Goal: Task Accomplishment & Management: Use online tool/utility

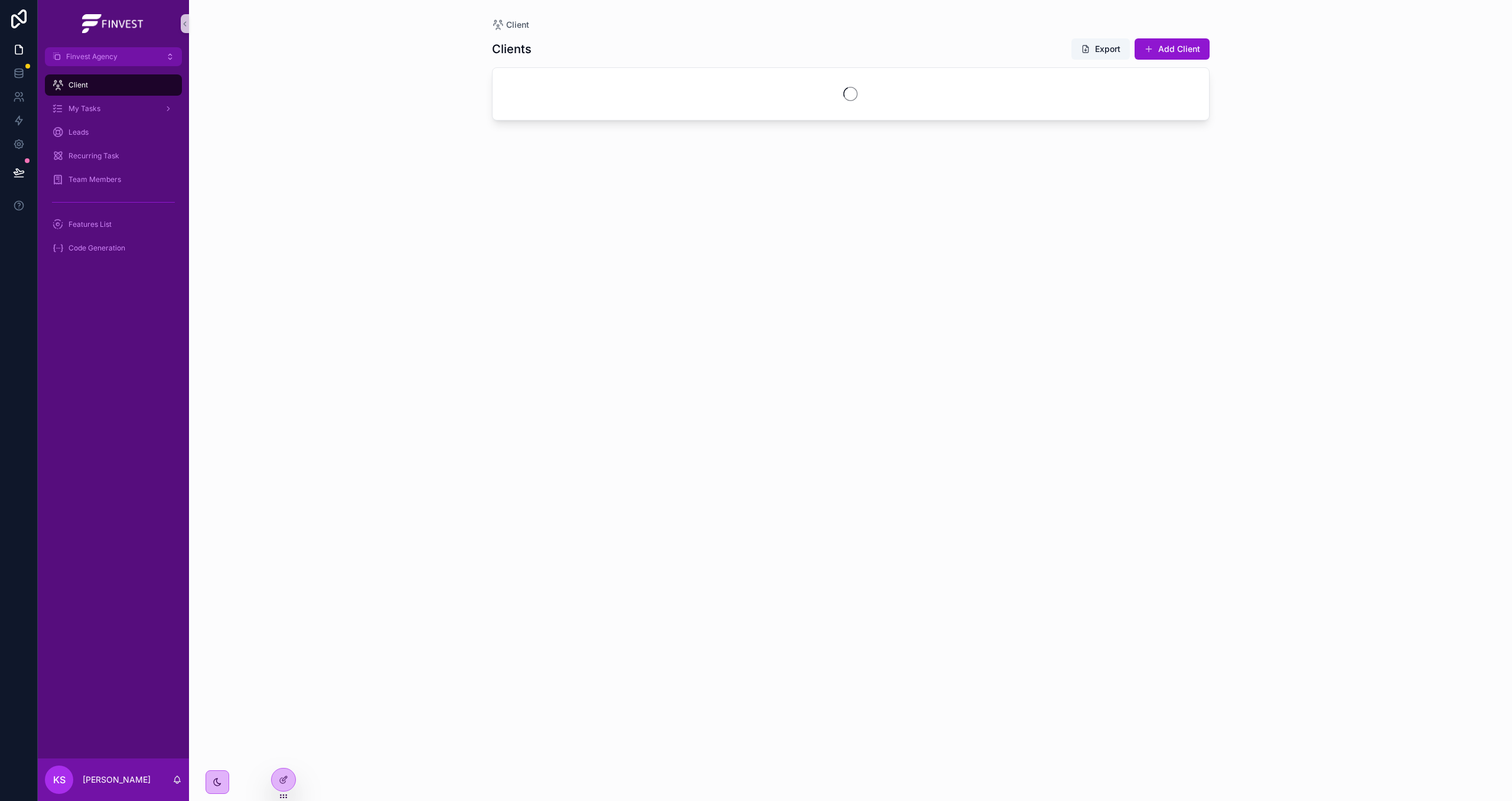
click at [107, 71] on div "Client My Tasks Leads Recurring Task Team Members Features List Code Generation" at bounding box center [113, 171] width 151 height 208
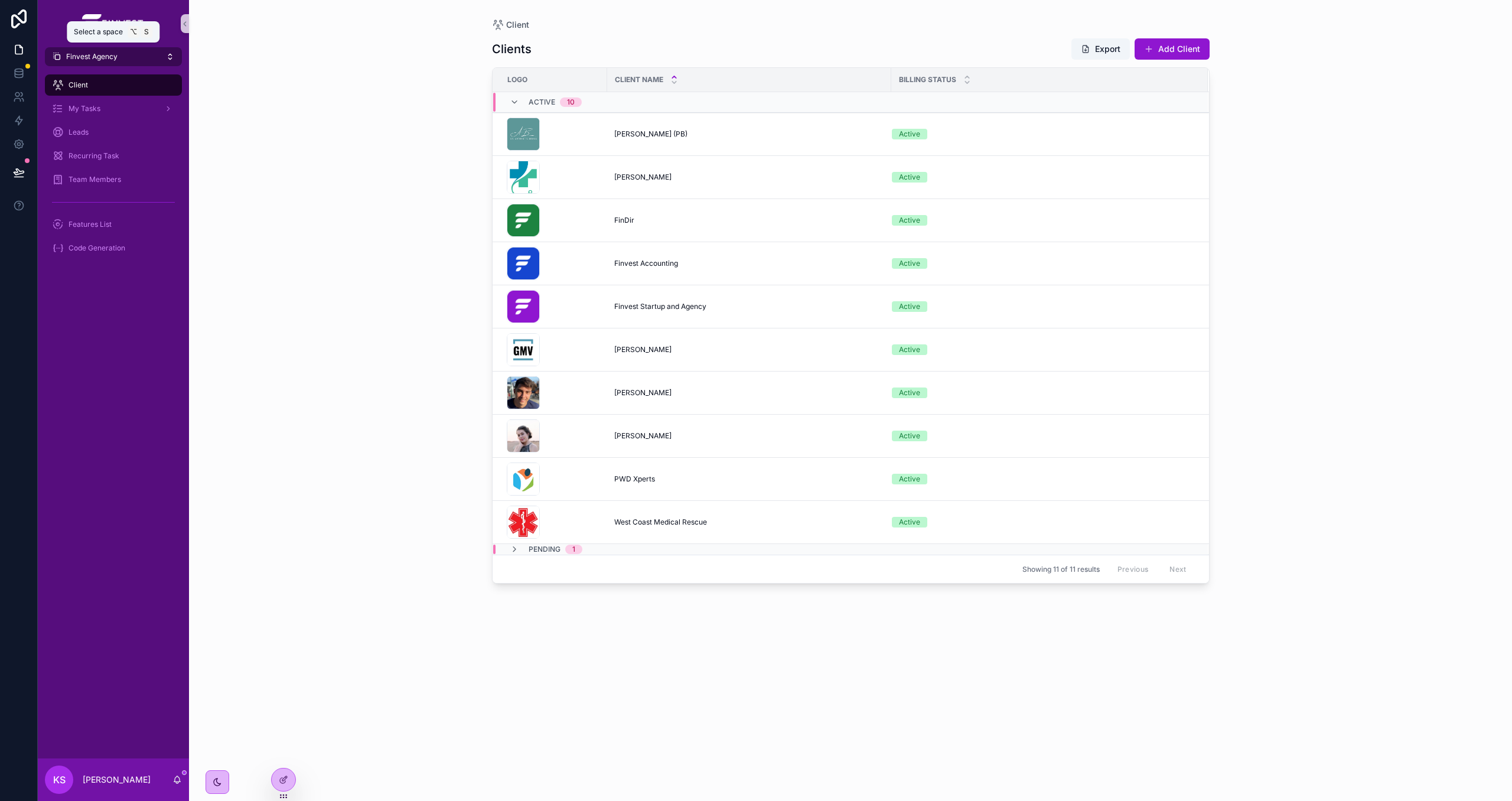
click at [99, 61] on span "Finvest Agency" at bounding box center [92, 56] width 52 height 9
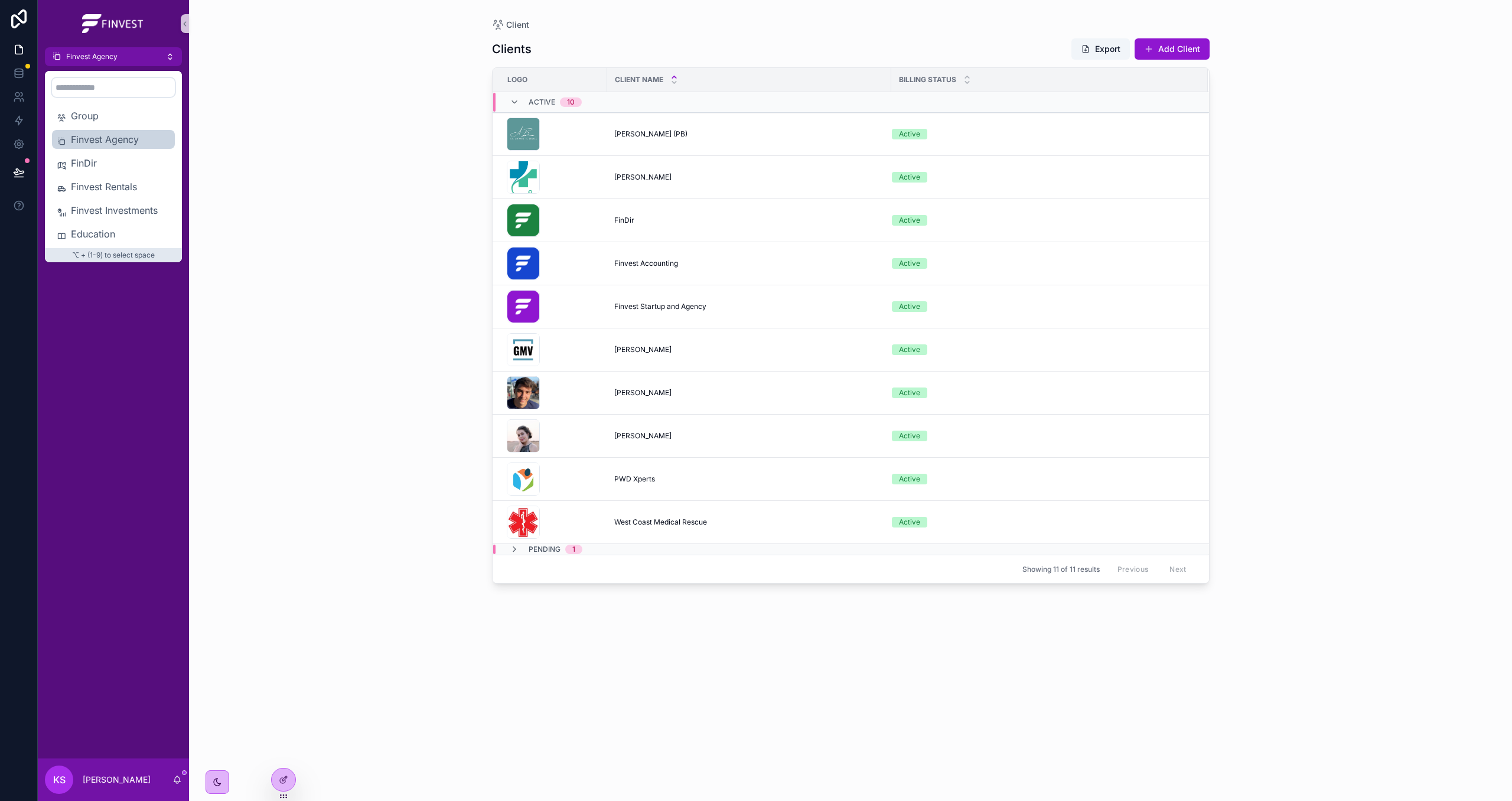
click at [117, 204] on span "Finvest Investments" at bounding box center [121, 210] width 99 height 14
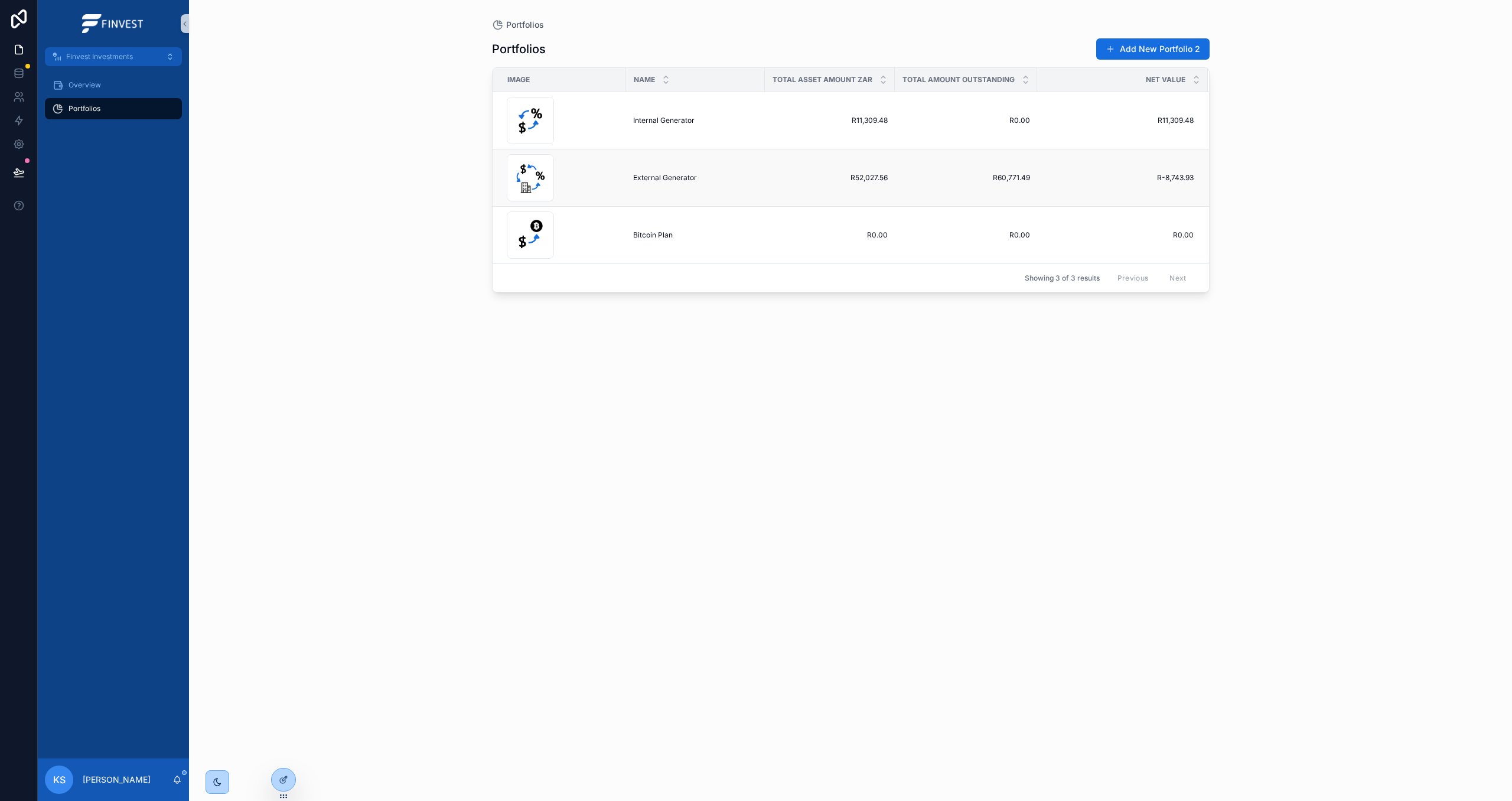
click at [646, 179] on span "External Generator" at bounding box center [665, 178] width 64 height 9
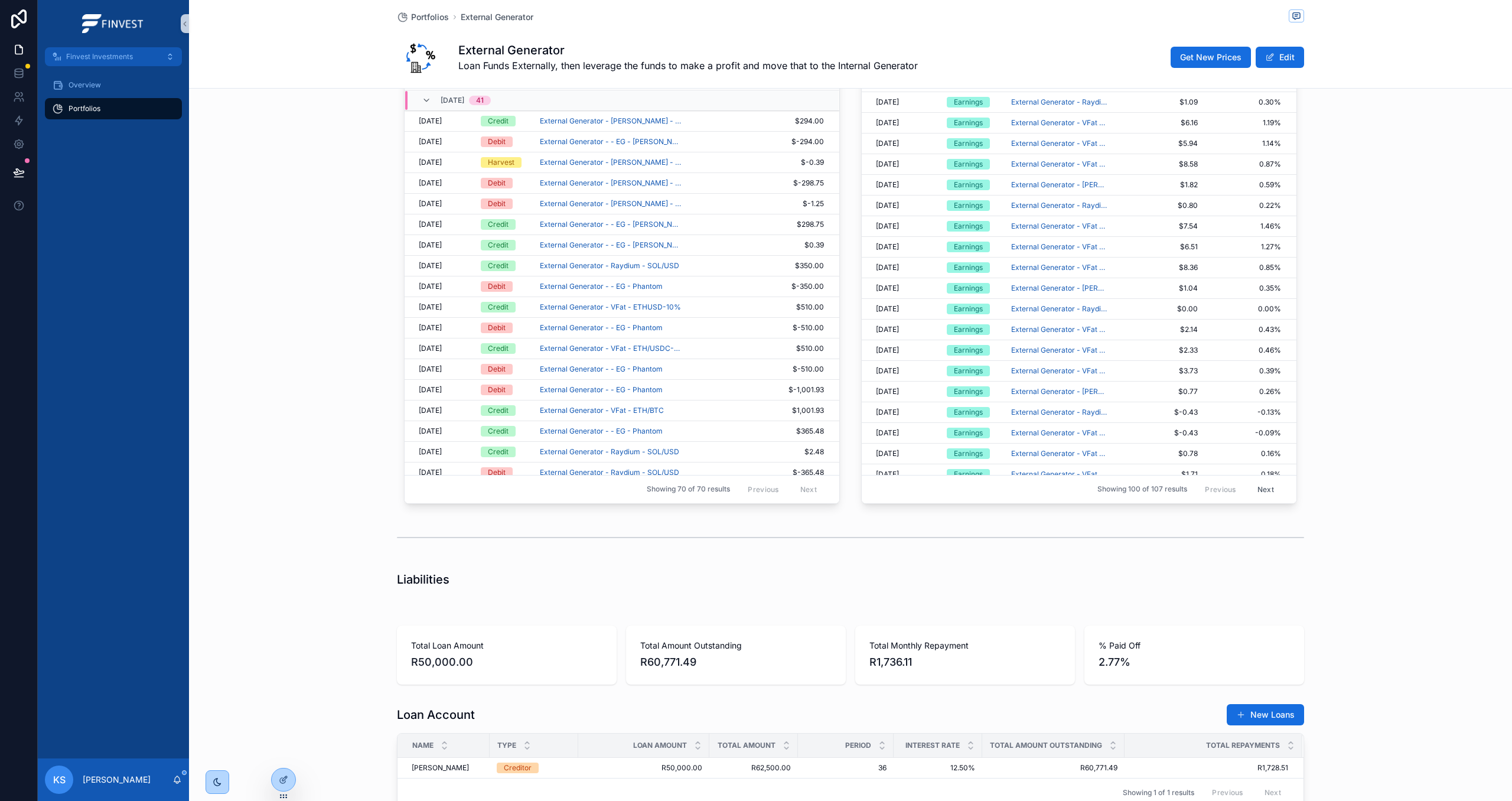
scroll to position [1354, 0]
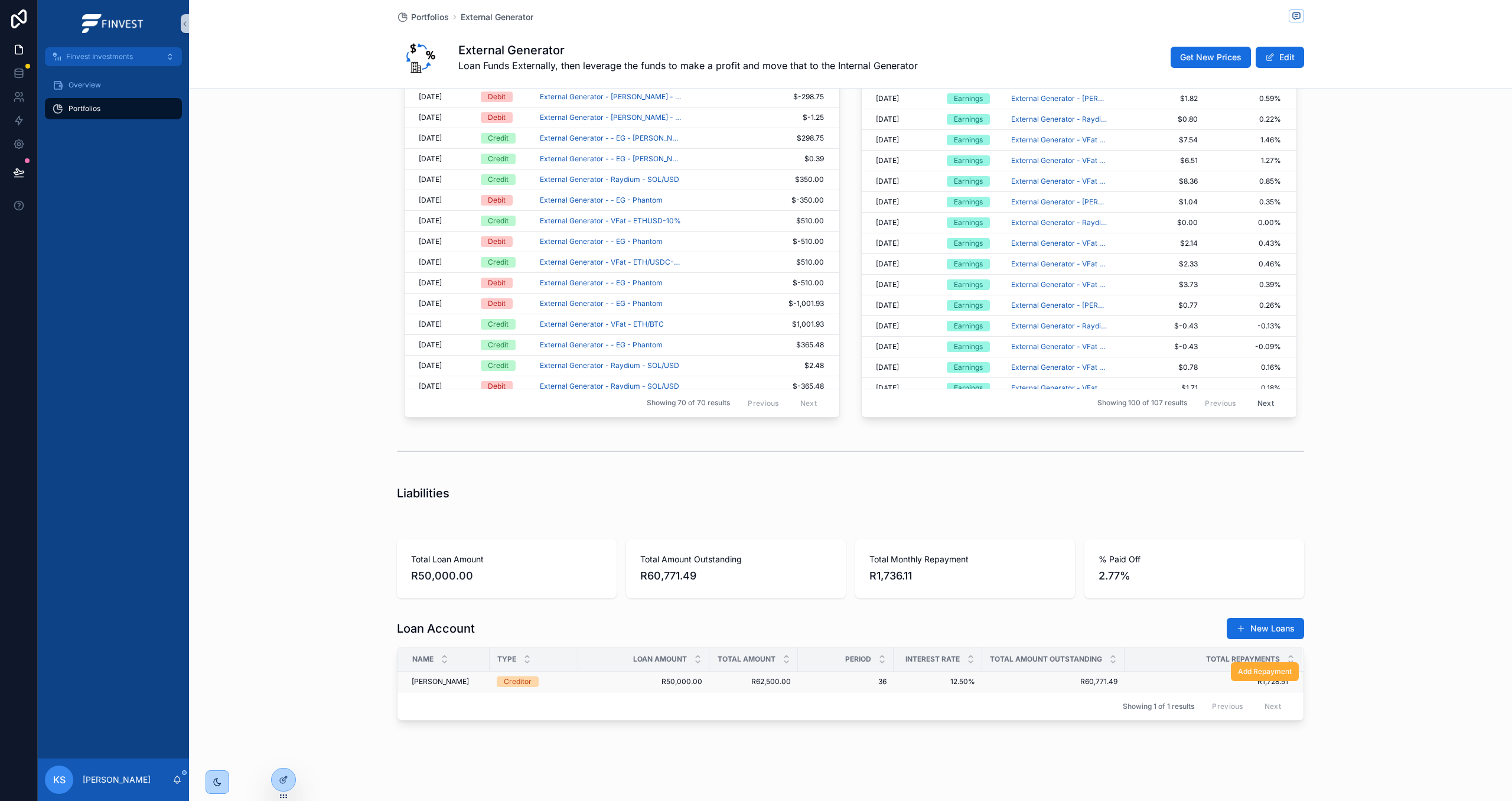
click at [811, 683] on span "36" at bounding box center [845, 681] width 81 height 9
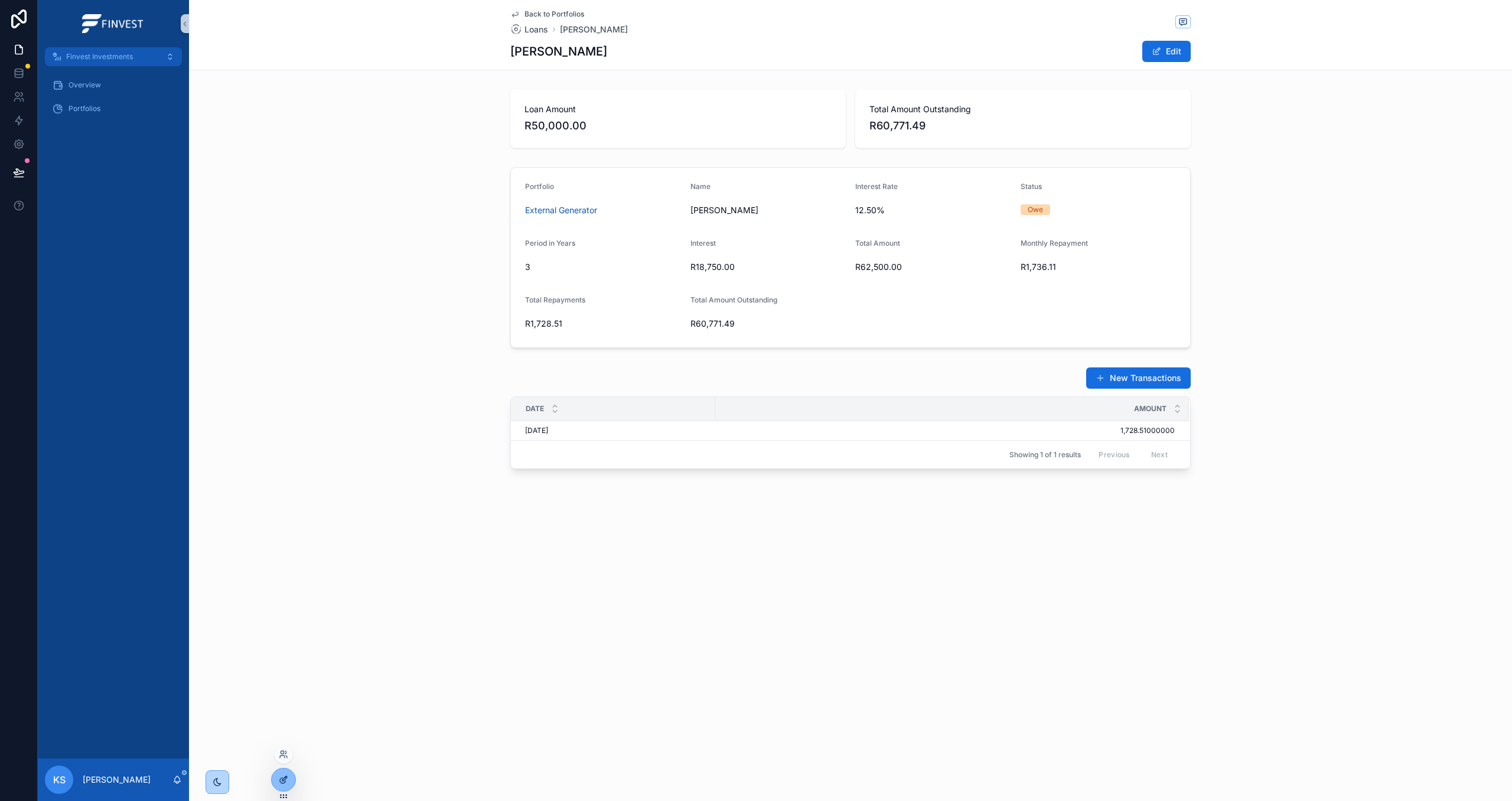
click at [277, 780] on div at bounding box center [283, 779] width 23 height 22
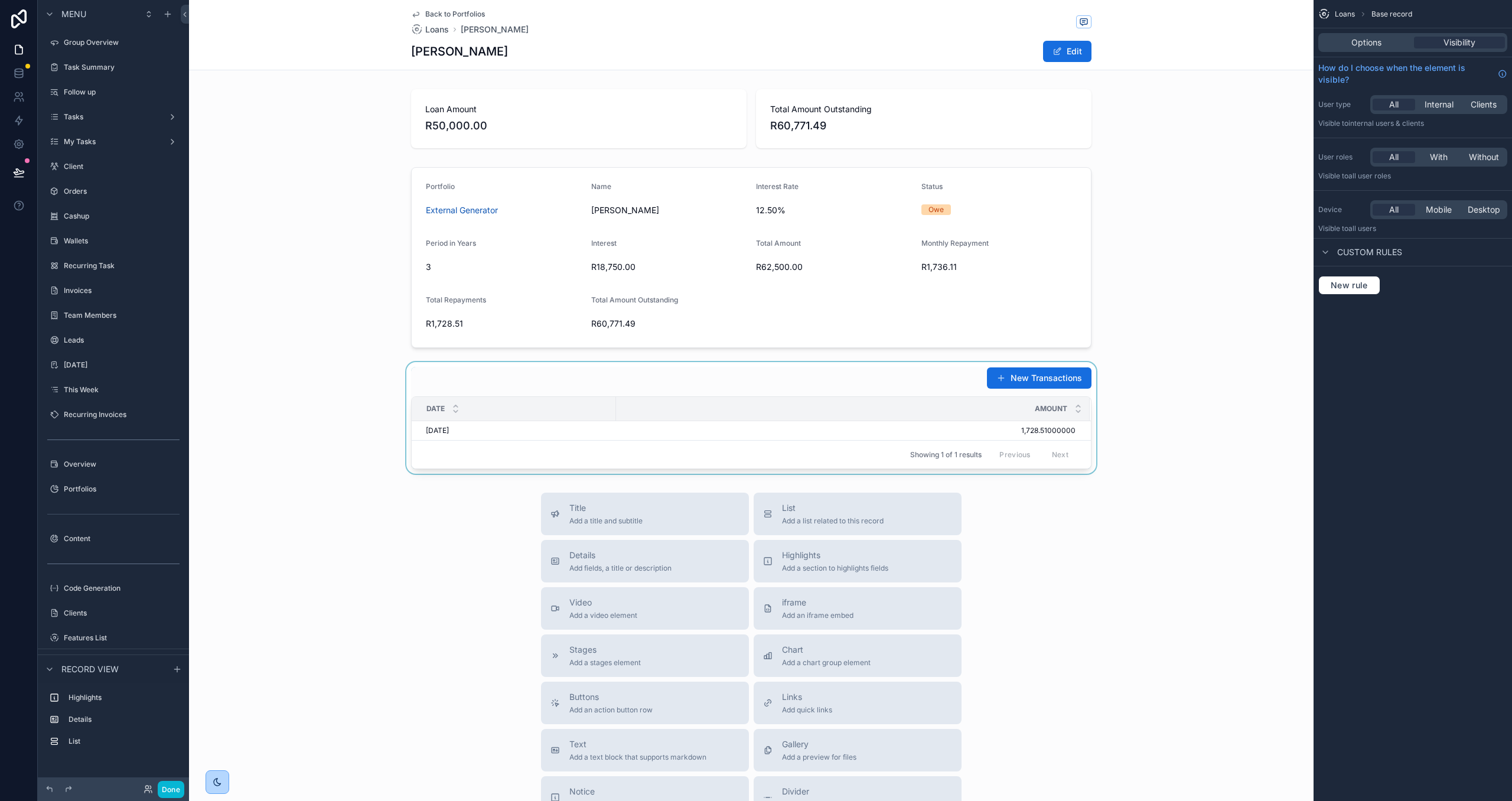
click at [669, 387] on div "scrollable content" at bounding box center [751, 418] width 1125 height 111
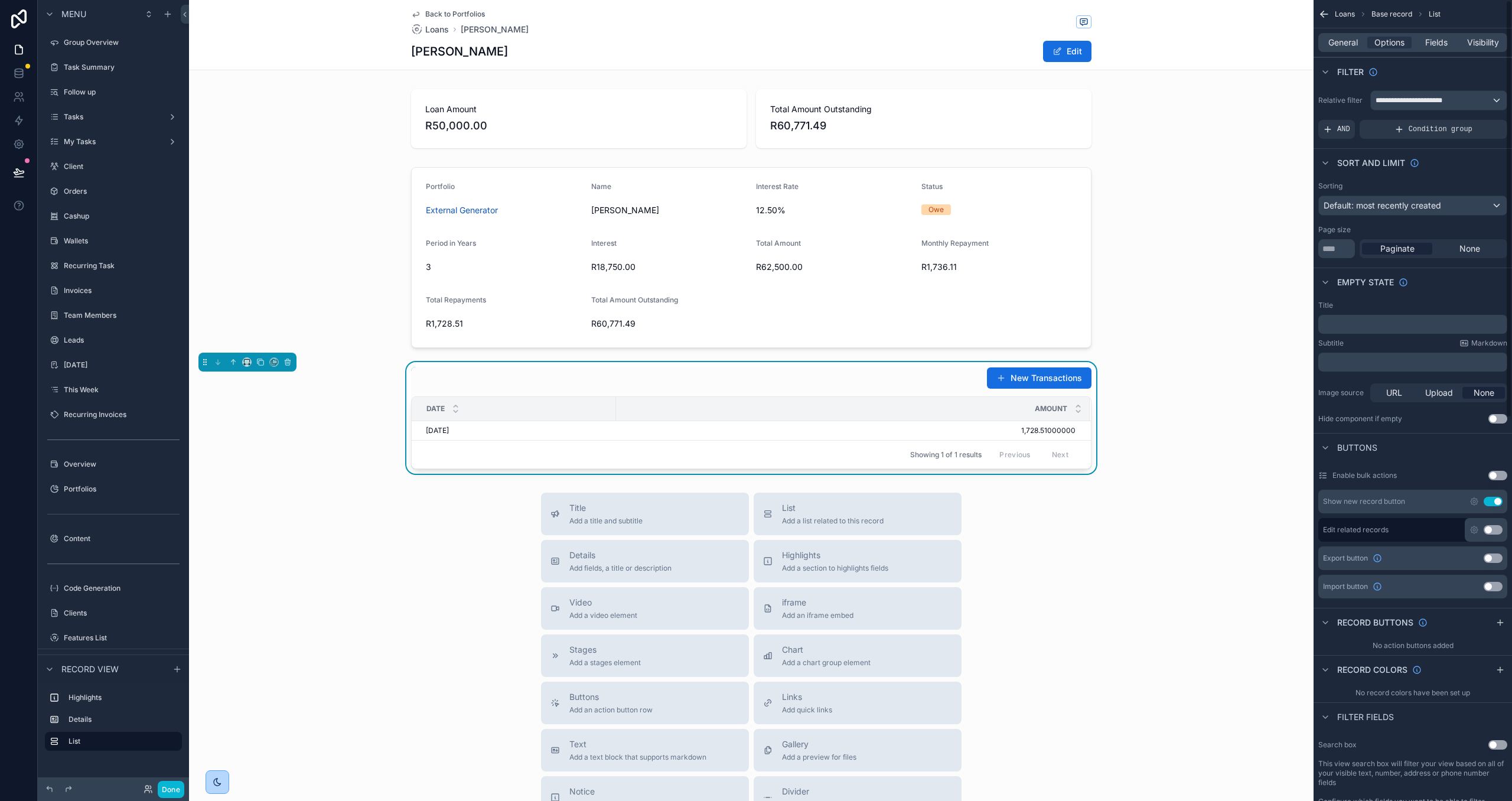
click at [1352, 34] on div "General Options Fields Visibility" at bounding box center [1412, 42] width 189 height 19
click at [1352, 37] on span "General" at bounding box center [1343, 43] width 30 height 12
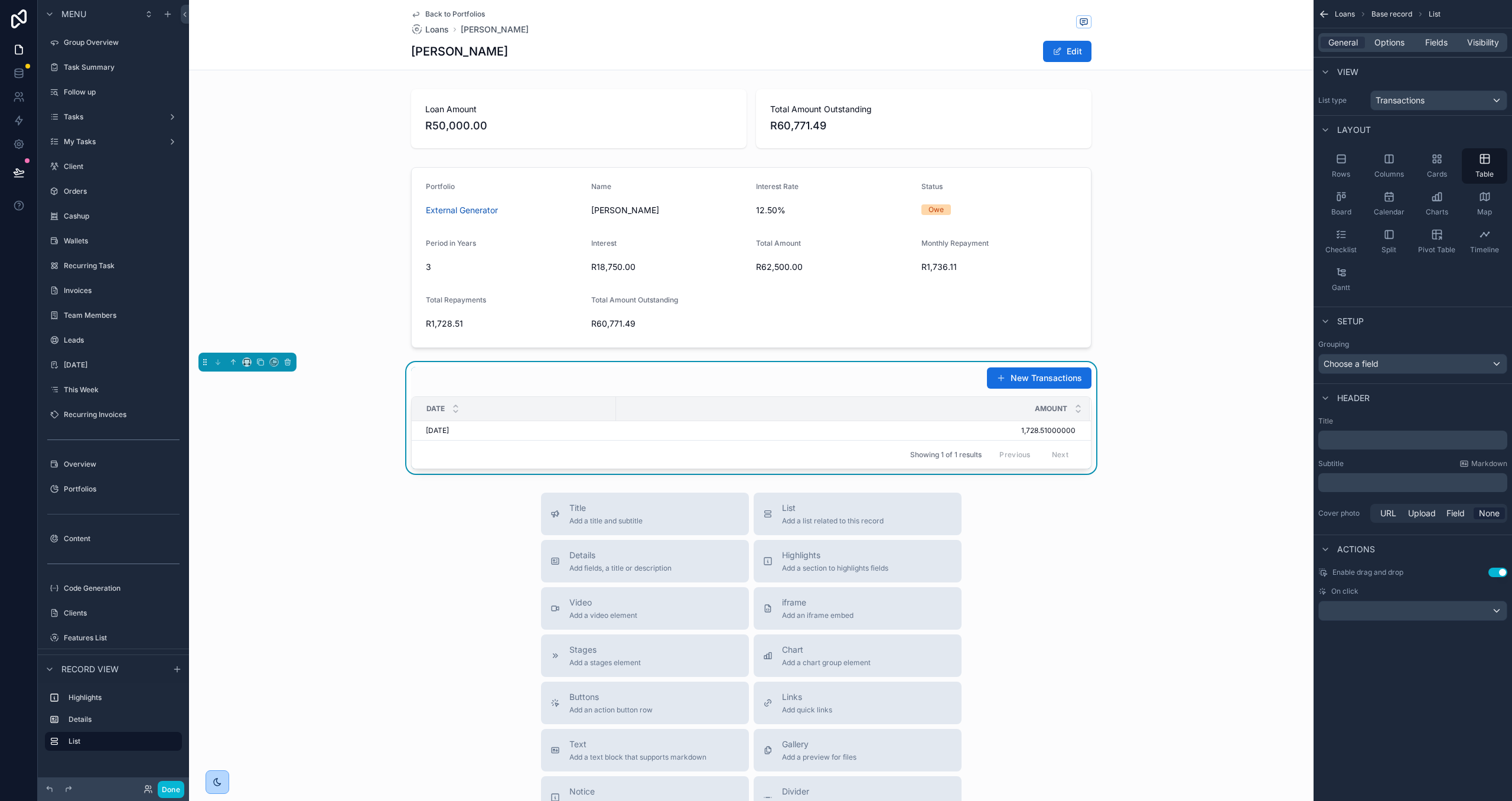
click at [1343, 434] on p "﻿" at bounding box center [1413, 440] width 182 height 12
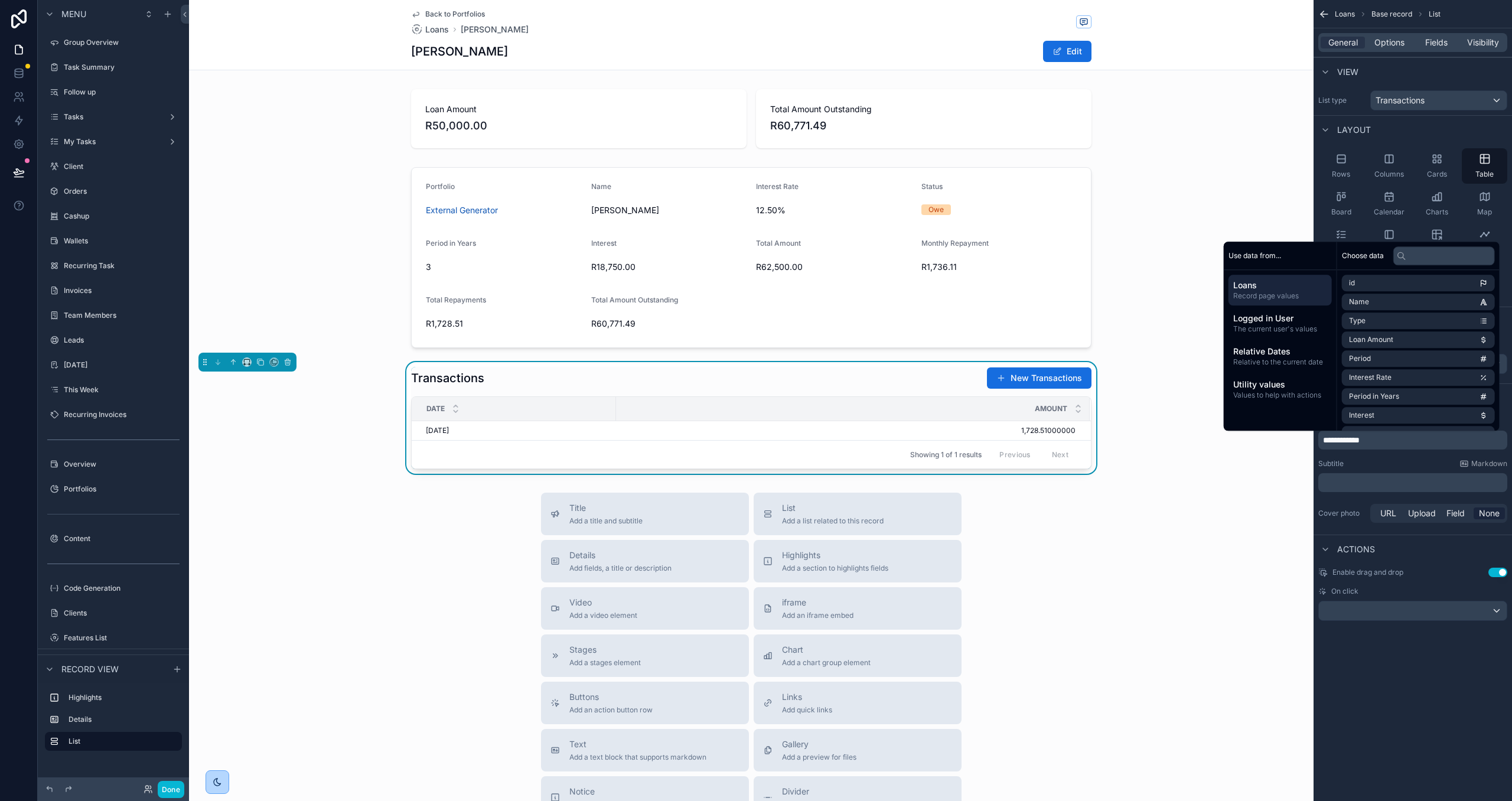
click at [1381, 473] on div "Subtitle Markdown ﻿" at bounding box center [1412, 475] width 189 height 33
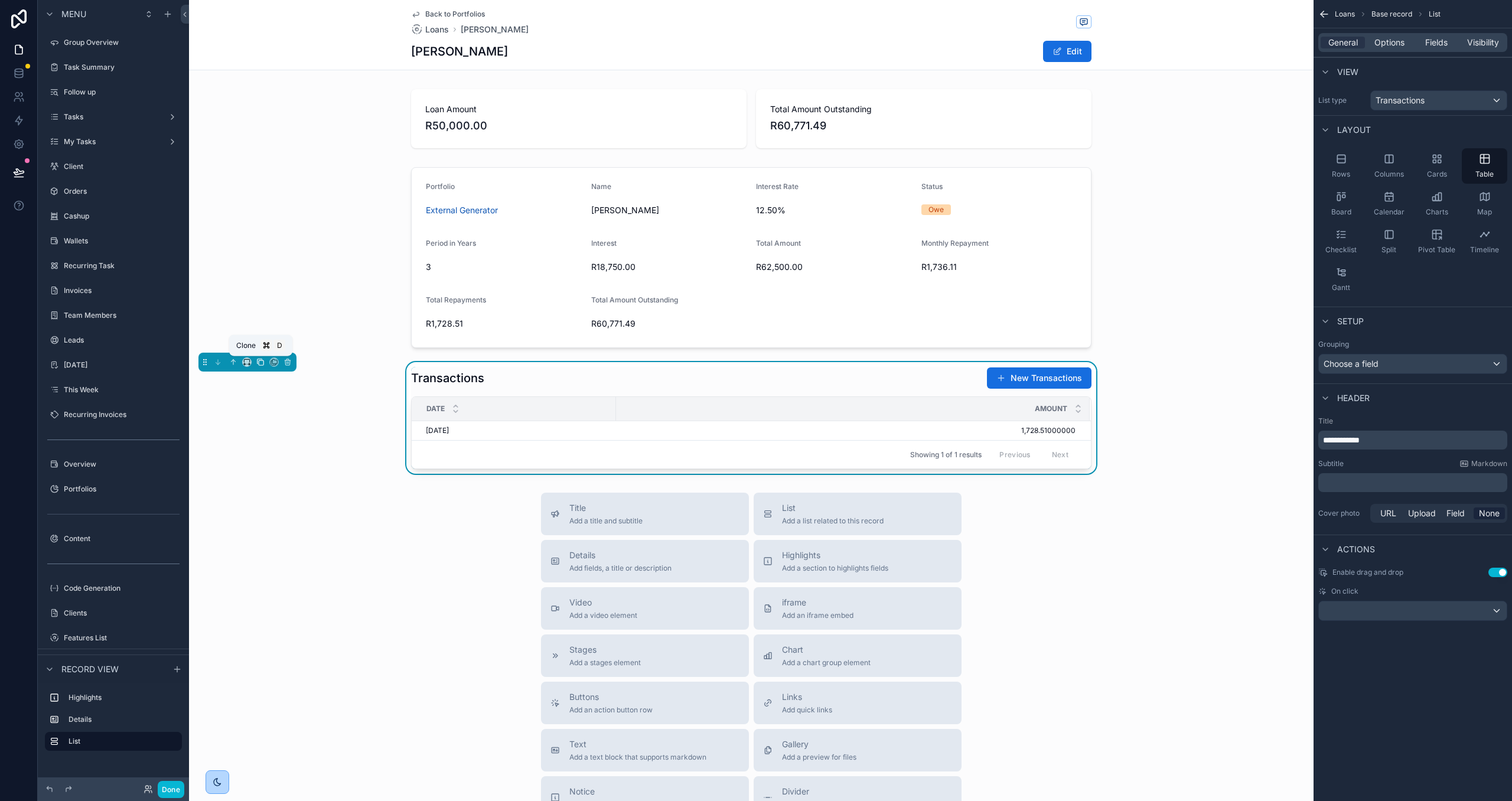
click at [261, 362] on icon "scrollable content" at bounding box center [261, 362] width 8 height 8
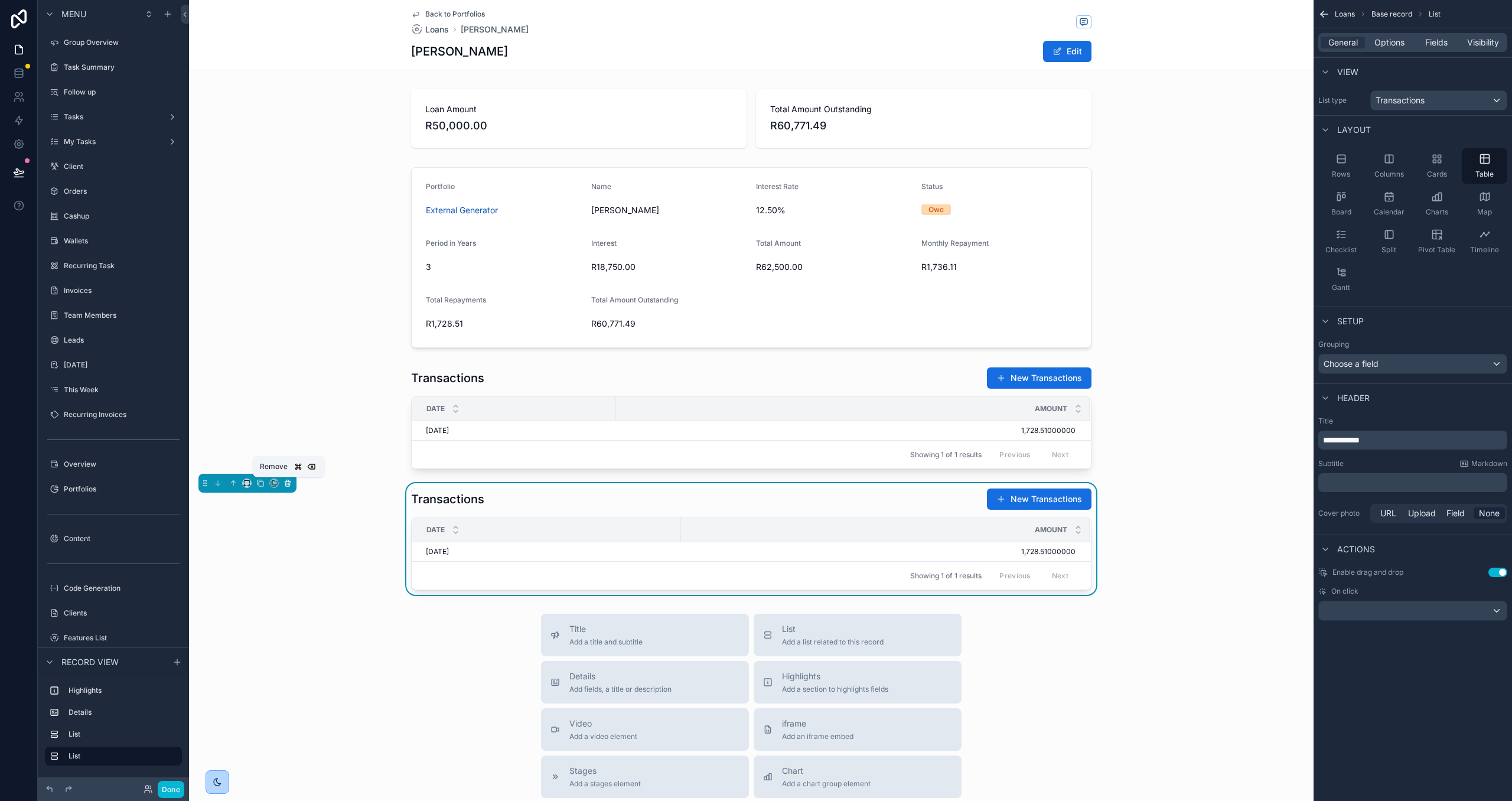
click at [287, 483] on icon "scrollable content" at bounding box center [287, 483] width 8 height 8
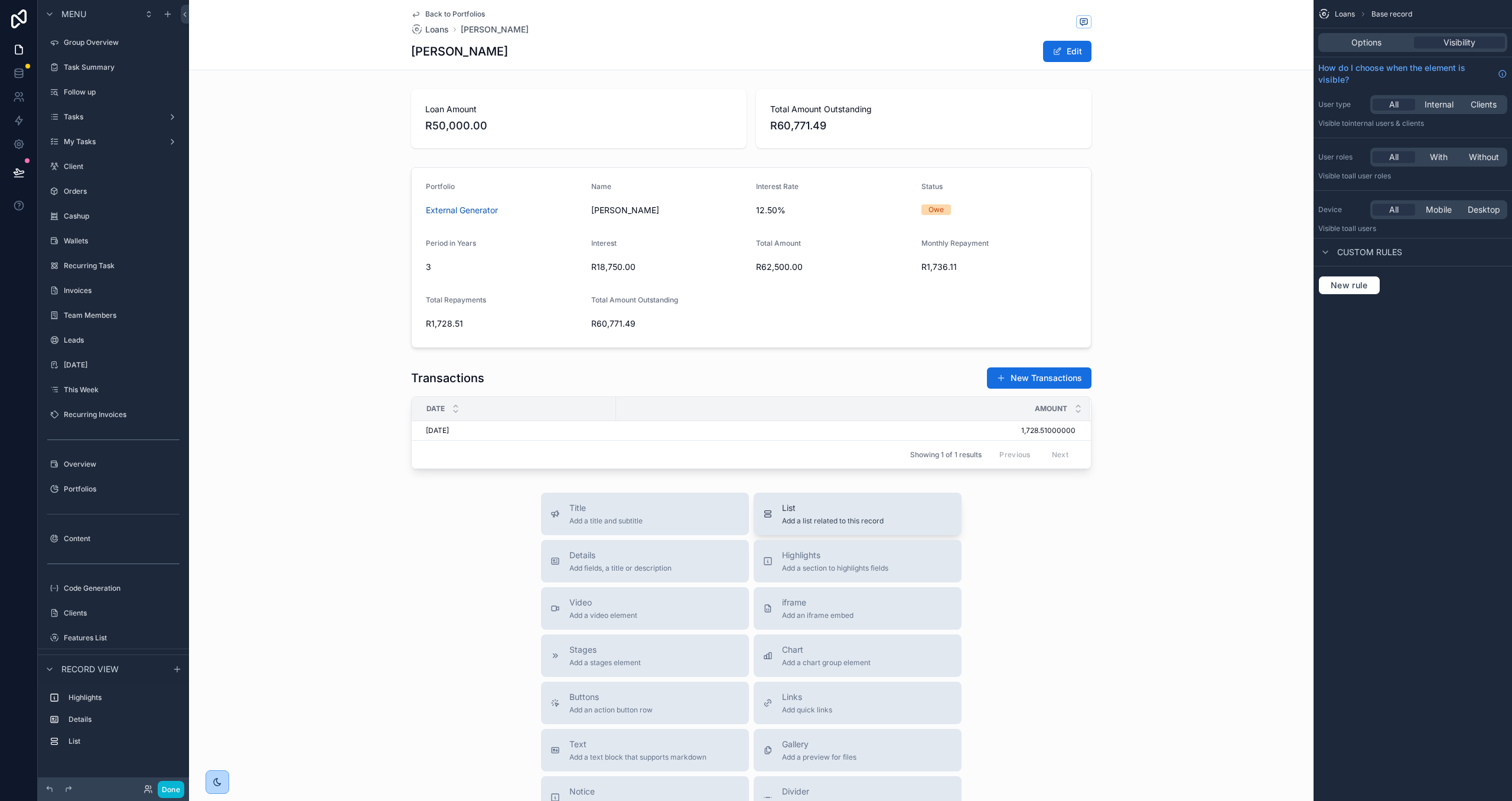
click at [841, 514] on span "List" at bounding box center [833, 508] width 101 height 12
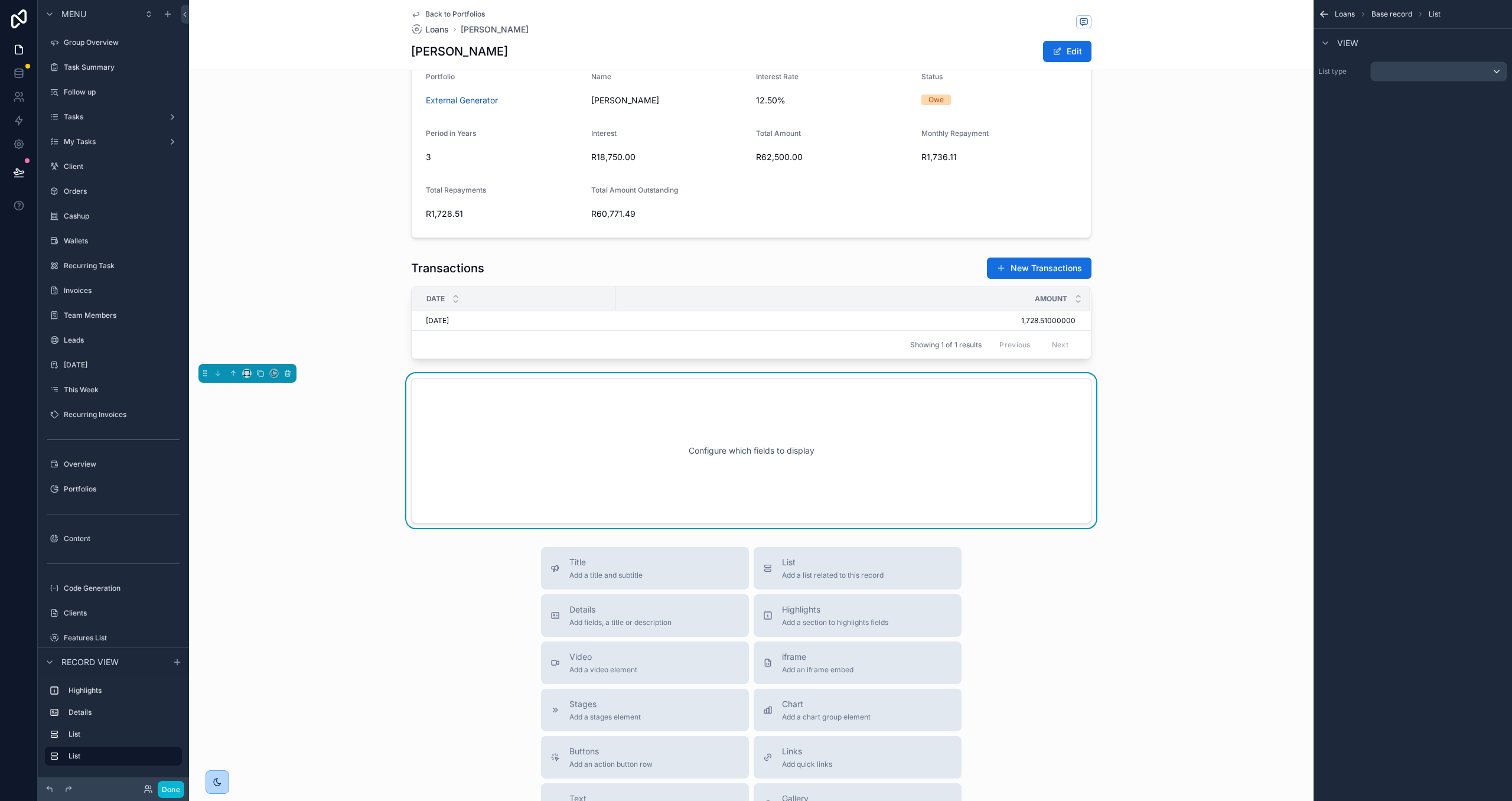
scroll to position [160, 0]
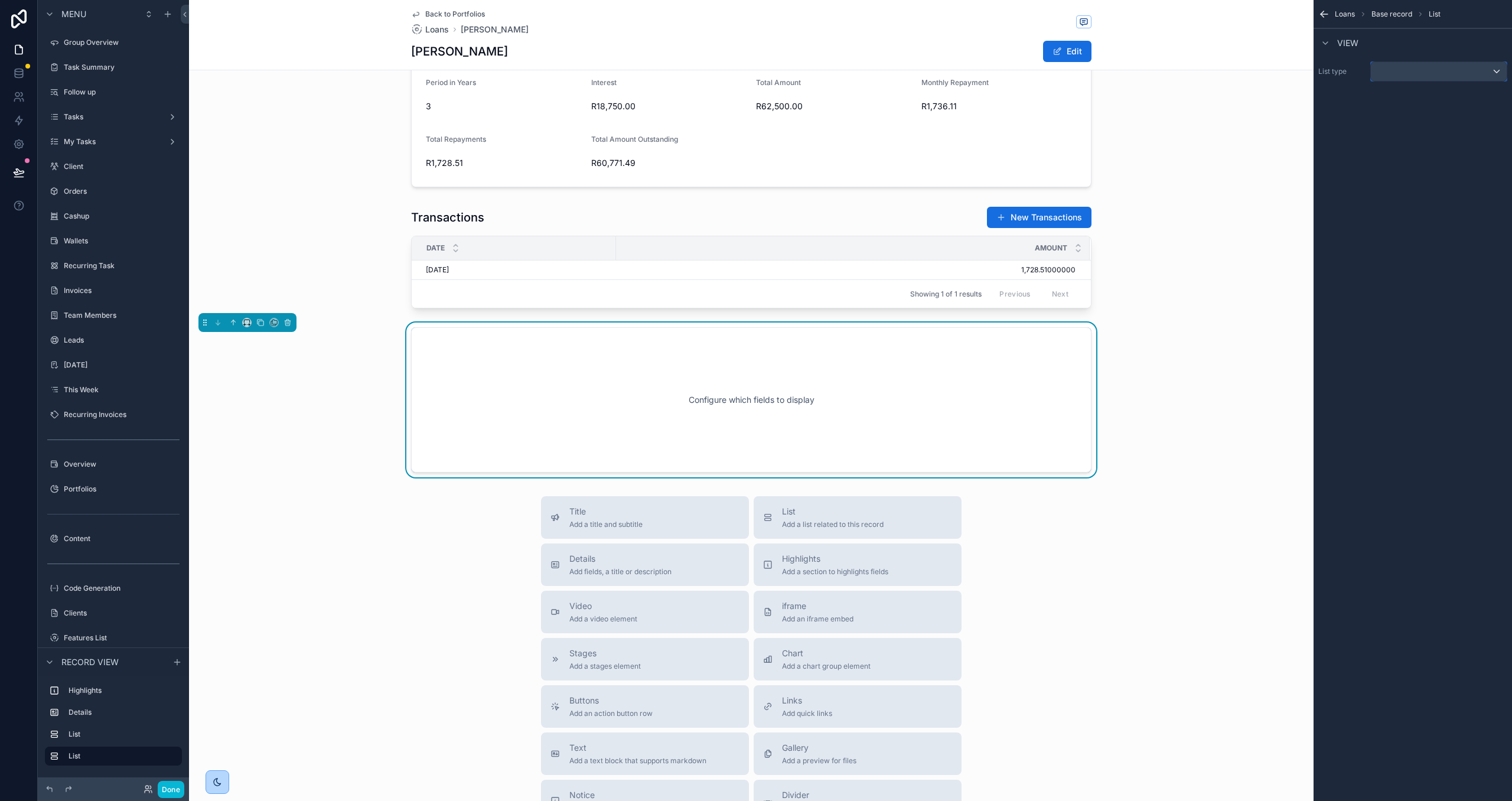
click at [1413, 70] on div "scrollable content" at bounding box center [1439, 71] width 136 height 19
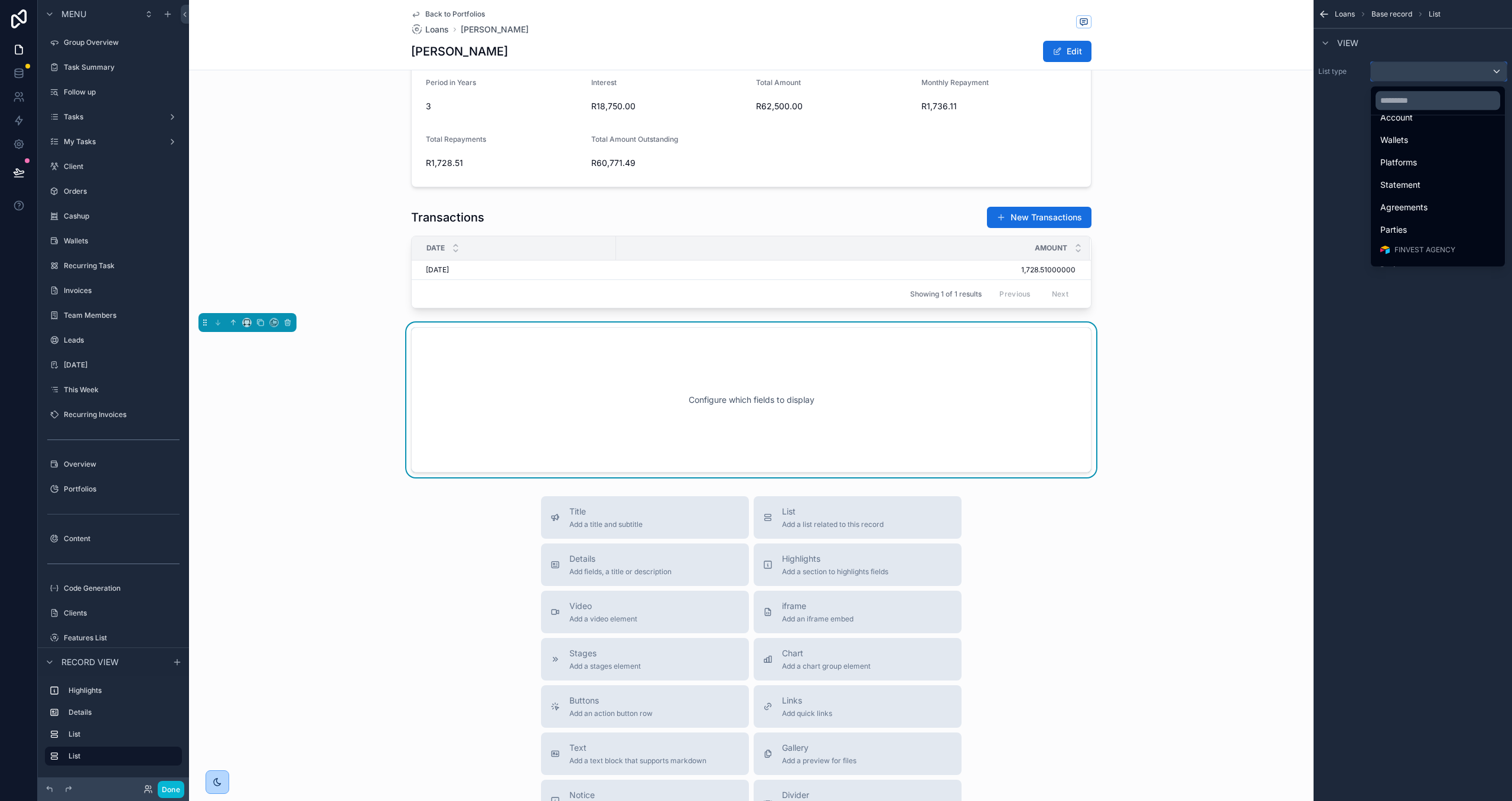
scroll to position [2707, 0]
click at [1419, 204] on span "Agreements" at bounding box center [1404, 209] width 47 height 14
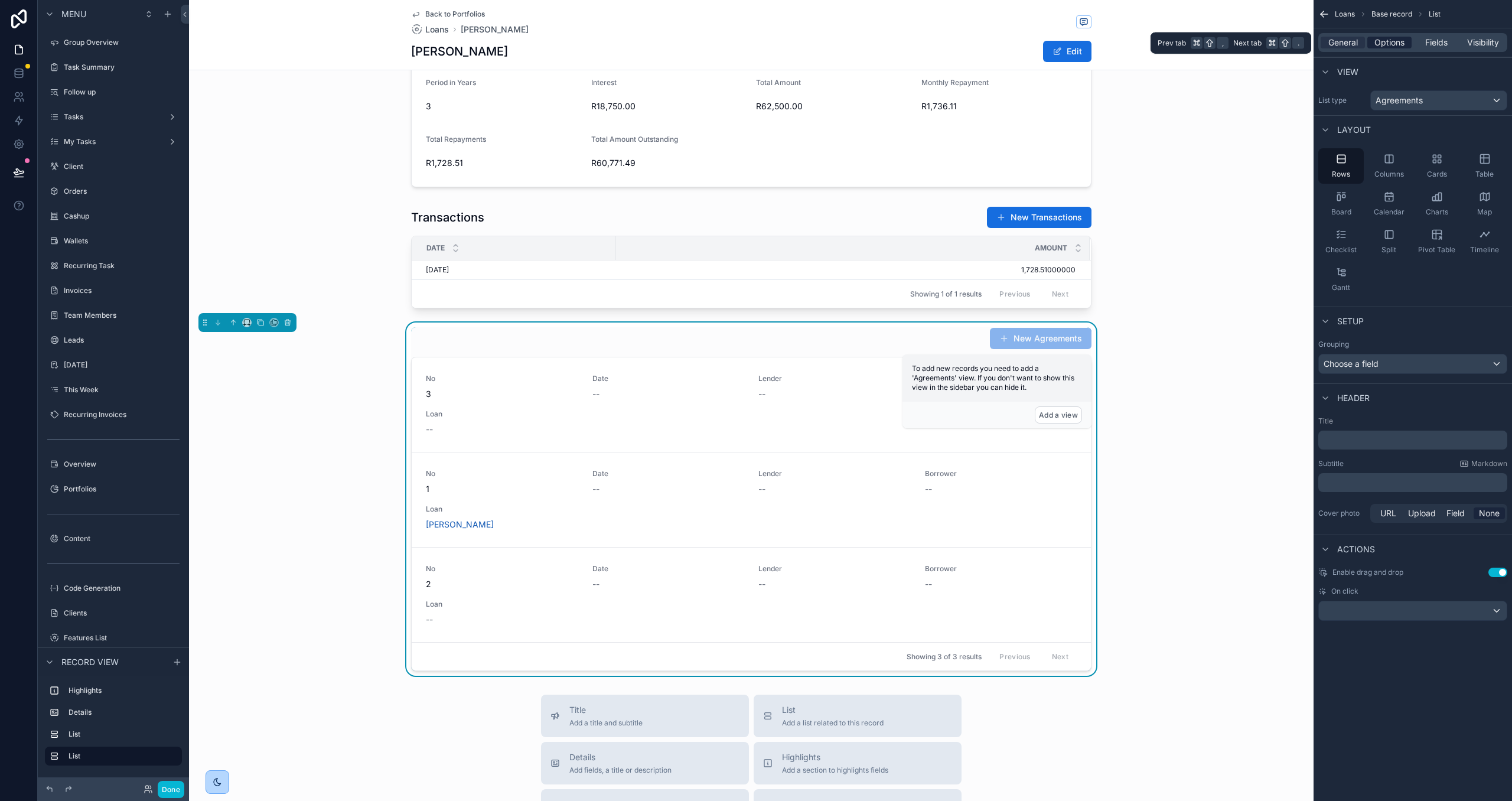
click at [1383, 42] on span "Options" at bounding box center [1389, 43] width 30 height 12
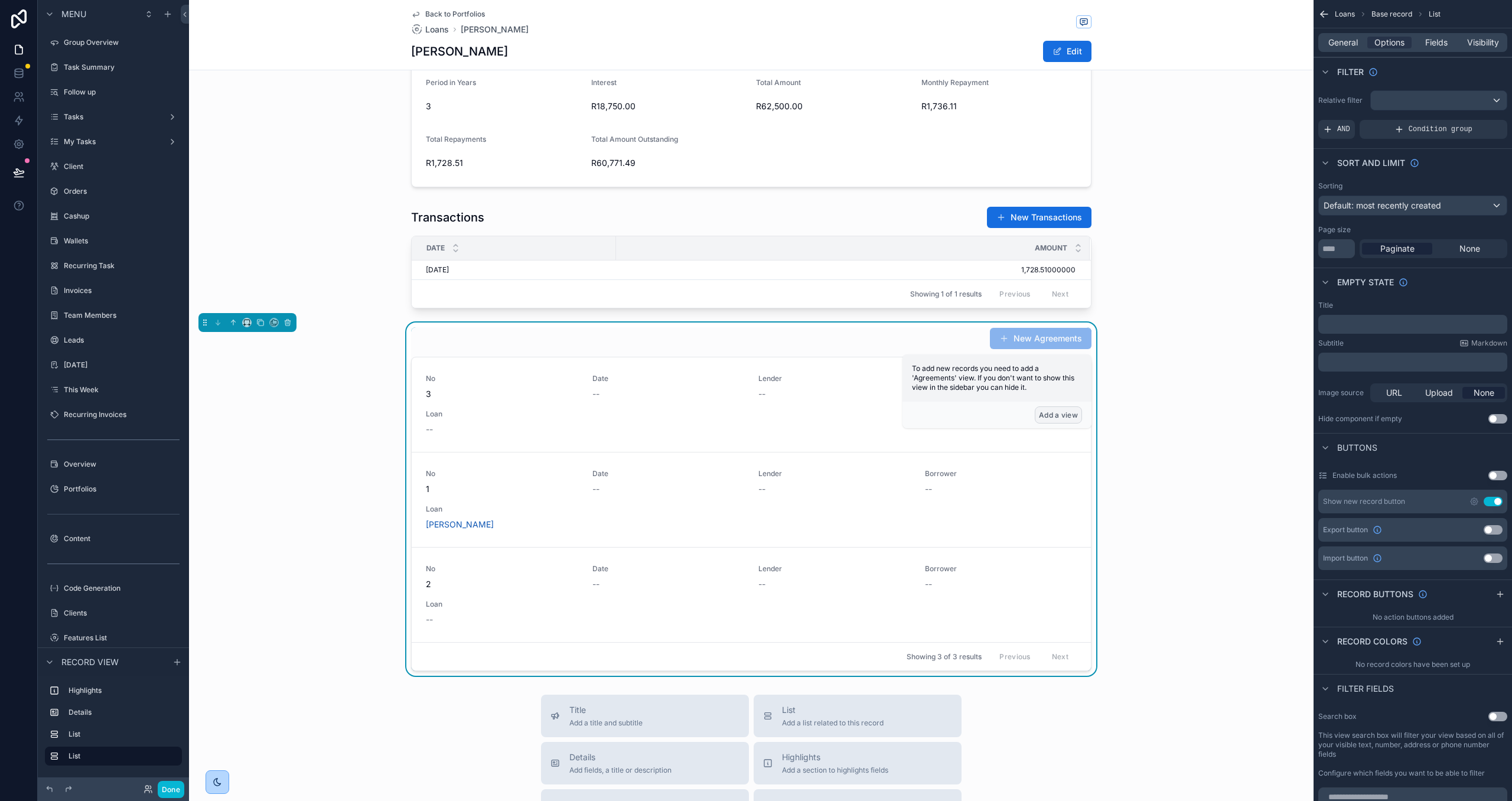
click at [1053, 416] on button "Add a view" at bounding box center [1058, 415] width 47 height 17
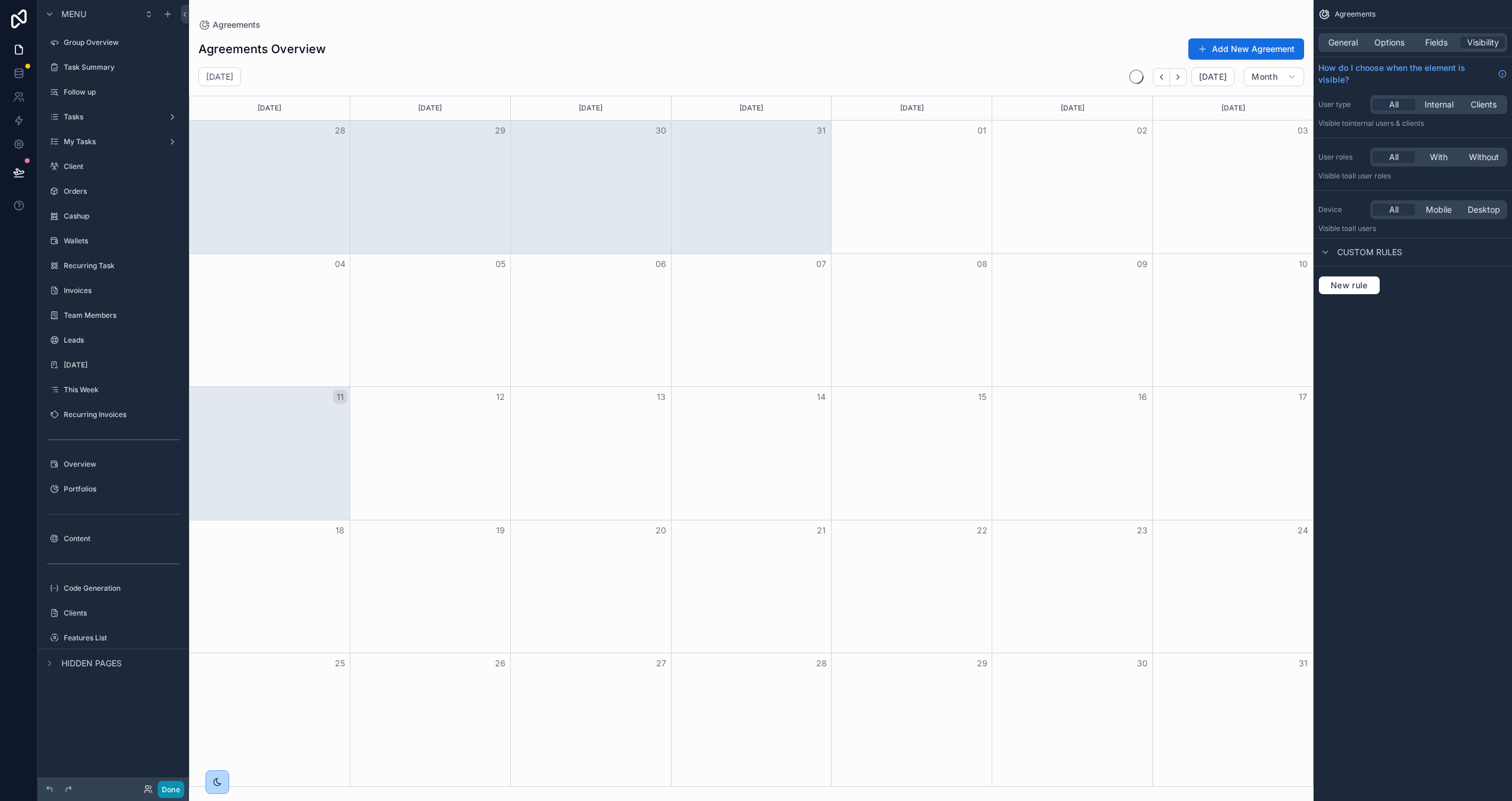
click at [166, 786] on button "Done" at bounding box center [171, 790] width 27 height 17
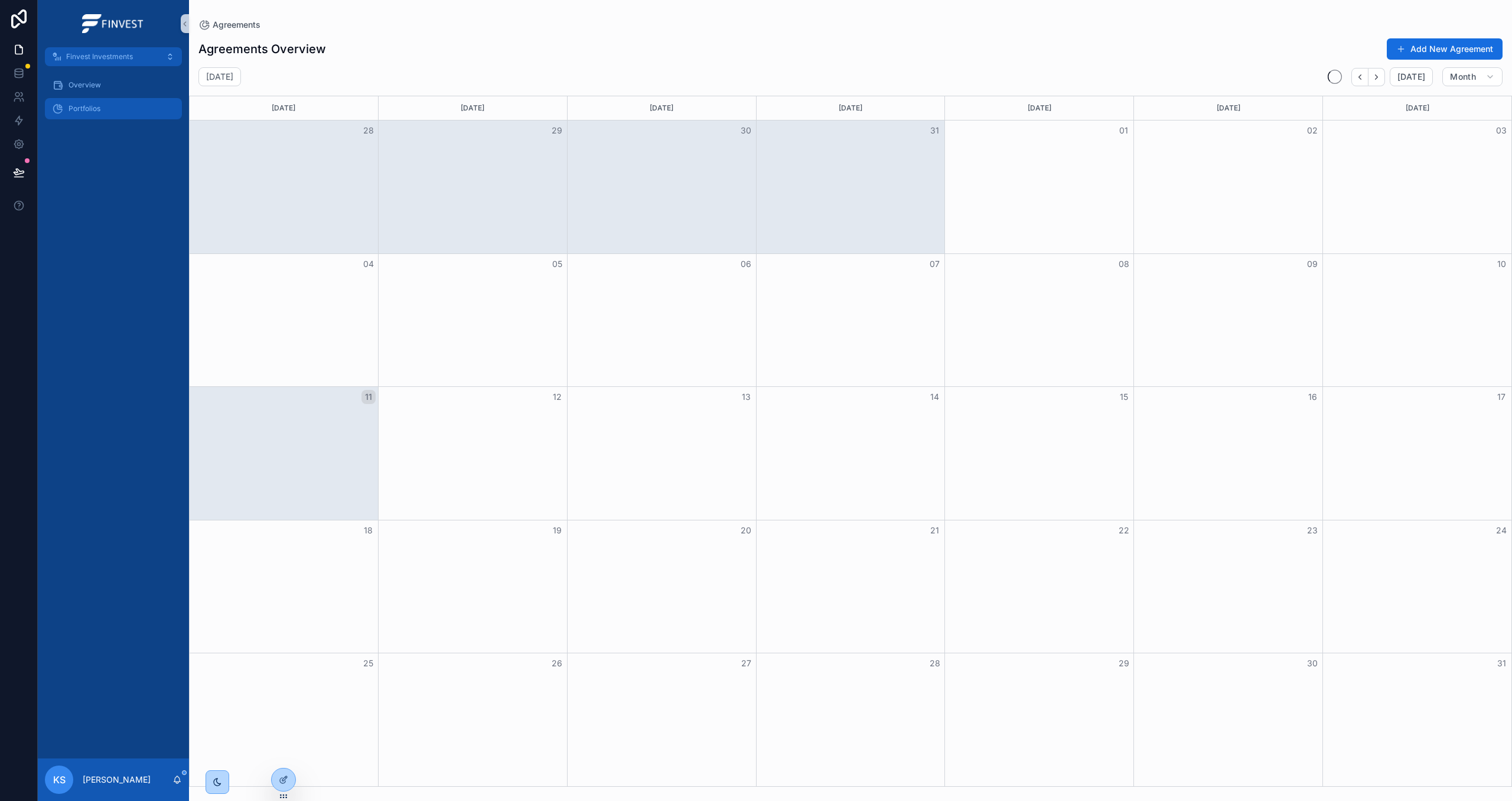
click at [115, 119] on link "Portfolios" at bounding box center [113, 109] width 137 height 21
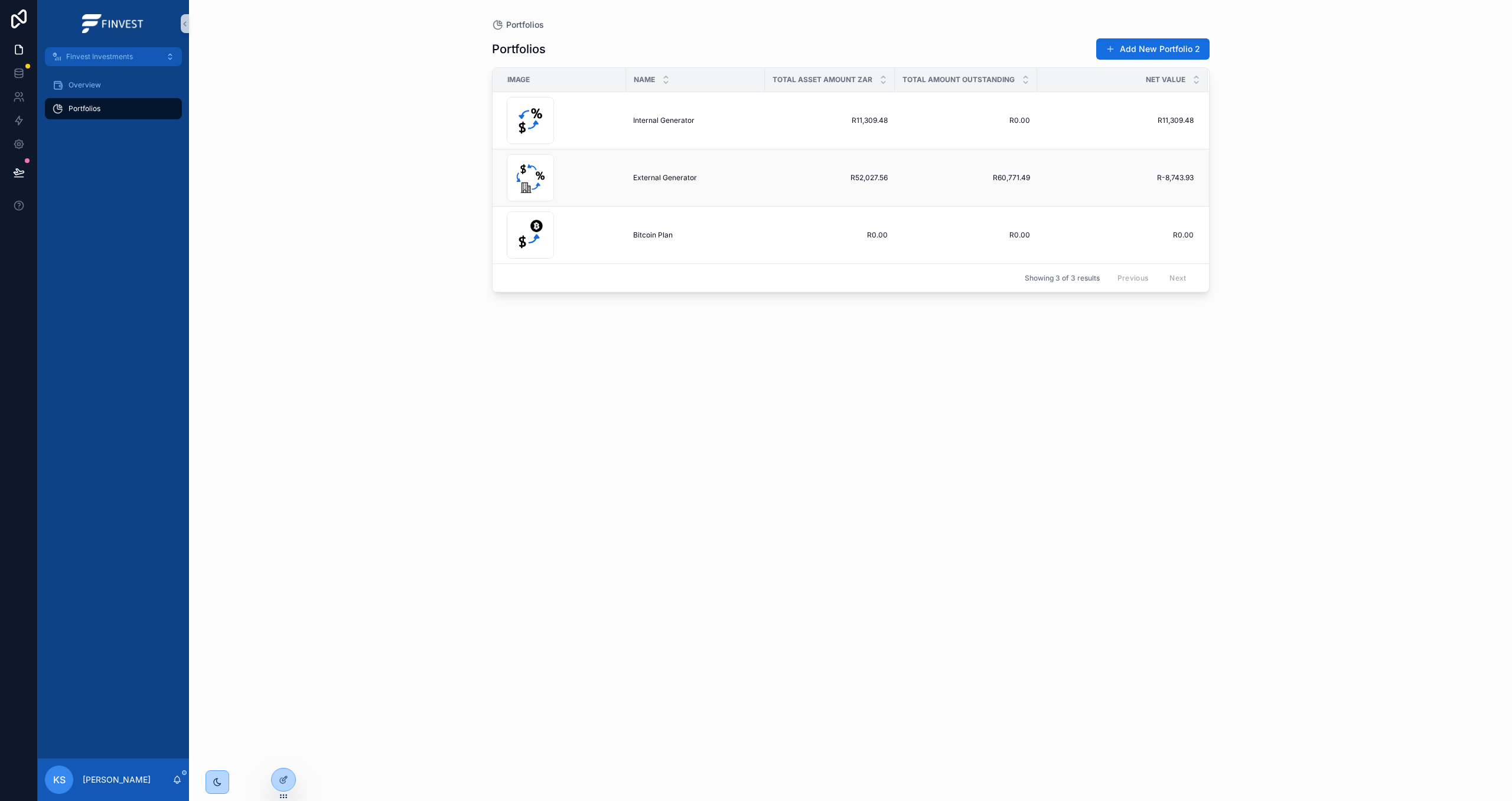
click at [577, 168] on div "2 .png" at bounding box center [563, 178] width 112 height 47
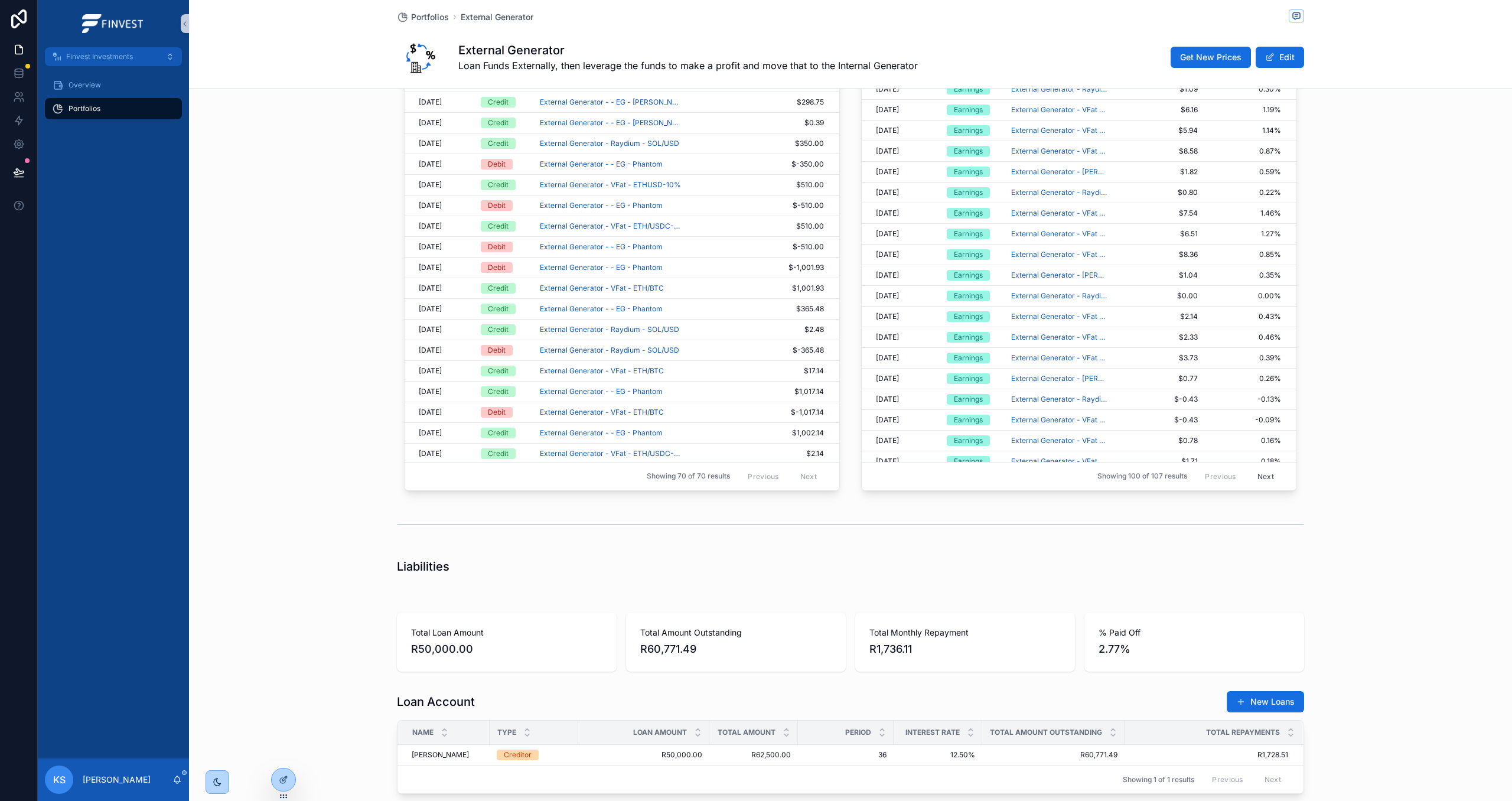
scroll to position [1318, 0]
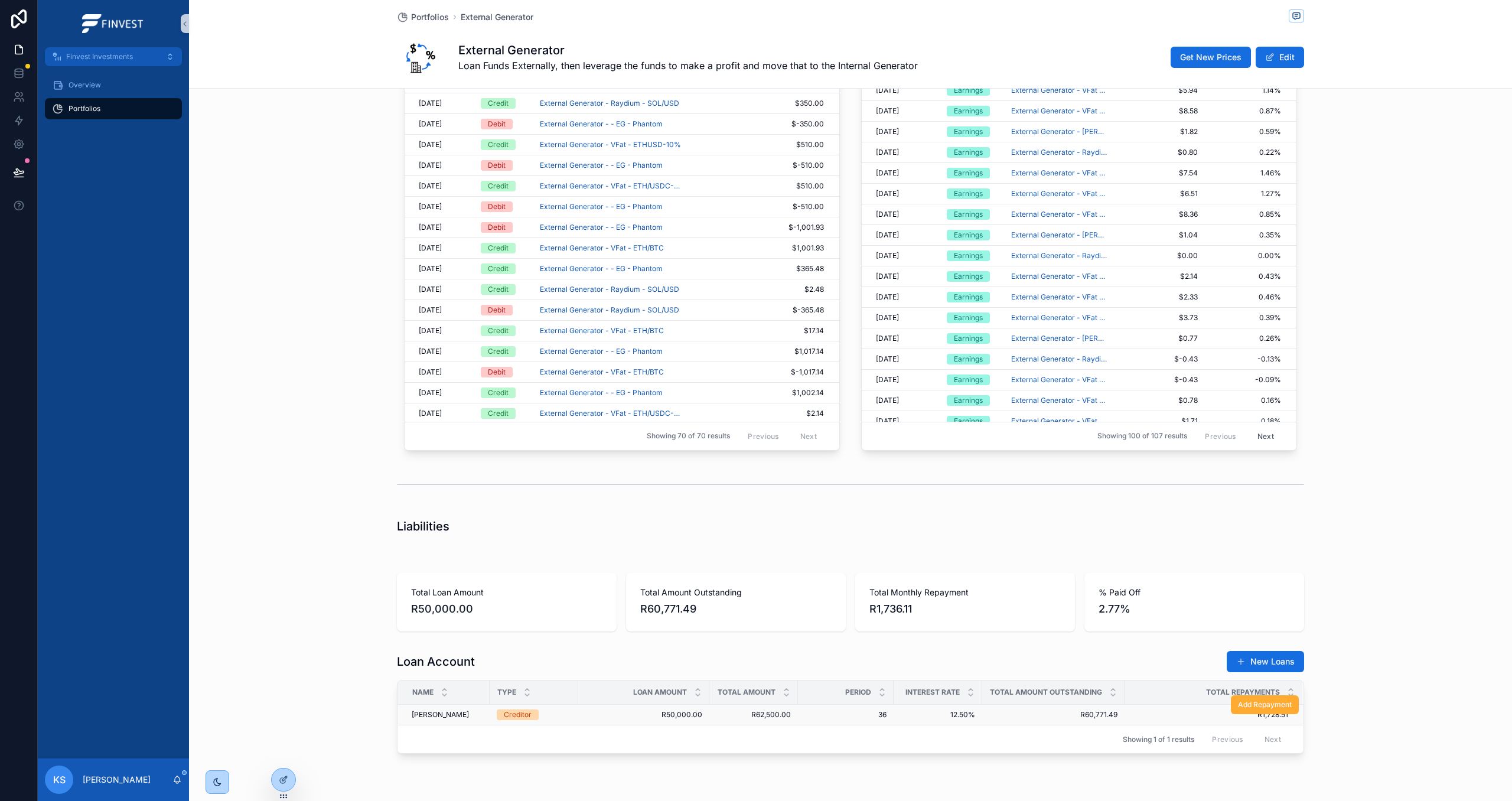
click at [841, 719] on span "36" at bounding box center [845, 714] width 81 height 9
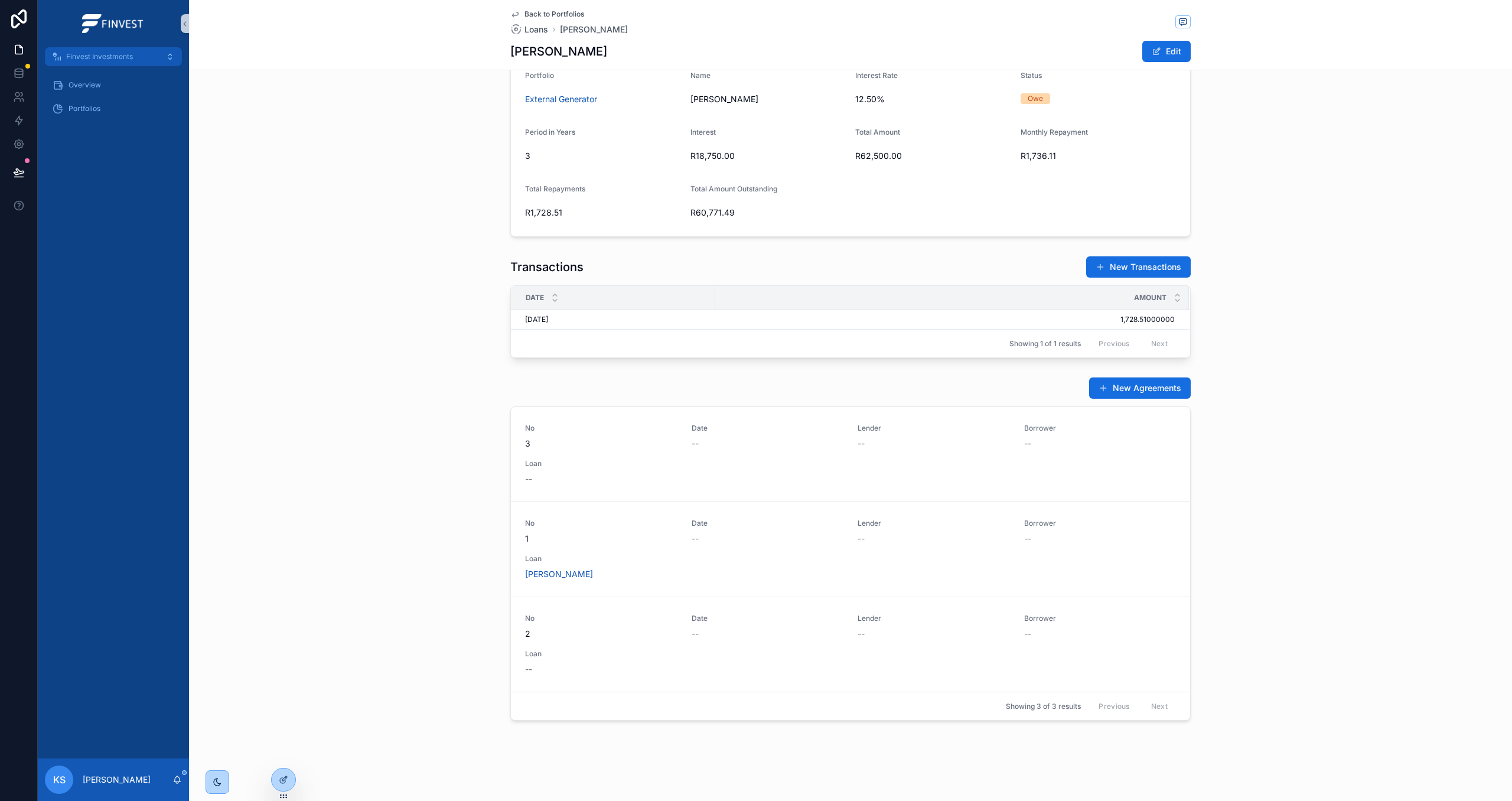
scroll to position [111, 0]
drag, startPoint x: 279, startPoint y: 777, endPoint x: 518, endPoint y: 698, distance: 251.7
click at [279, 777] on icon at bounding box center [283, 780] width 9 height 9
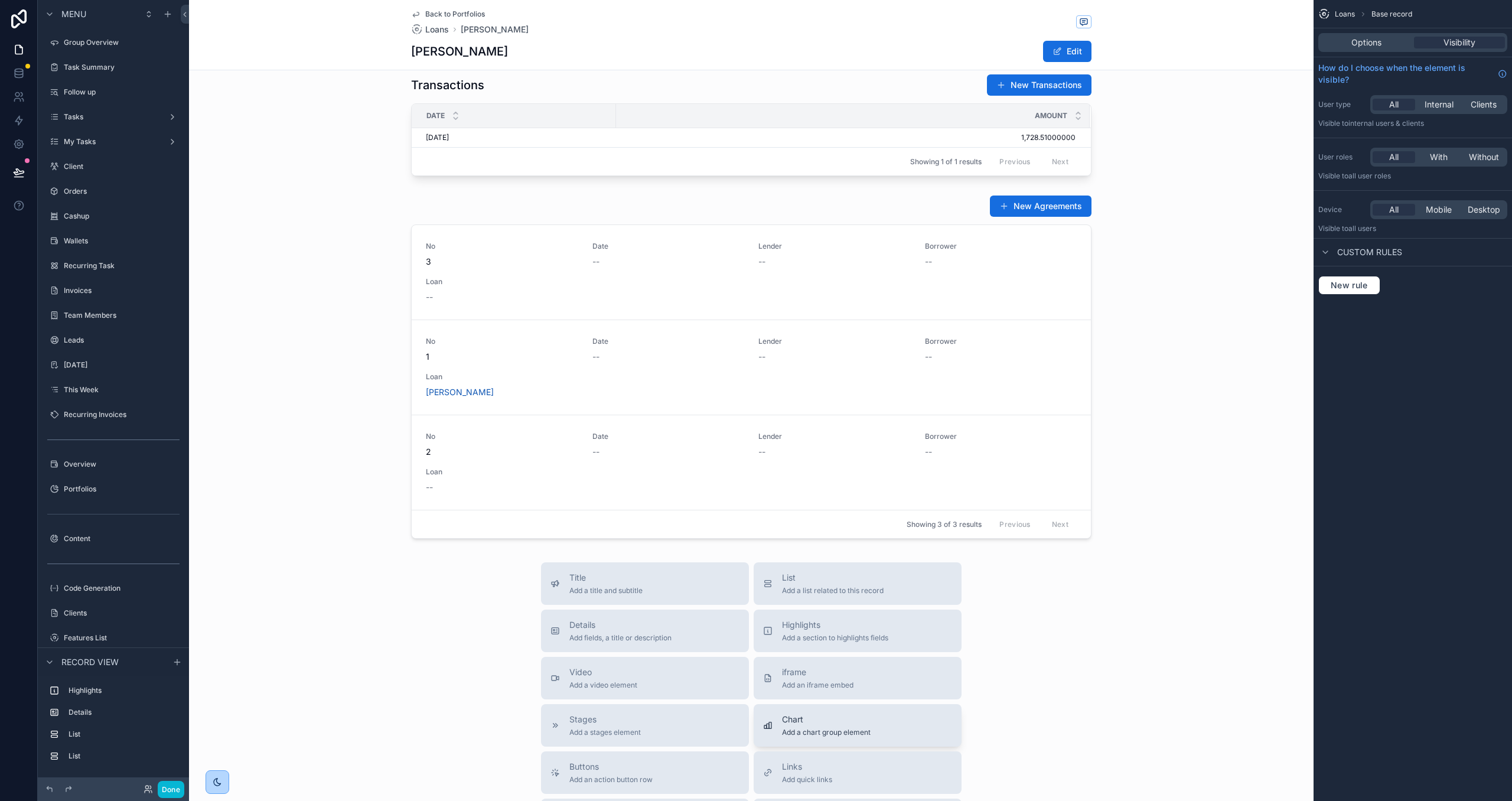
scroll to position [269, 0]
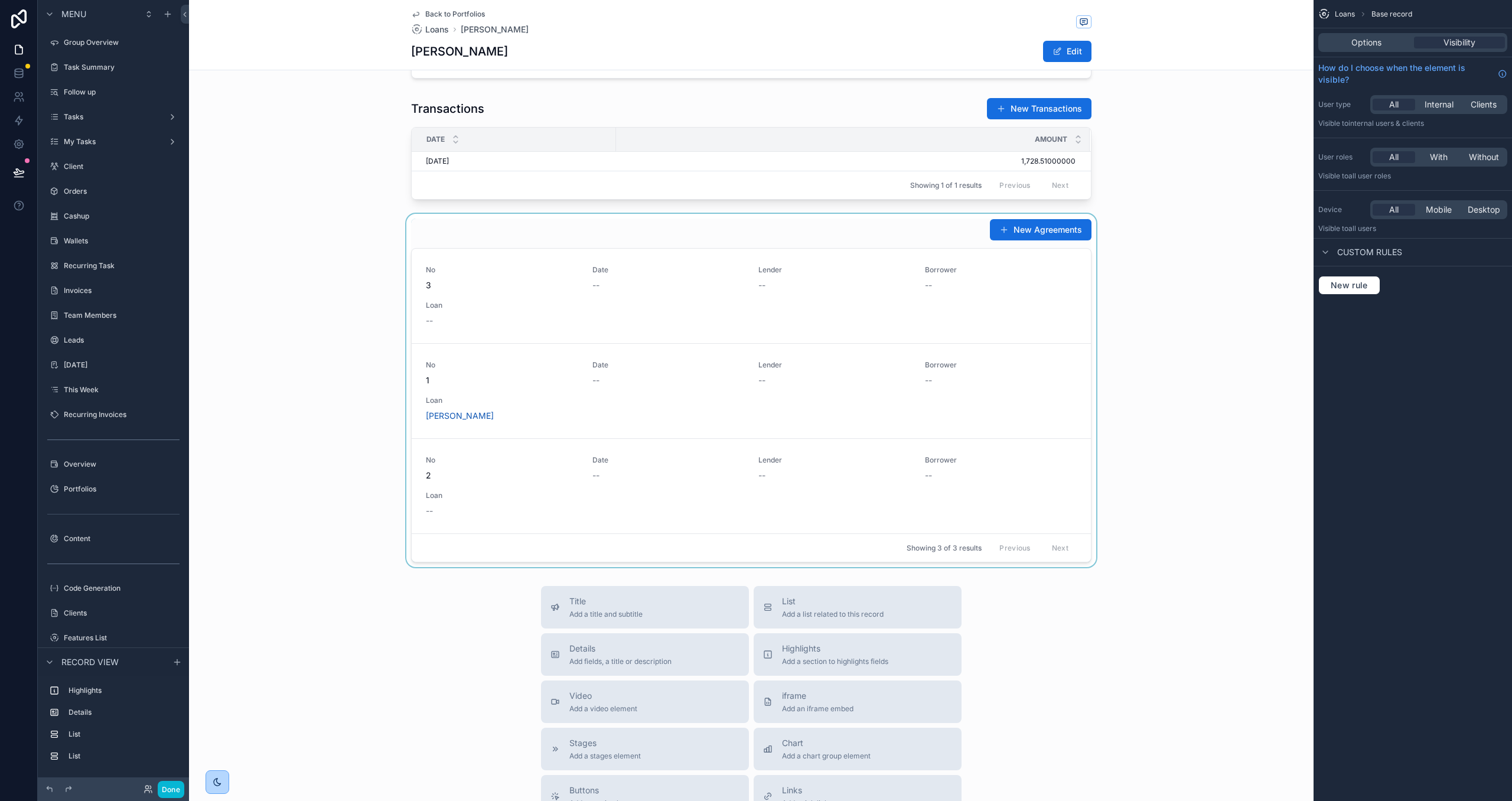
click at [893, 233] on div "scrollable content" at bounding box center [751, 390] width 1125 height 353
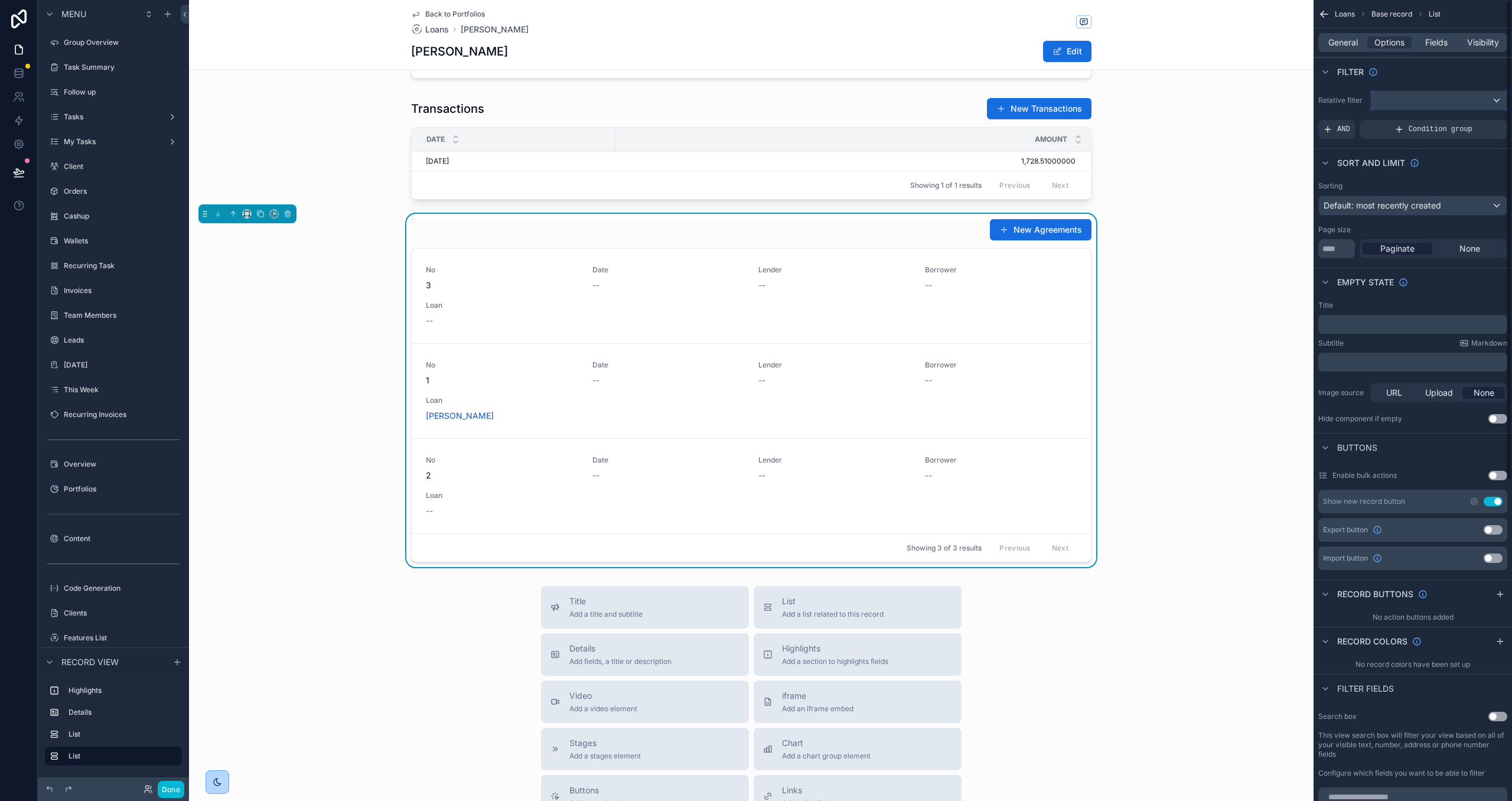
click at [1411, 97] on div "scrollable content" at bounding box center [1439, 100] width 136 height 19
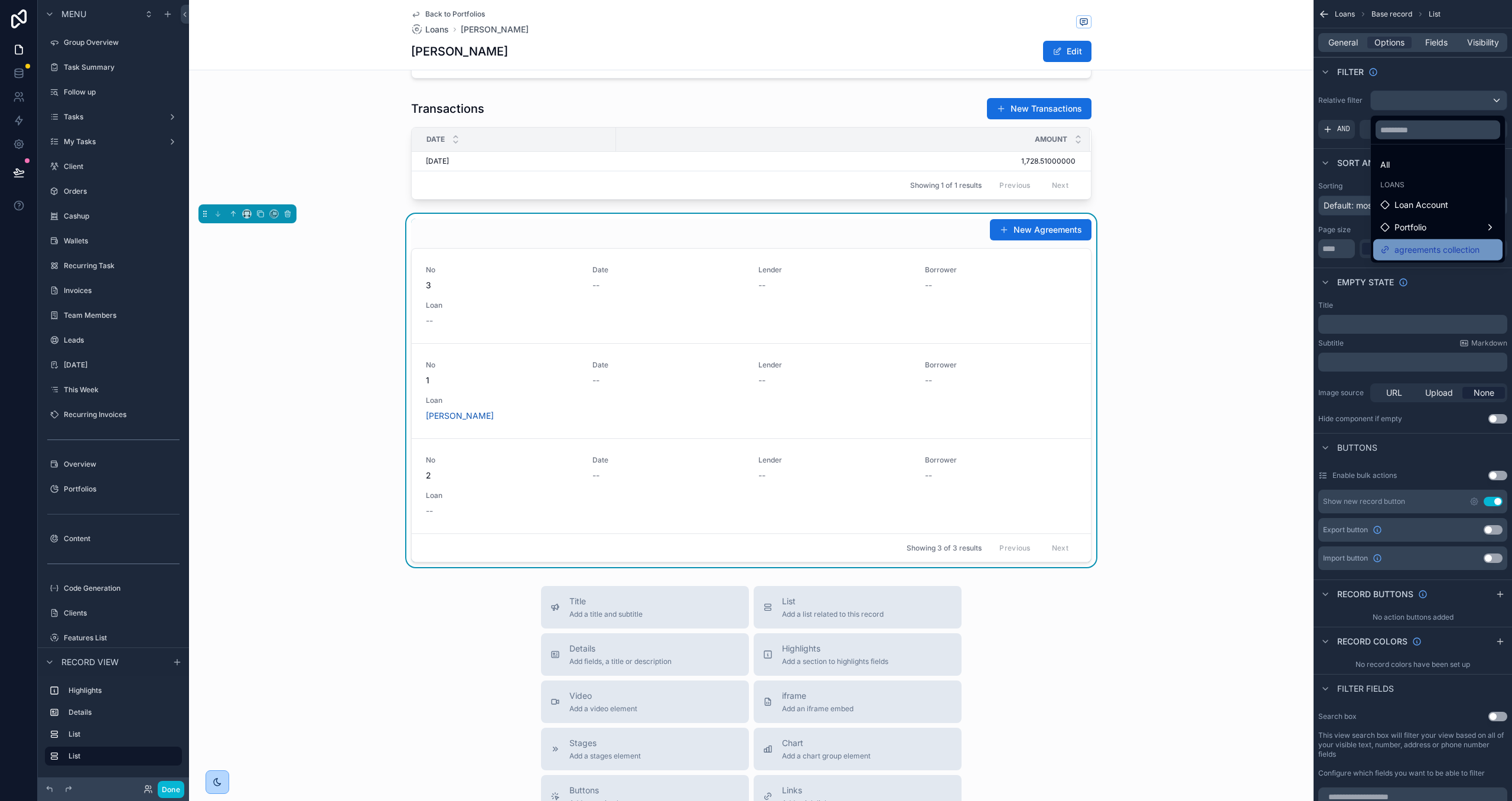
click at [1409, 252] on span "agreements collection" at bounding box center [1437, 250] width 85 height 14
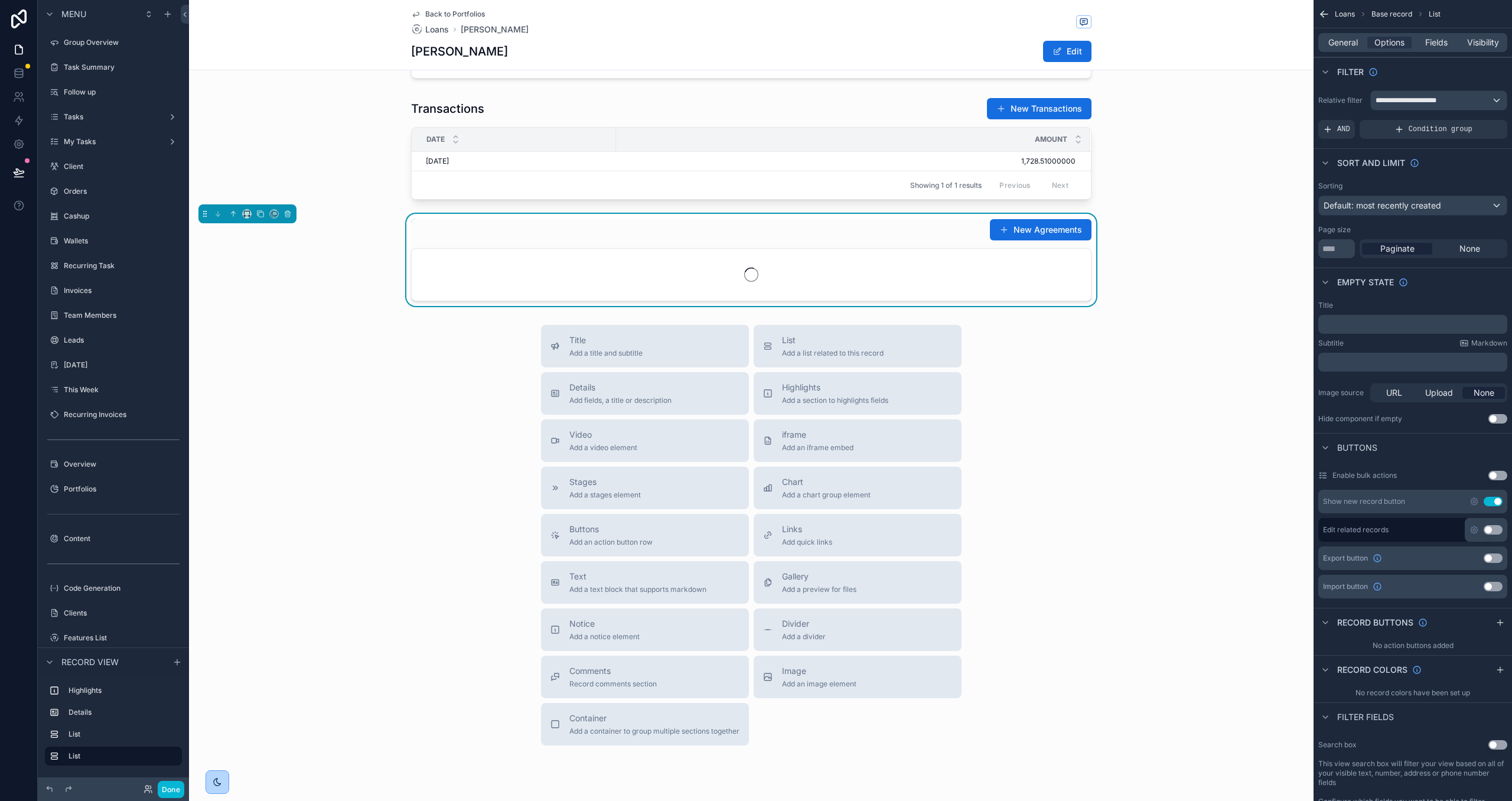
click at [1329, 30] on div "General Options Fields Visibility" at bounding box center [1413, 42] width 199 height 28
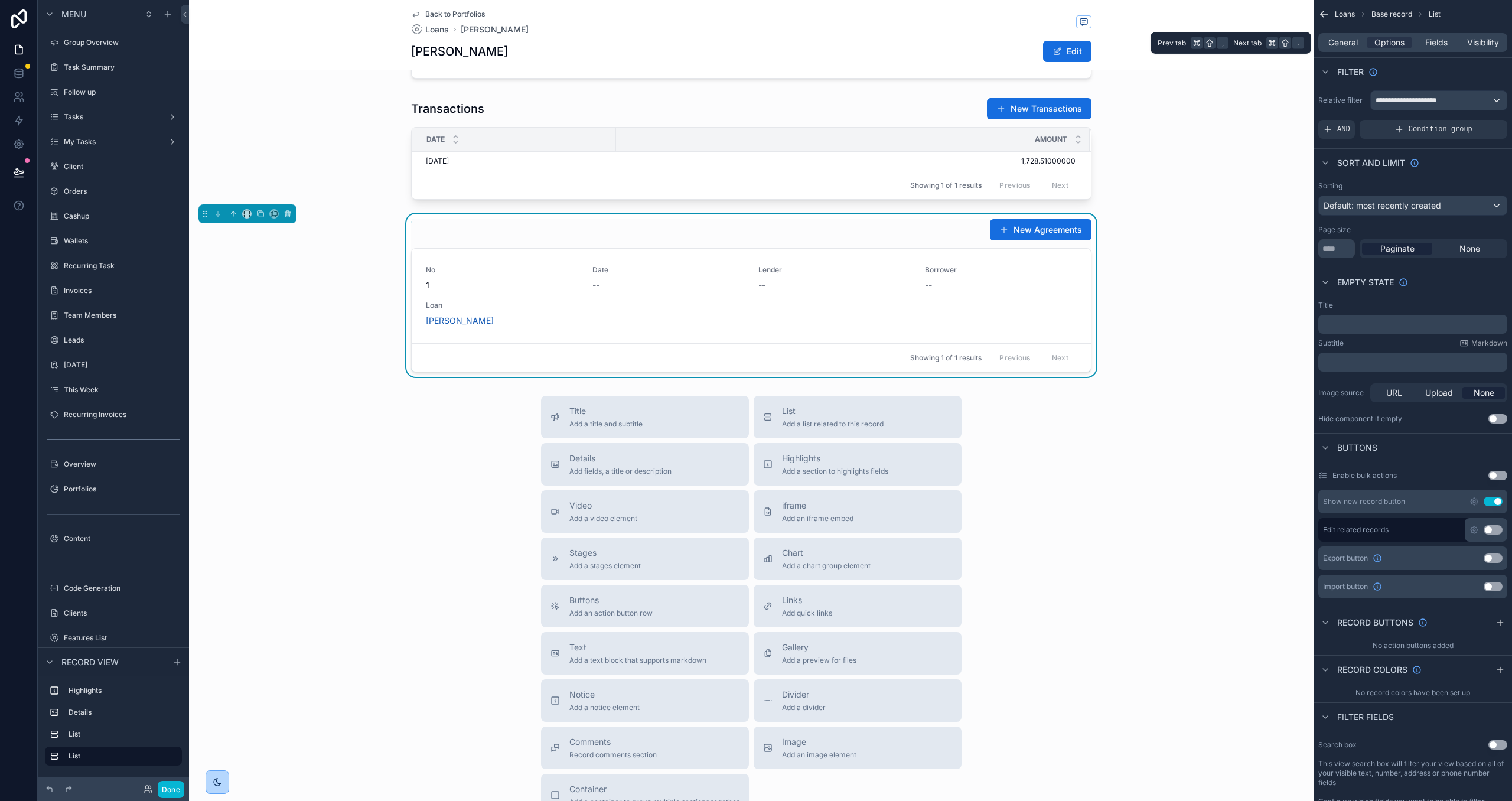
click at [1332, 35] on div "General Options Fields Visibility" at bounding box center [1412, 42] width 189 height 19
click at [1337, 38] on span "General" at bounding box center [1343, 43] width 30 height 12
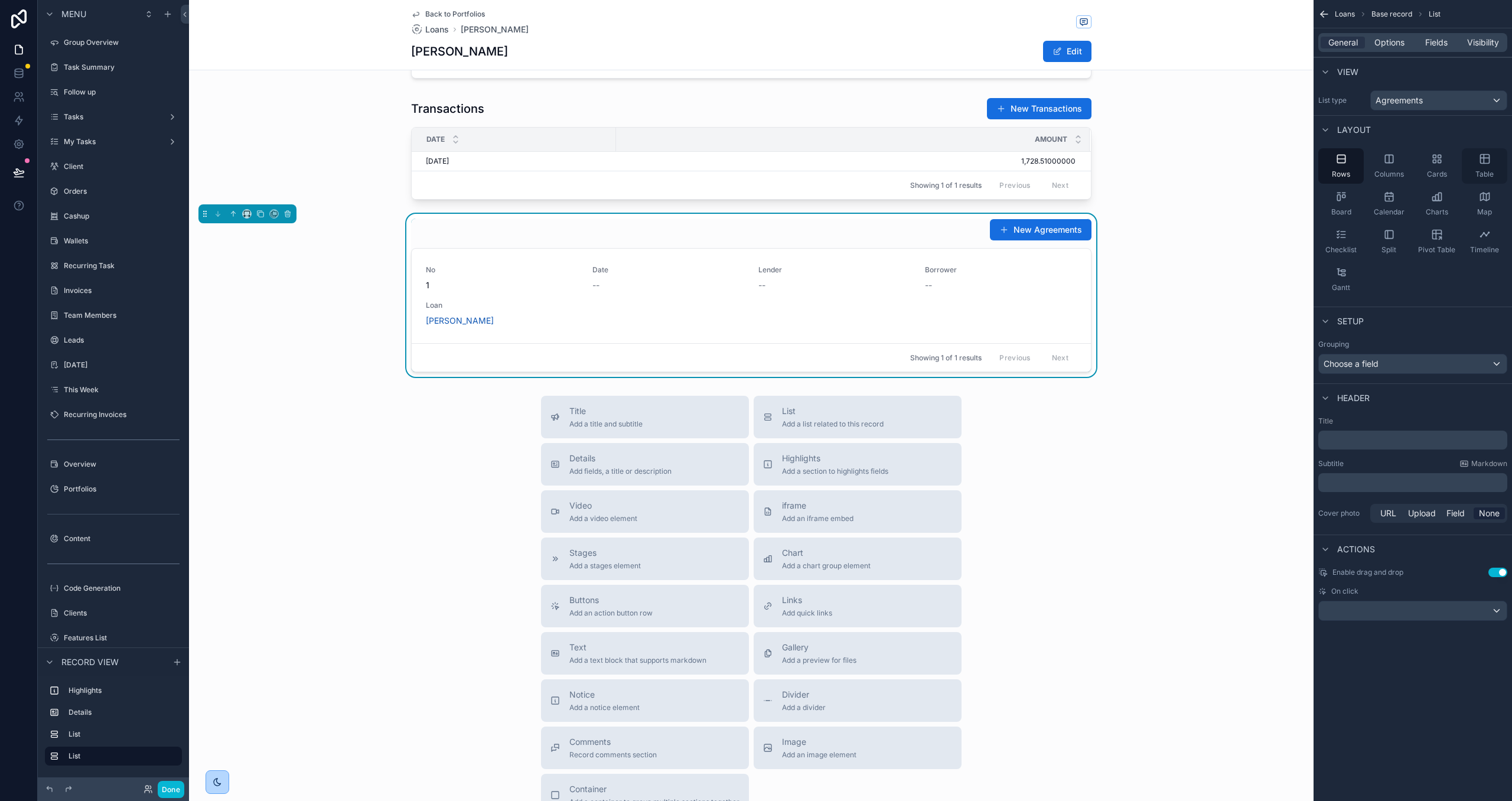
click at [1487, 162] on icon "scrollable content" at bounding box center [1485, 159] width 12 height 12
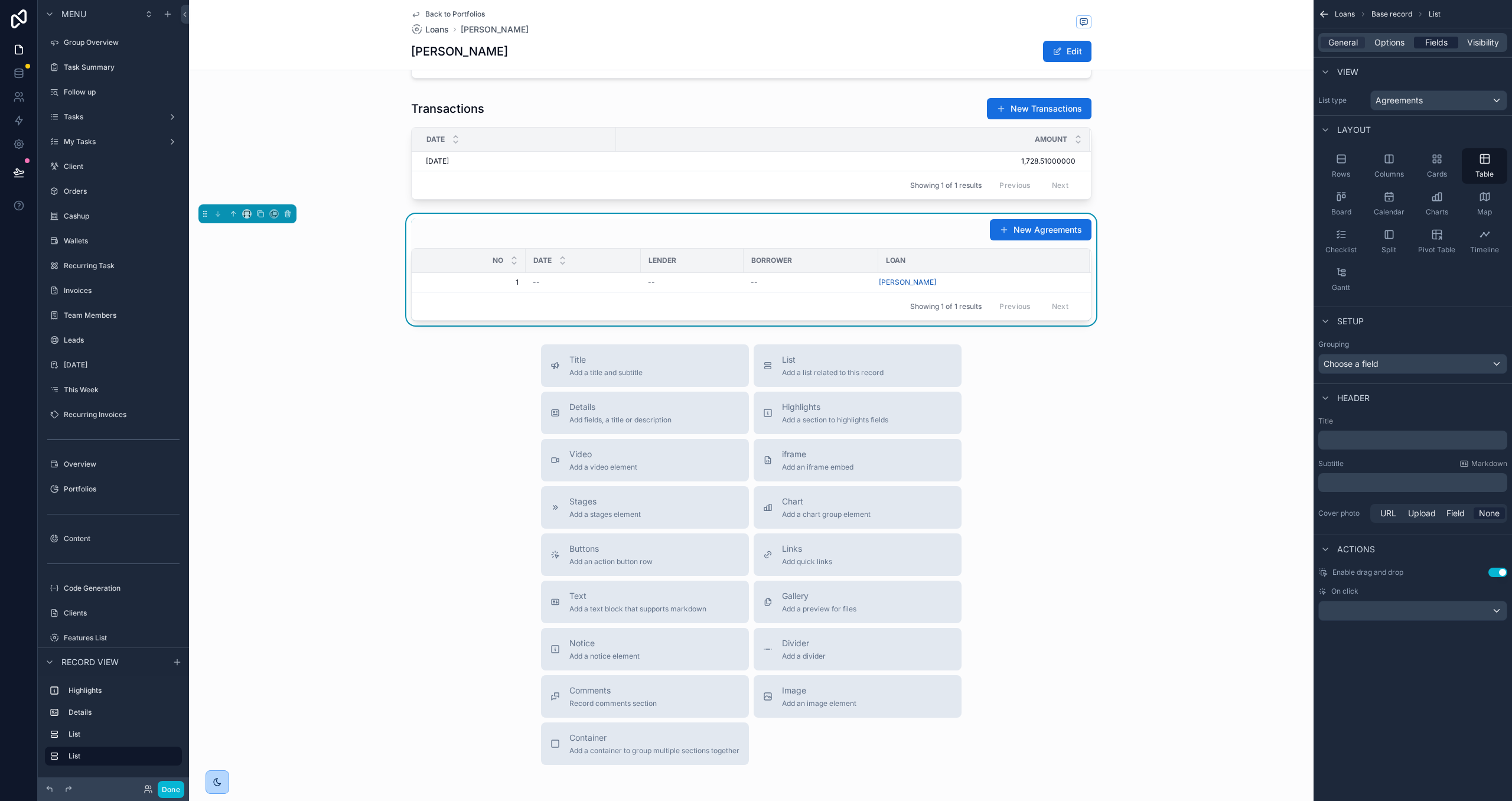
click at [1432, 45] on span "Fields" at bounding box center [1436, 43] width 22 height 12
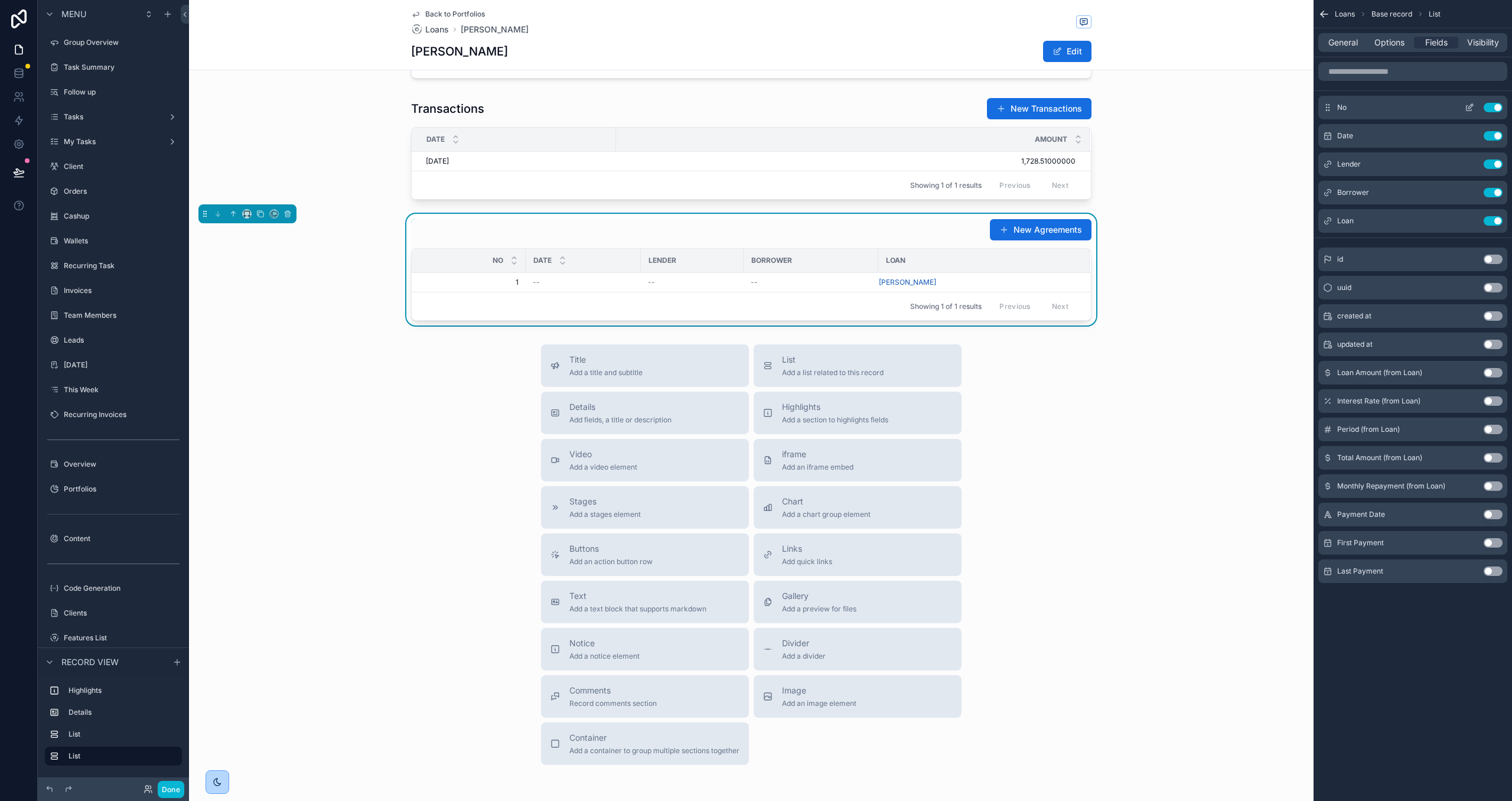
click at [1500, 105] on button "Use setting" at bounding box center [1493, 107] width 19 height 9
click at [1499, 197] on button "Use setting" at bounding box center [1493, 193] width 19 height 9
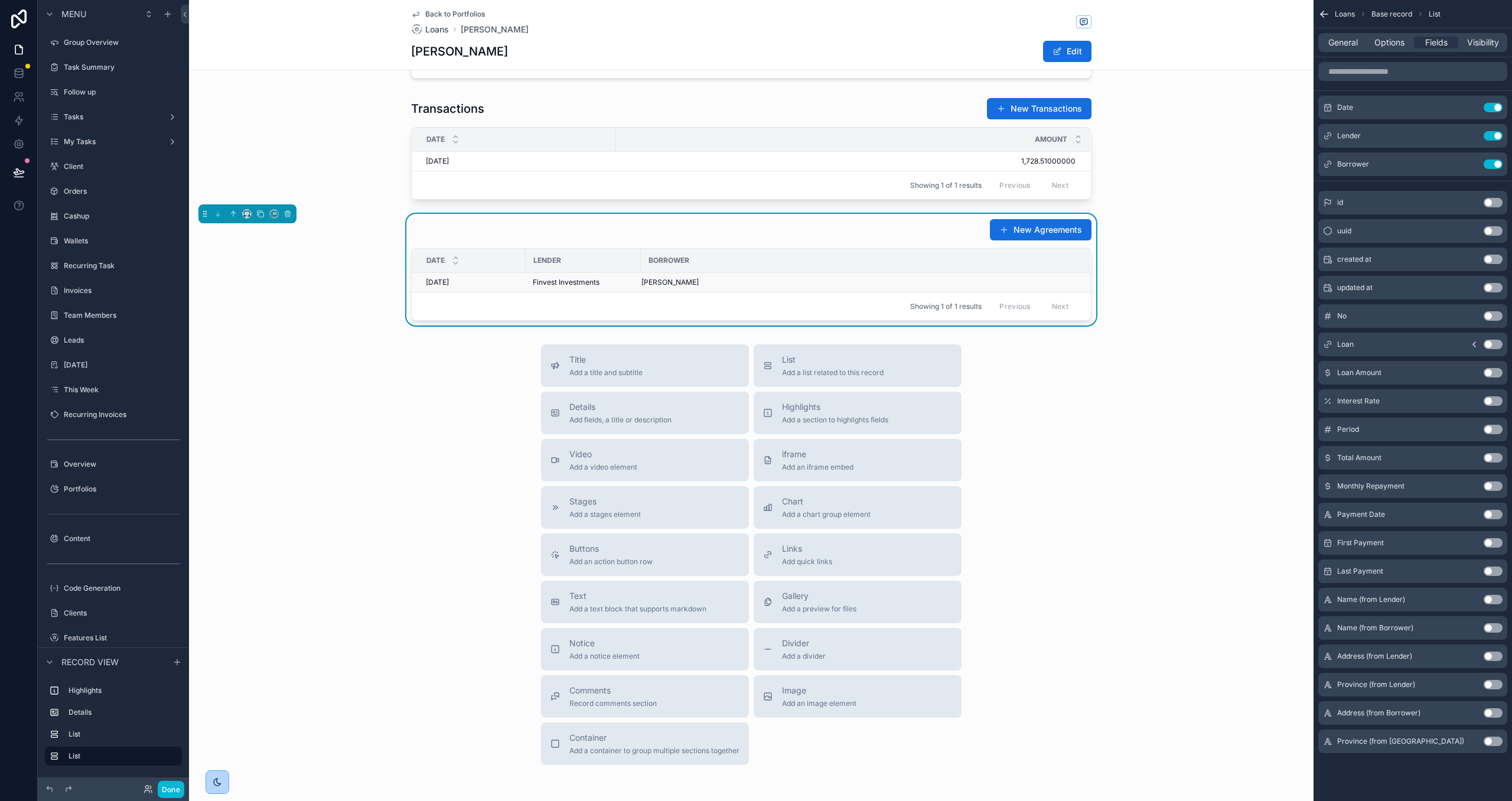
click at [768, 286] on div "[PERSON_NAME]" at bounding box center [858, 282] width 434 height 9
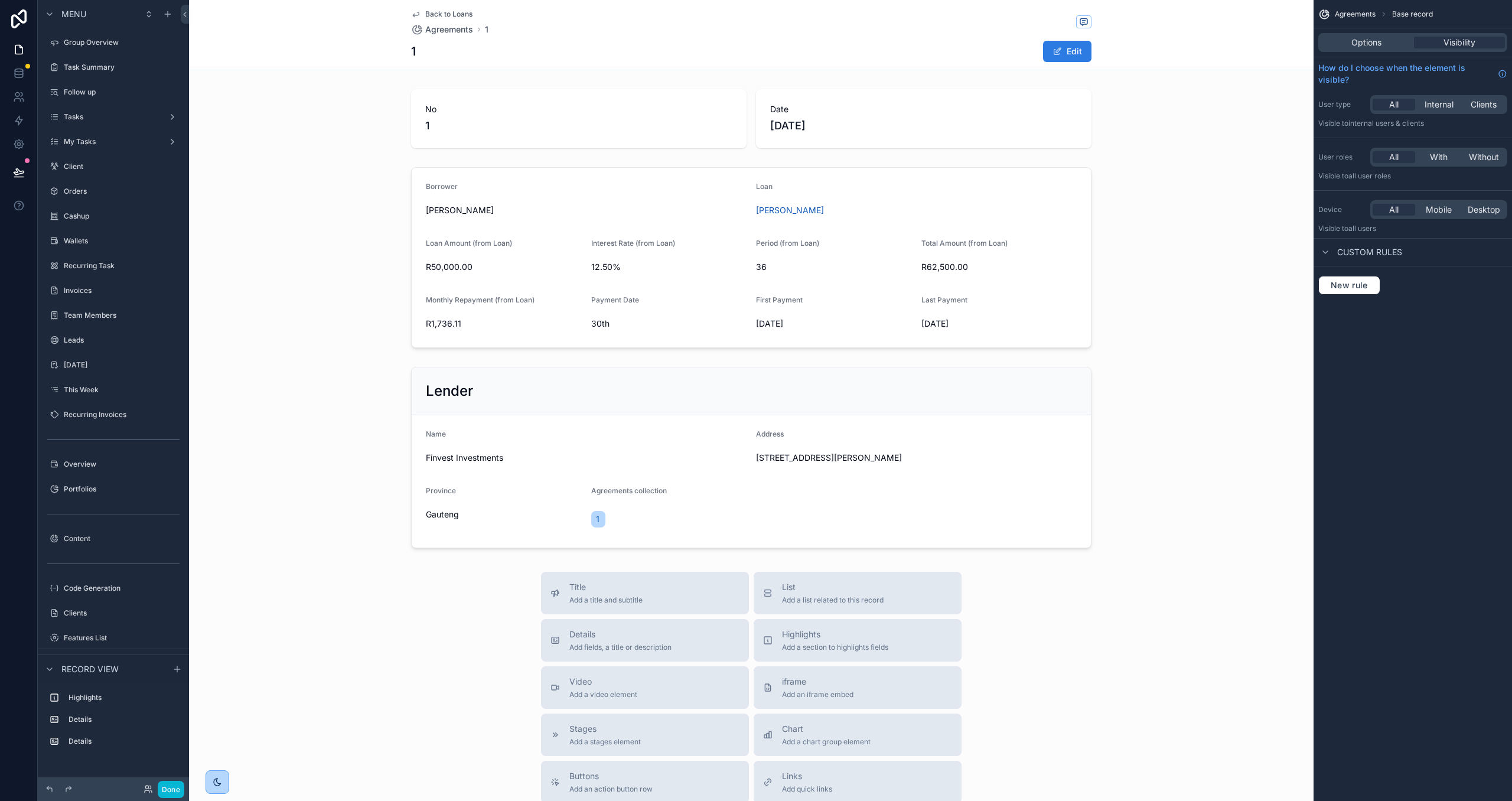
click at [1069, 56] on button "Edit" at bounding box center [1067, 52] width 48 height 21
click at [1066, 52] on button "Done" at bounding box center [1064, 52] width 54 height 21
click at [728, 378] on div "scrollable content" at bounding box center [751, 457] width 1125 height 191
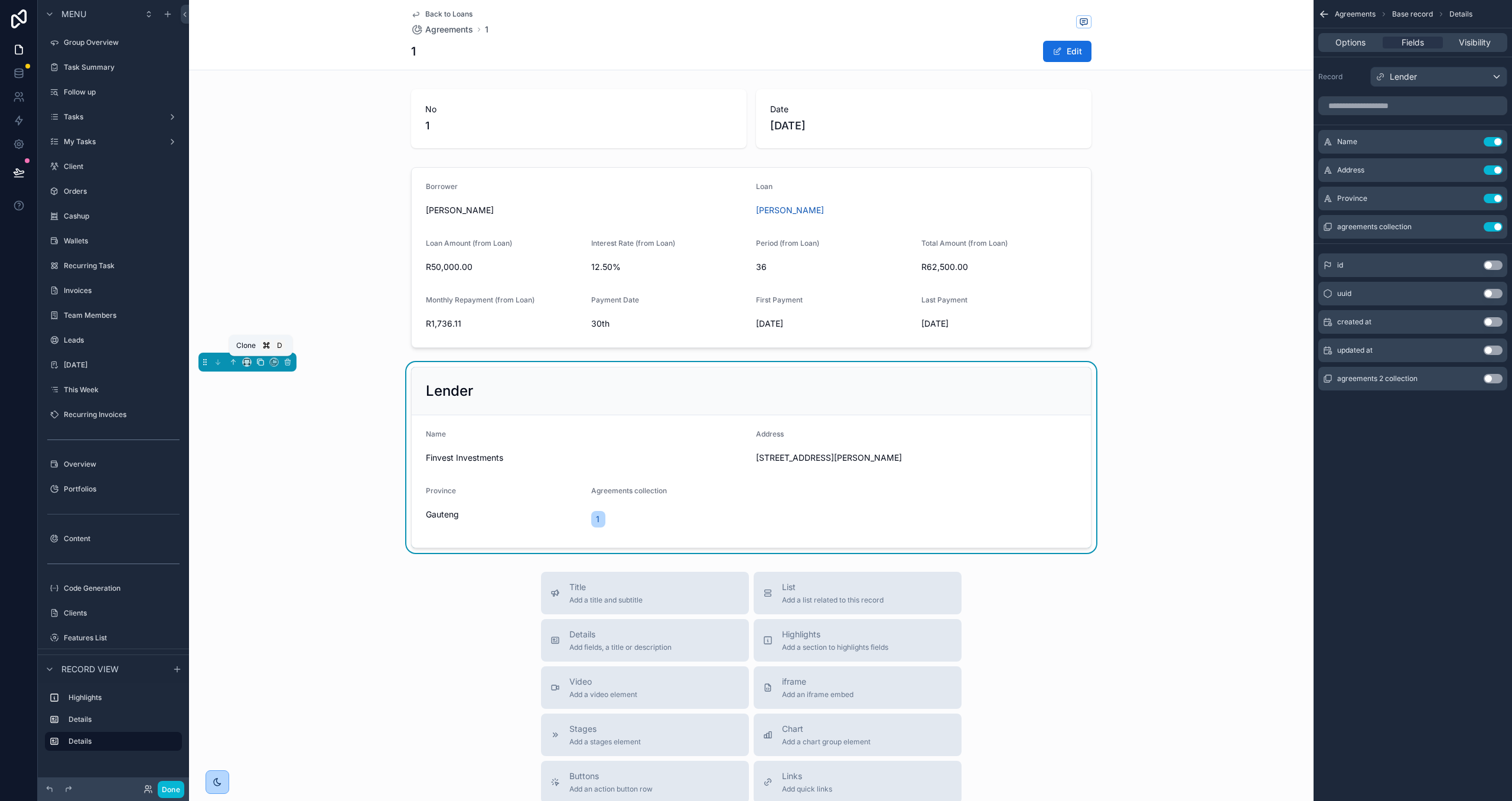
click at [262, 363] on icon "scrollable content" at bounding box center [261, 362] width 8 height 8
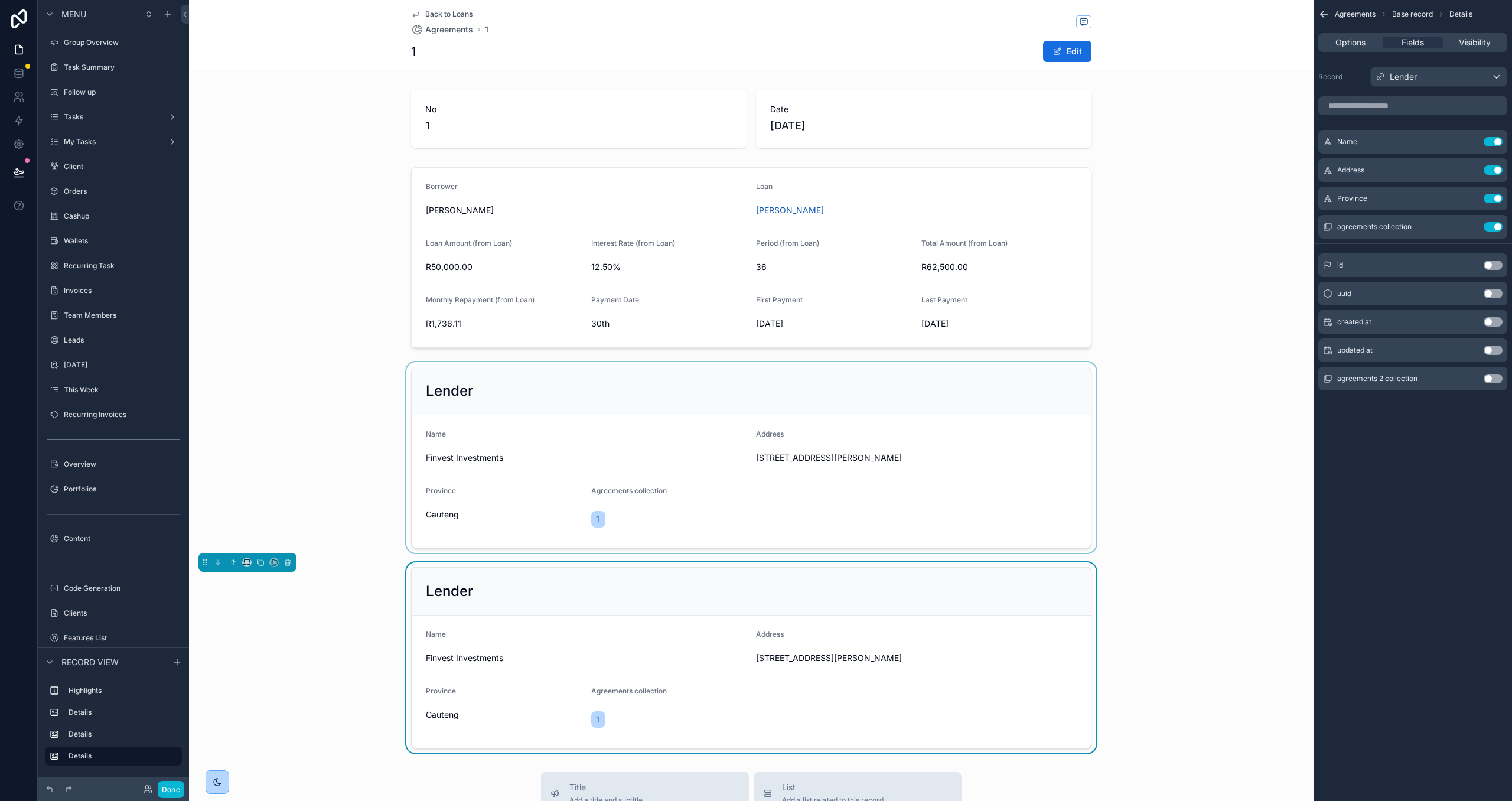
click at [452, 395] on div "scrollable content" at bounding box center [751, 457] width 1125 height 191
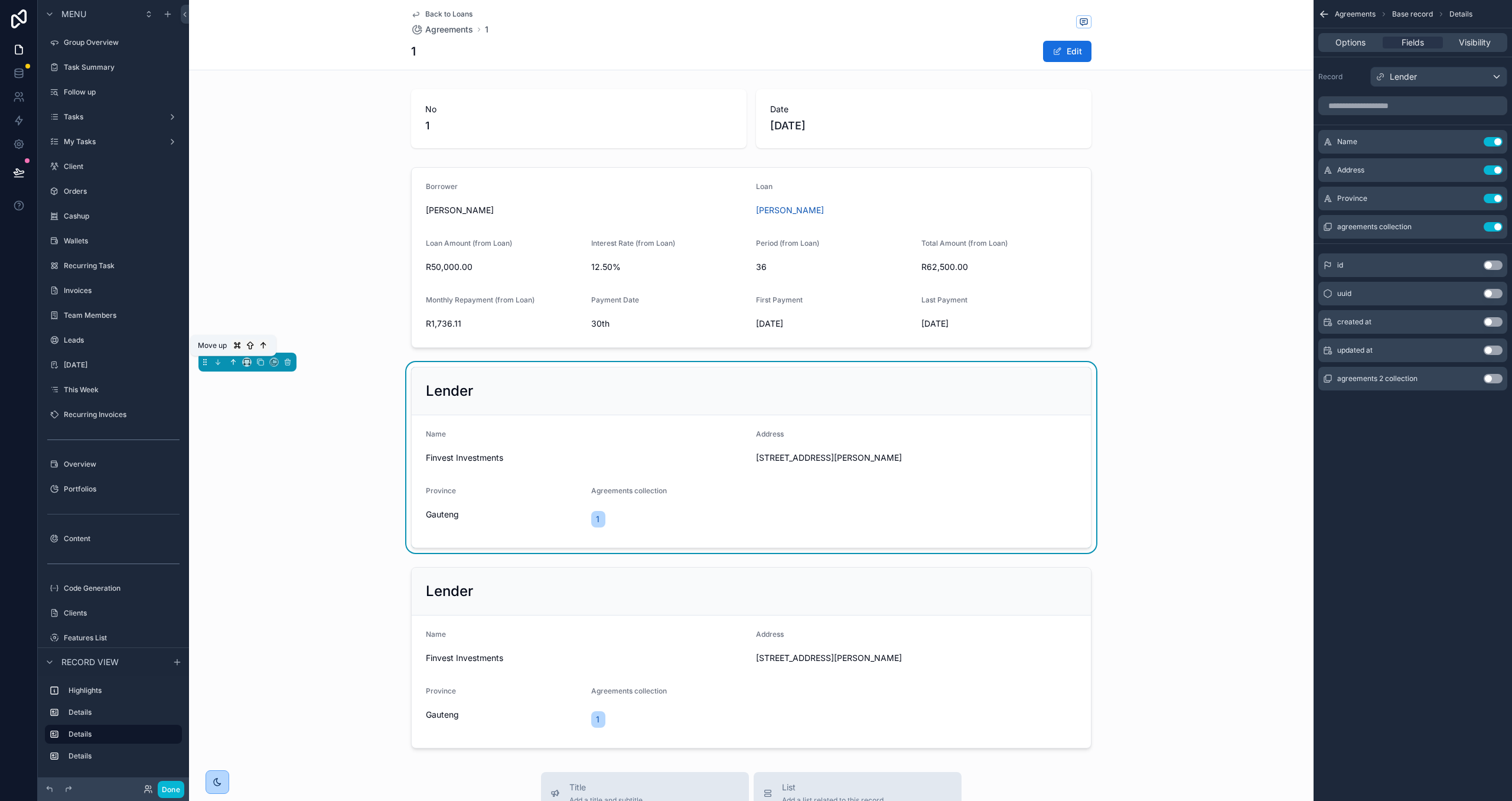
click at [230, 361] on icon "scrollable content" at bounding box center [233, 362] width 8 height 8
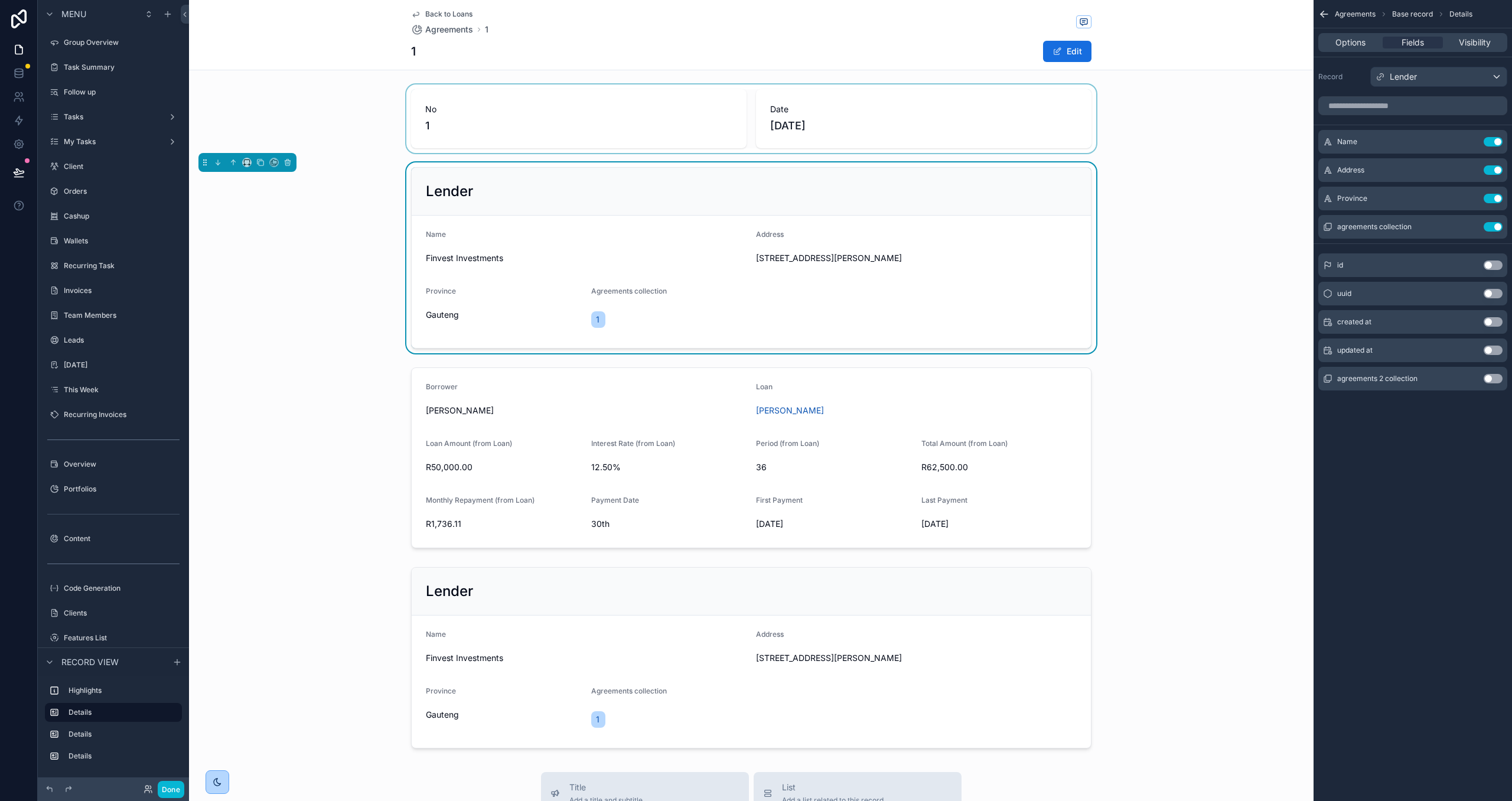
click at [508, 122] on div "scrollable content" at bounding box center [751, 119] width 1125 height 68
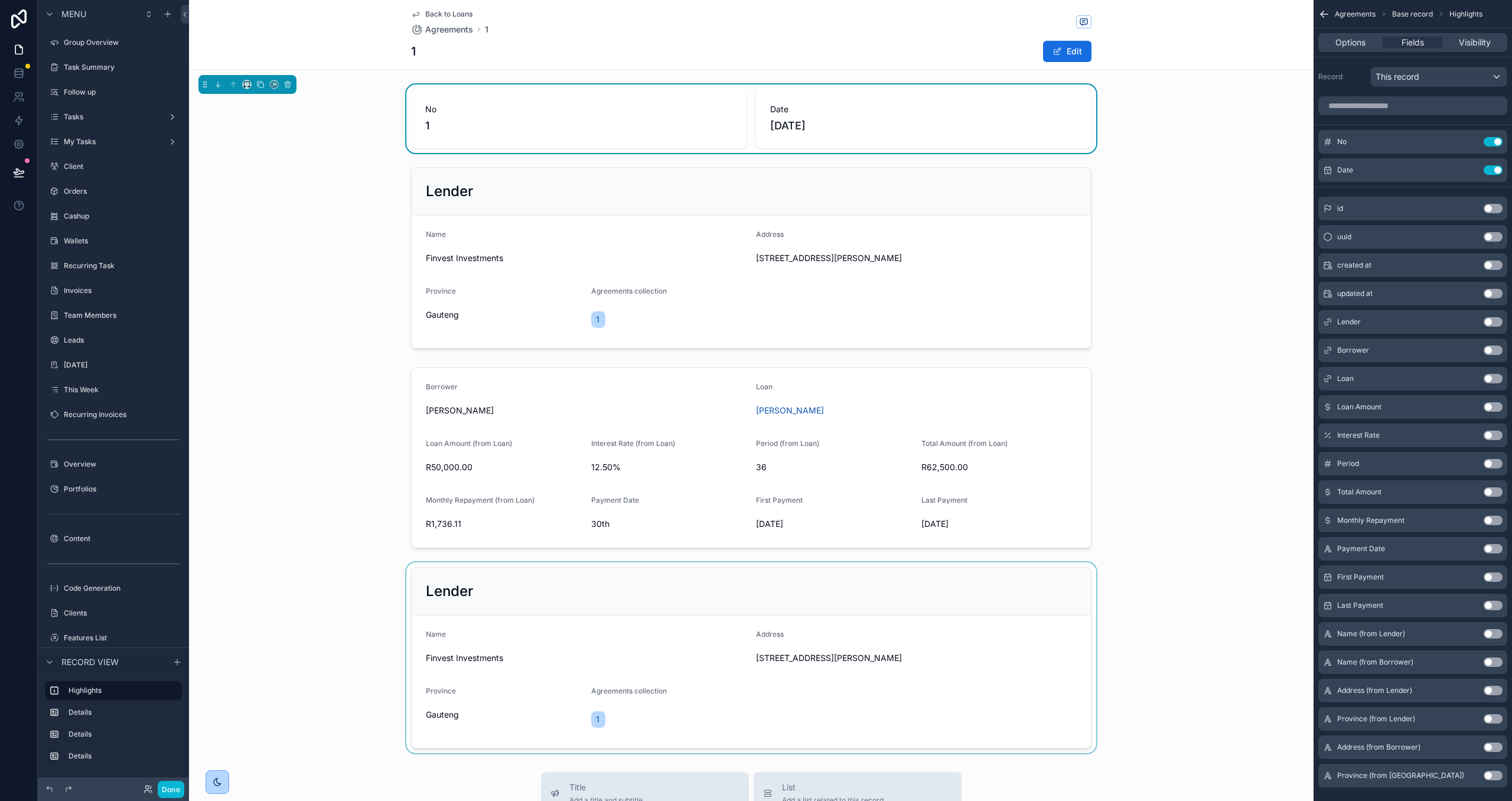
click at [537, 581] on div "scrollable content" at bounding box center [751, 657] width 1125 height 191
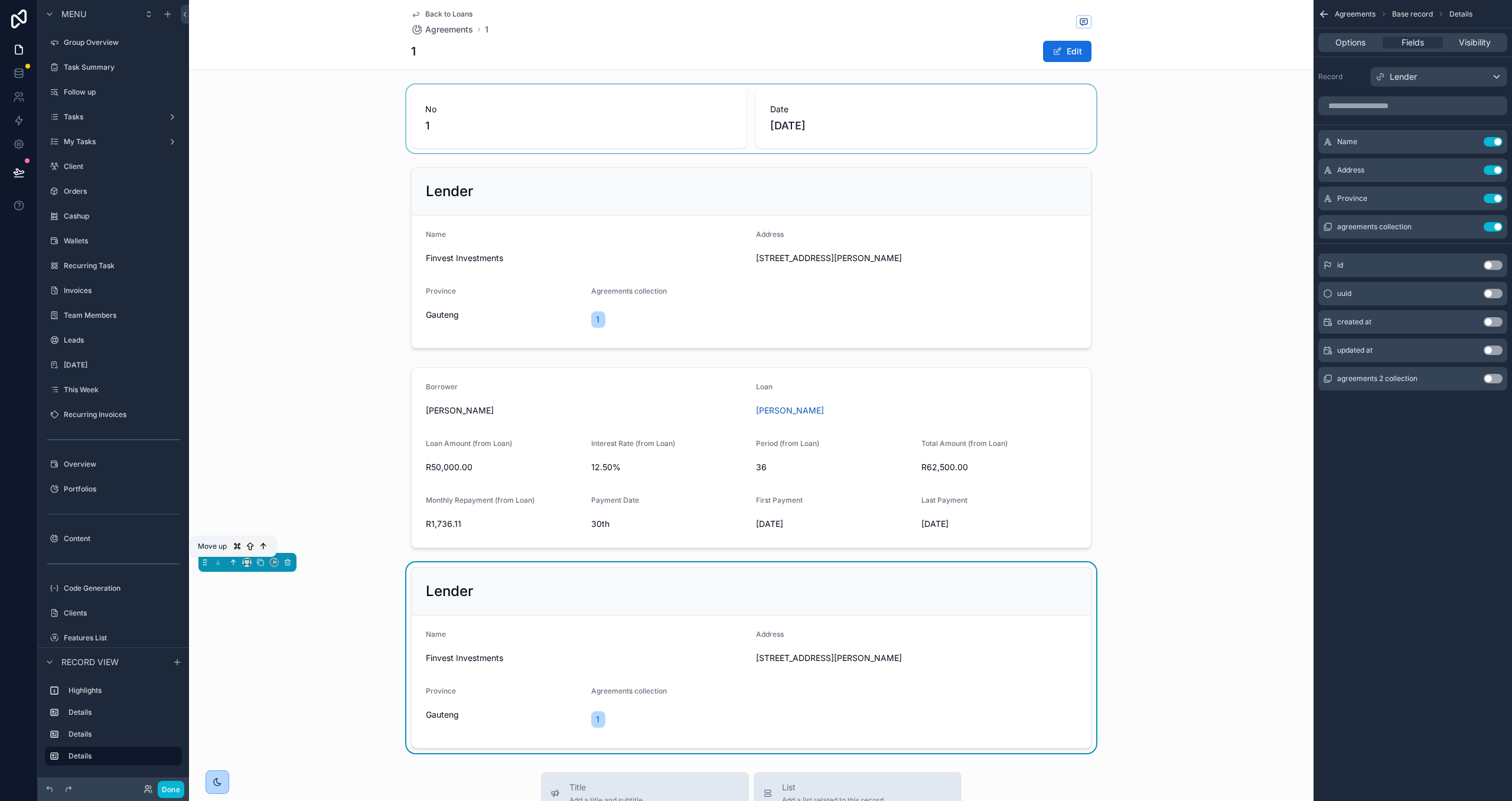
click at [229, 566] on icon "scrollable content" at bounding box center [233, 562] width 8 height 8
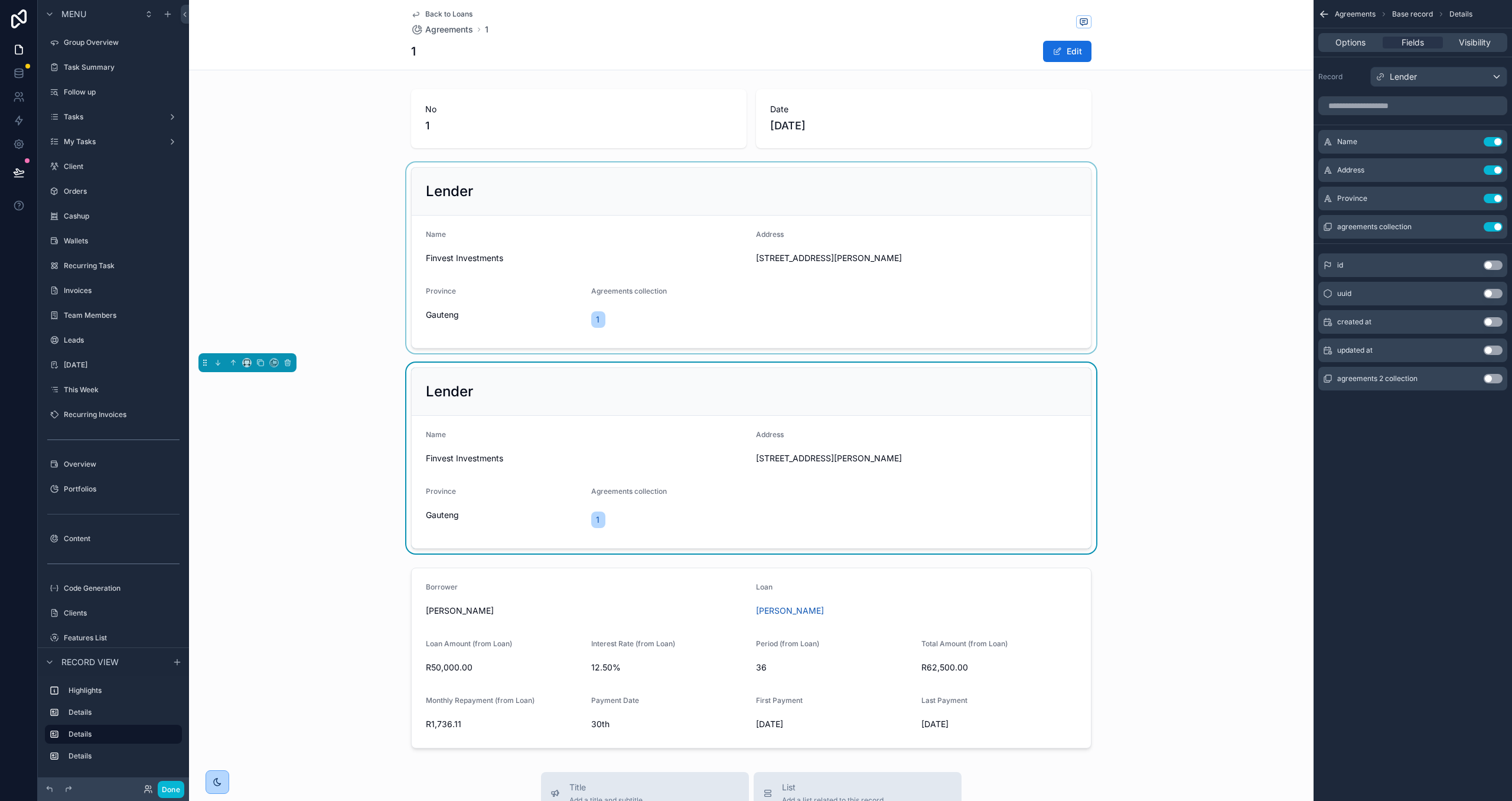
click at [610, 254] on div "scrollable content" at bounding box center [751, 258] width 1125 height 191
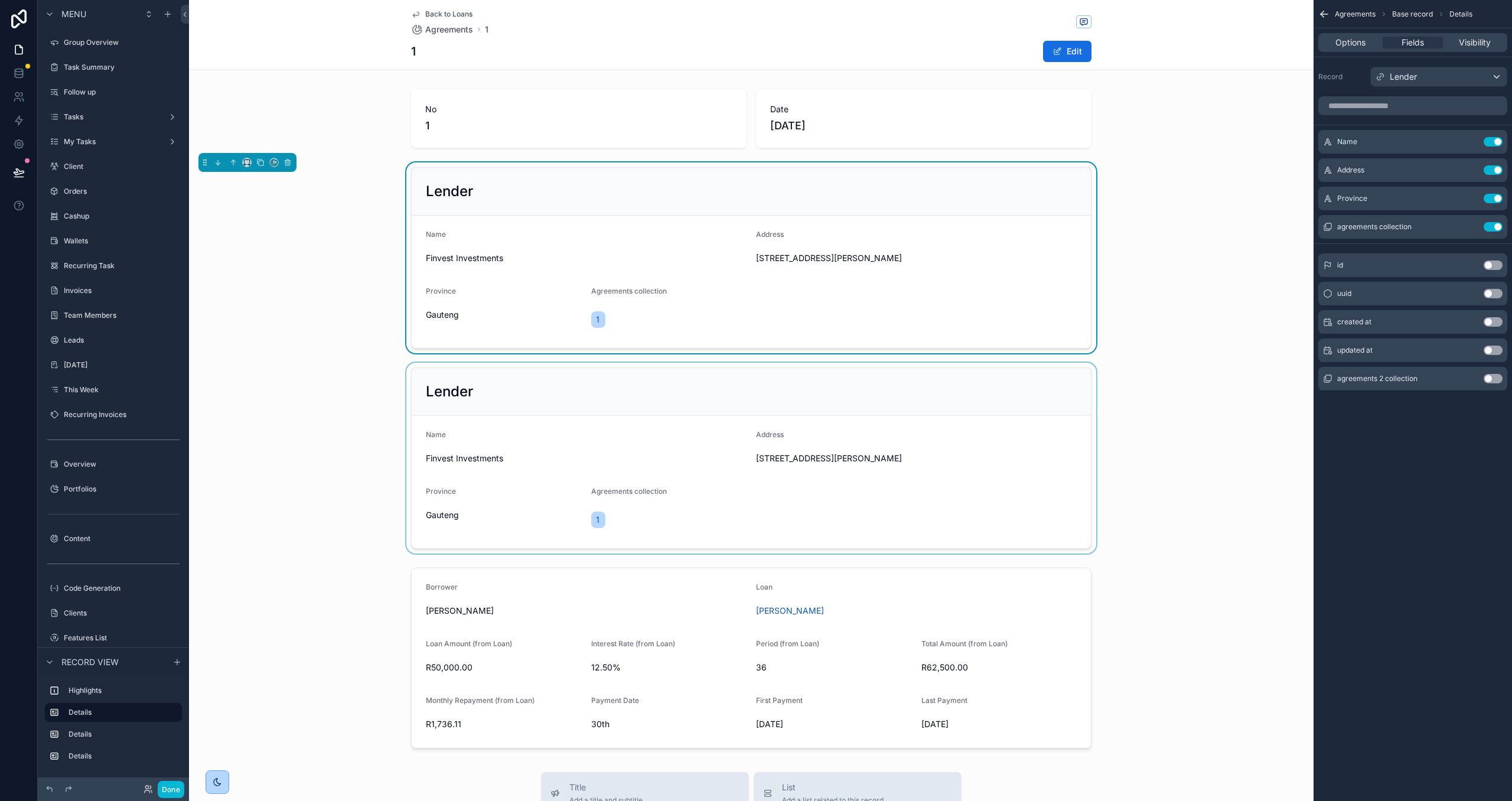
click at [869, 421] on div "scrollable content" at bounding box center [751, 458] width 1125 height 191
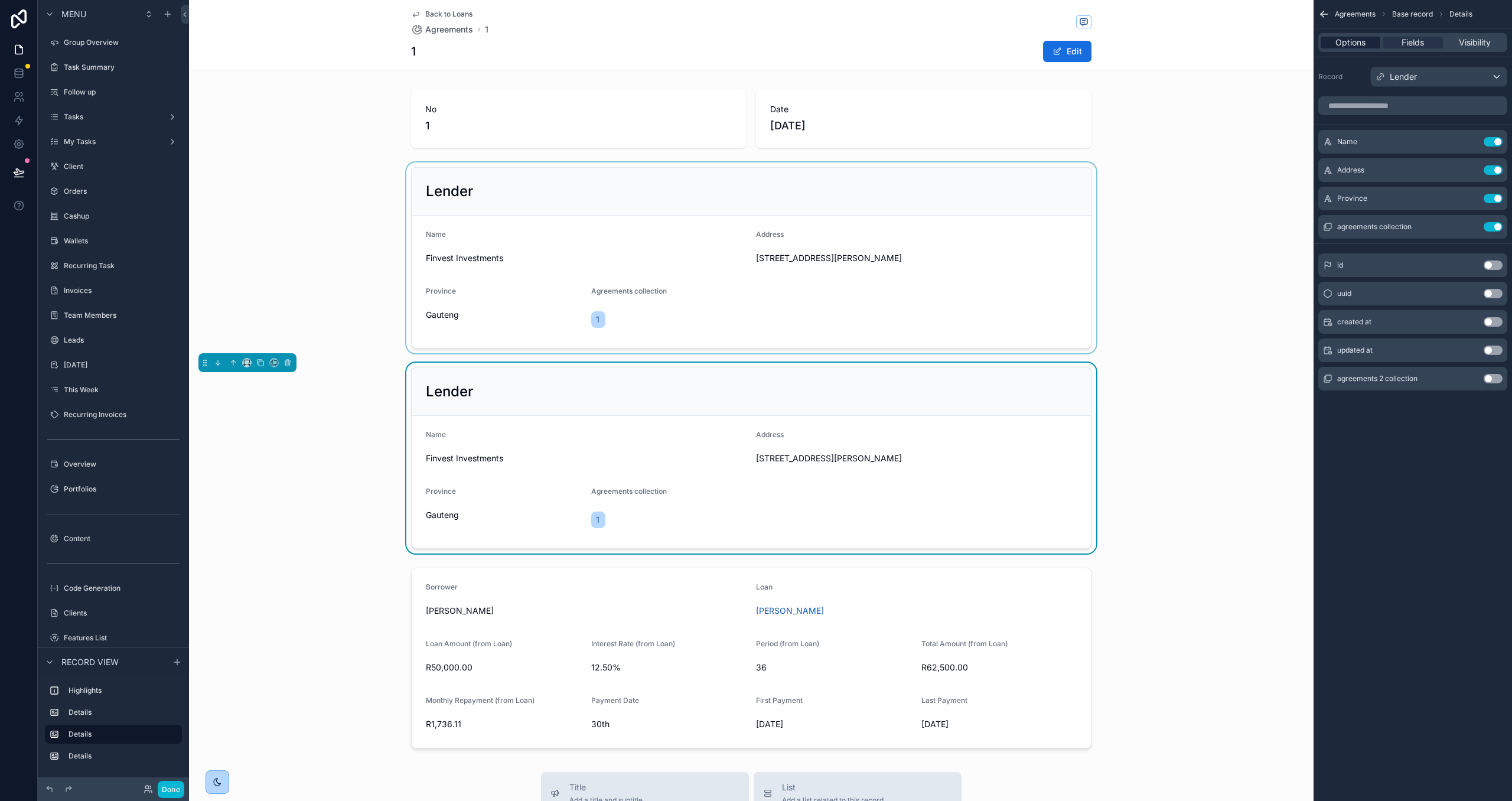
click at [1350, 46] on span "Options" at bounding box center [1350, 43] width 30 height 12
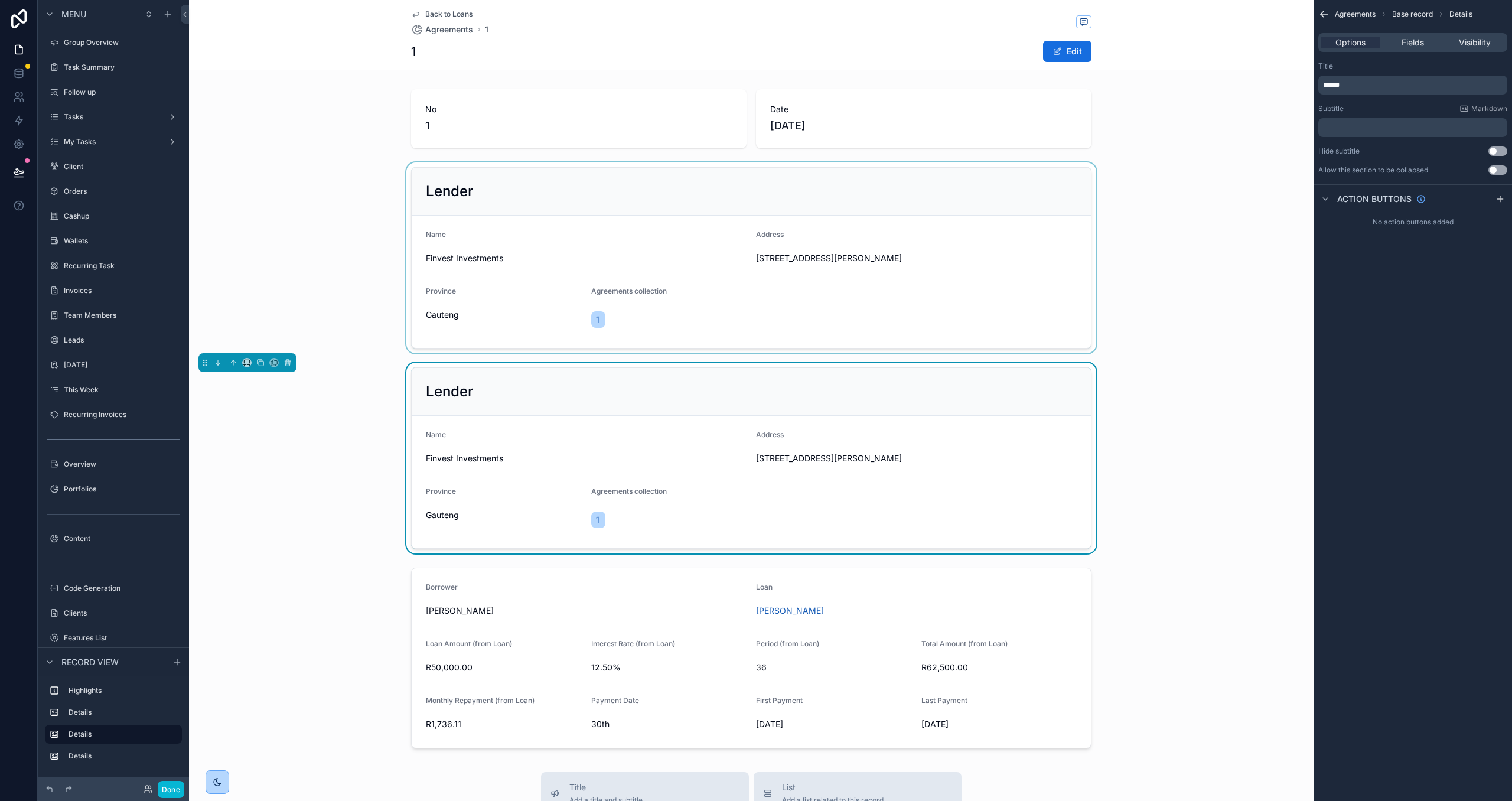
click at [1336, 86] on span "******" at bounding box center [1331, 85] width 17 height 7
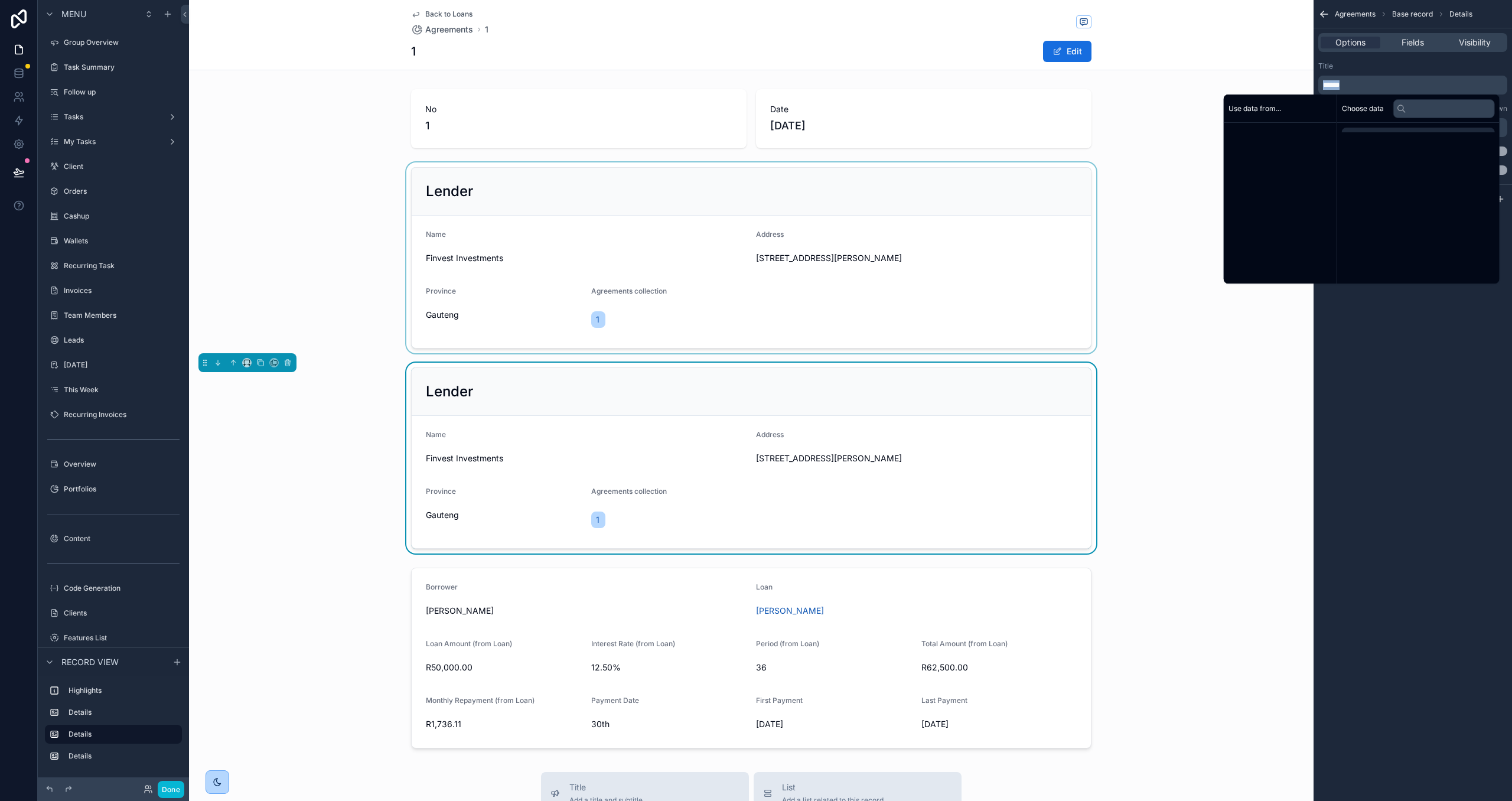
click at [1335, 86] on span "******" at bounding box center [1331, 85] width 17 height 7
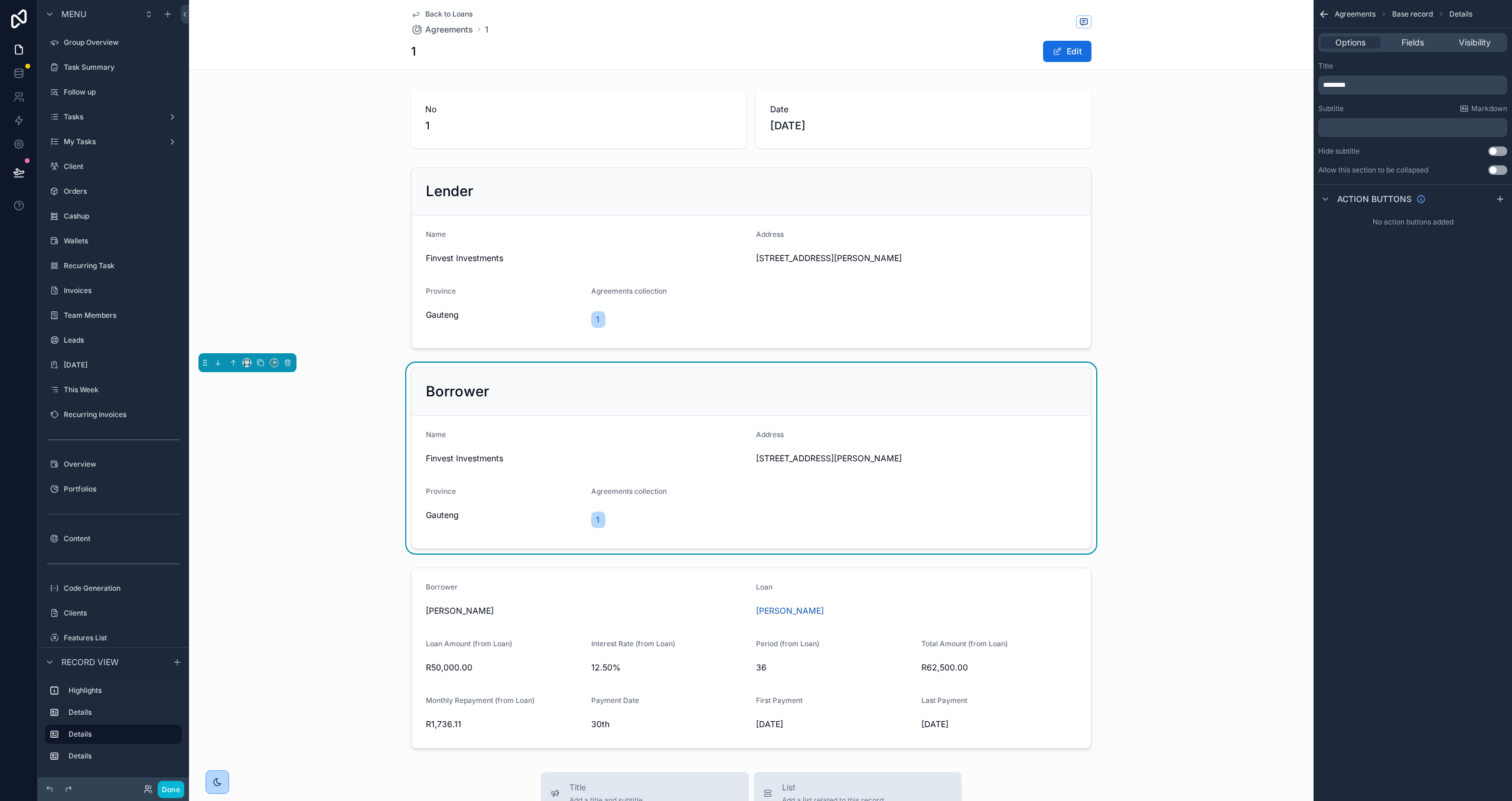
click at [1327, 50] on div "Options Fields Visibility" at bounding box center [1412, 42] width 189 height 19
click at [1389, 44] on div "Fields" at bounding box center [1412, 43] width 60 height 12
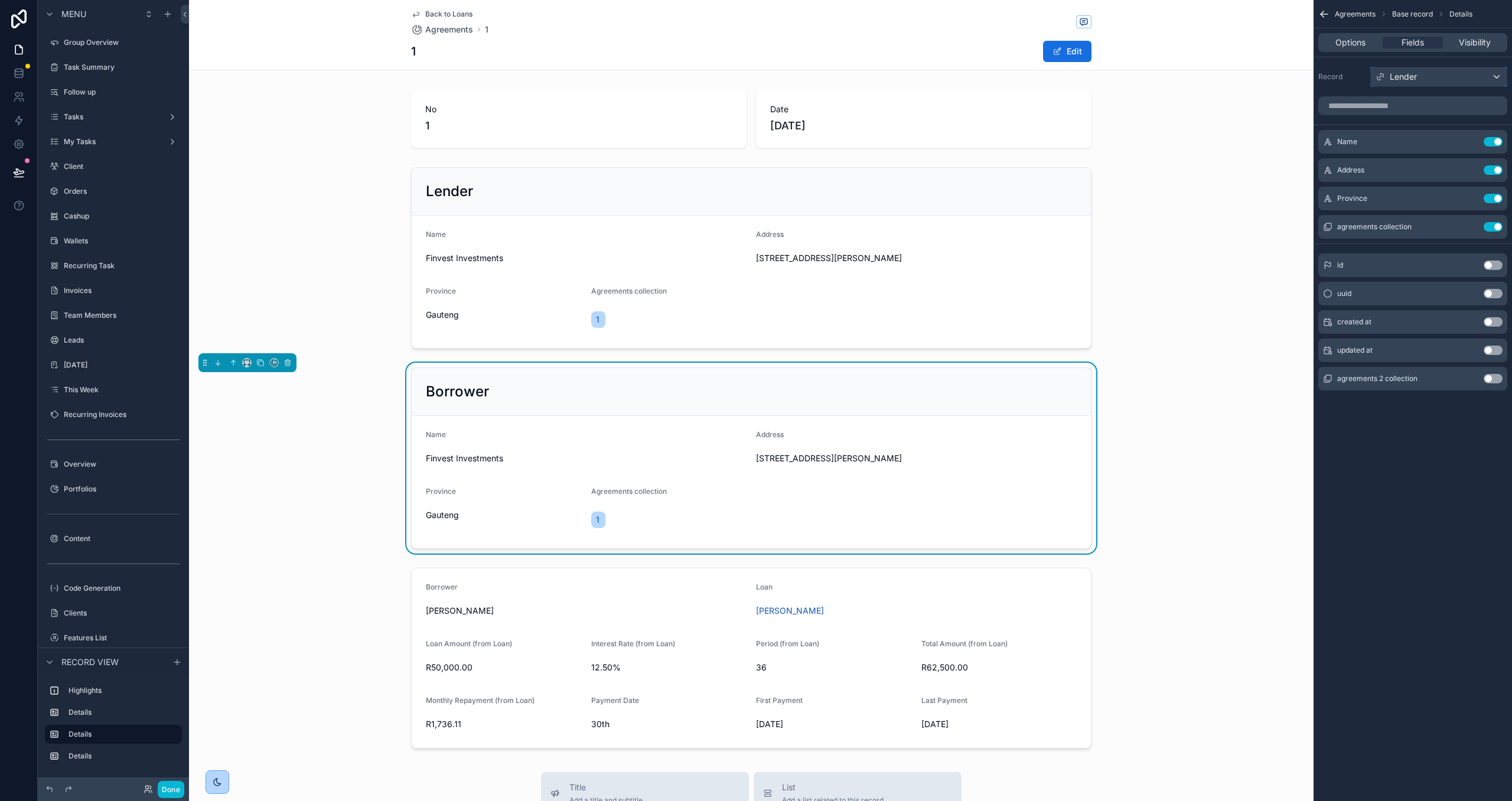
click at [1407, 82] on span "Lender" at bounding box center [1403, 77] width 27 height 12
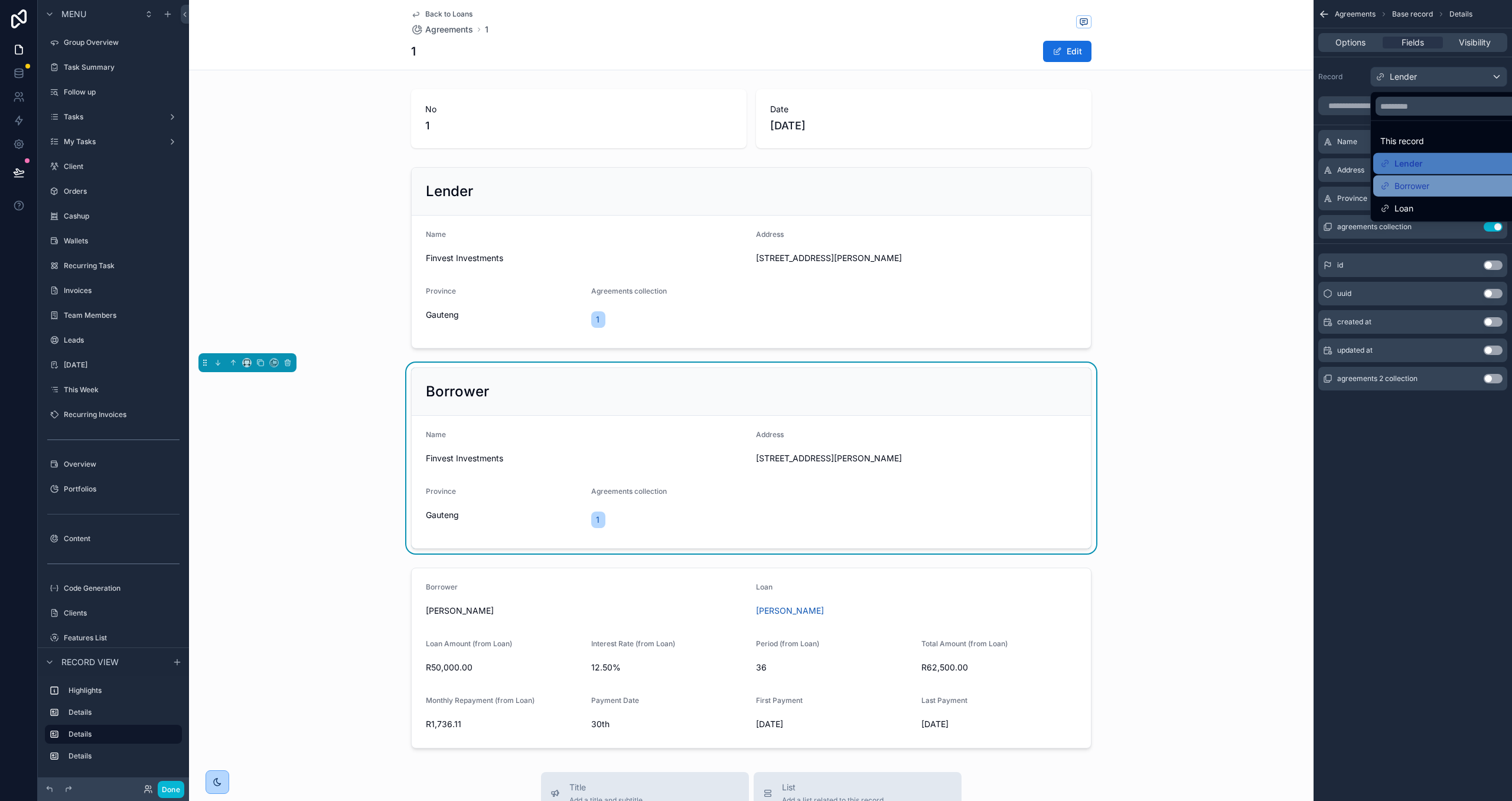
click at [1415, 189] on span "Borrower" at bounding box center [1412, 186] width 35 height 14
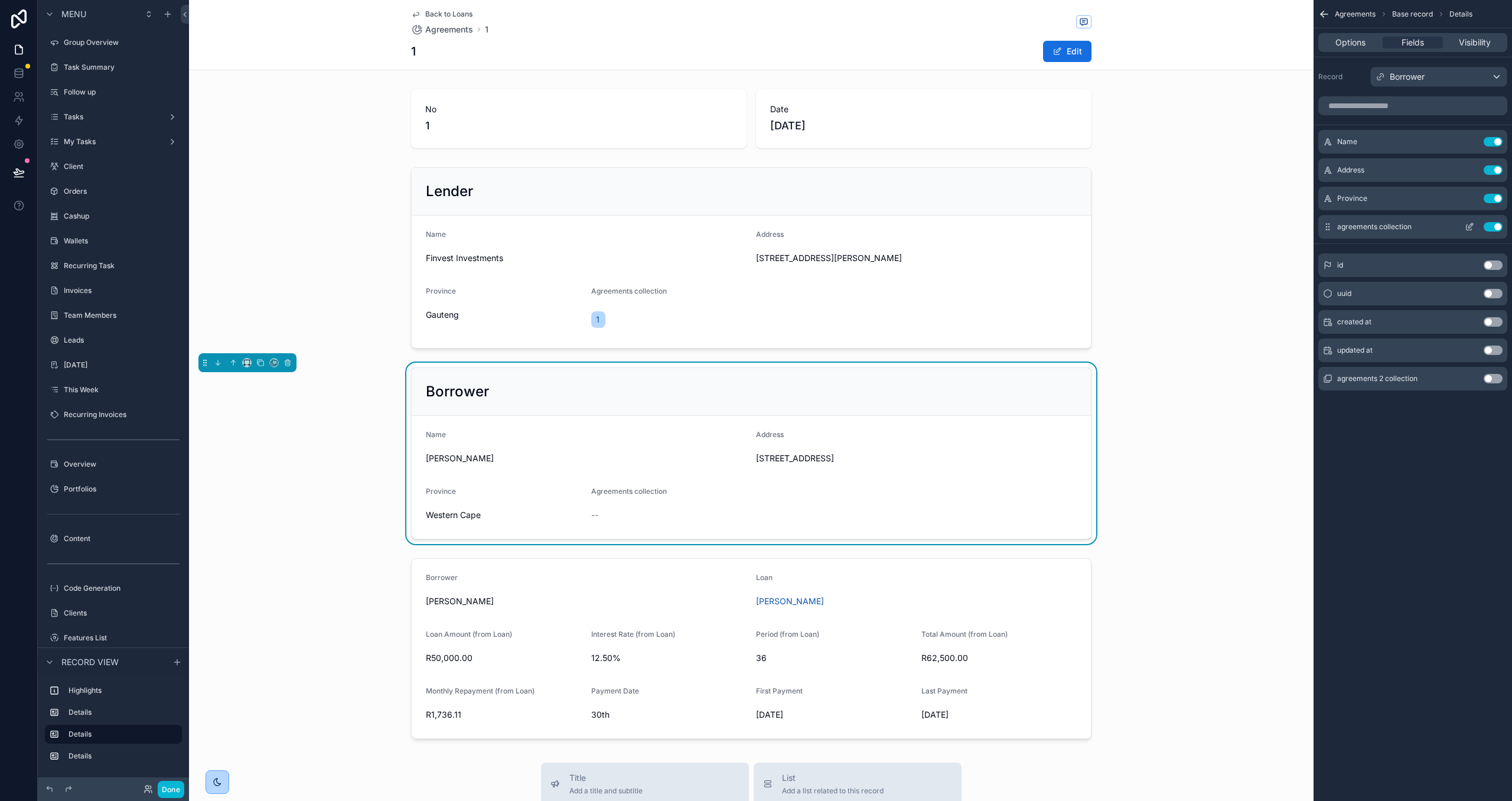
click at [1499, 228] on button "Use setting" at bounding box center [1493, 227] width 19 height 9
drag, startPoint x: 972, startPoint y: 267, endPoint x: 989, endPoint y: 266, distance: 17.0
click at [972, 267] on div "scrollable content" at bounding box center [751, 258] width 1125 height 191
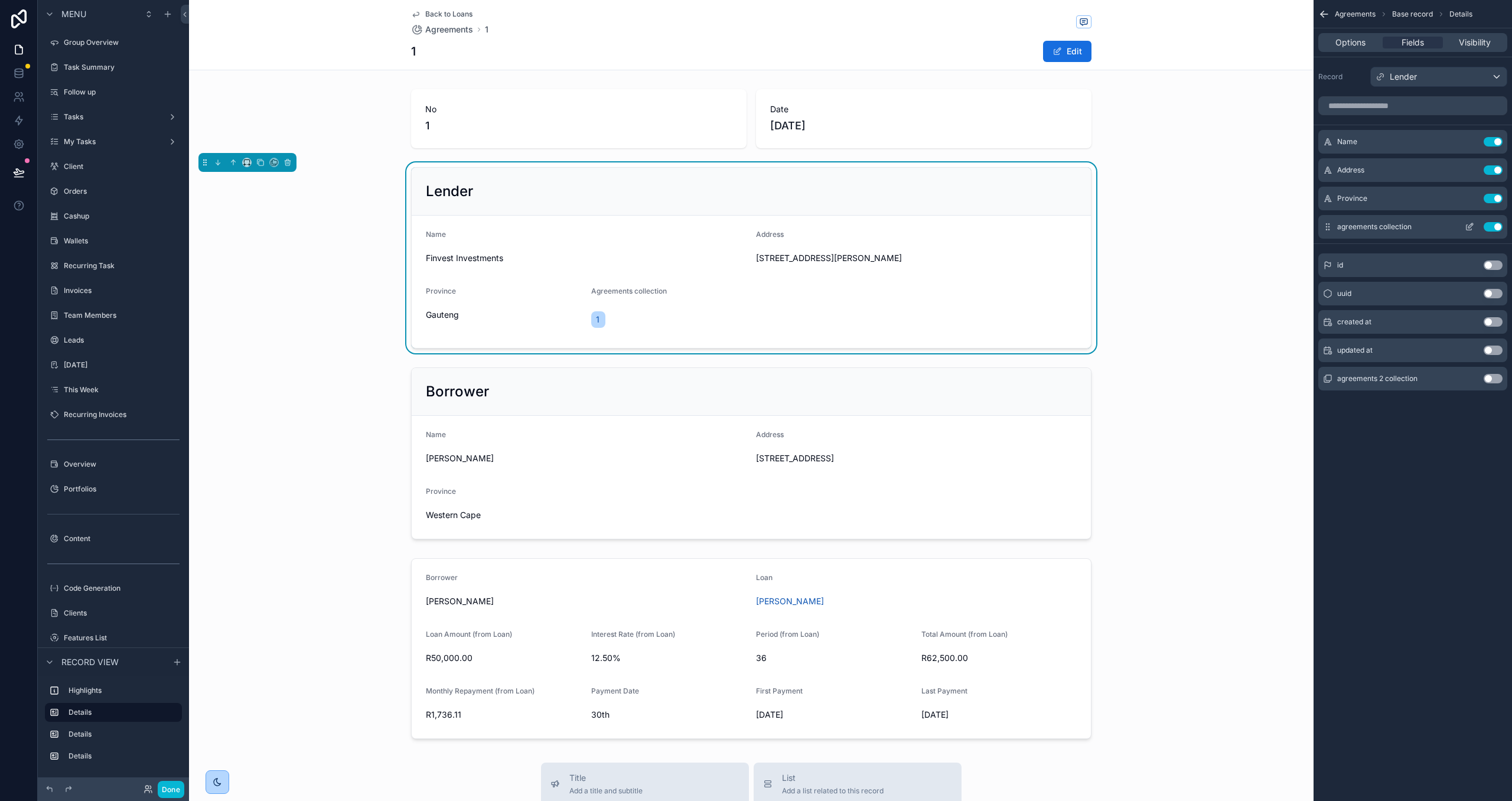
click at [1494, 224] on button "Use setting" at bounding box center [1493, 227] width 19 height 9
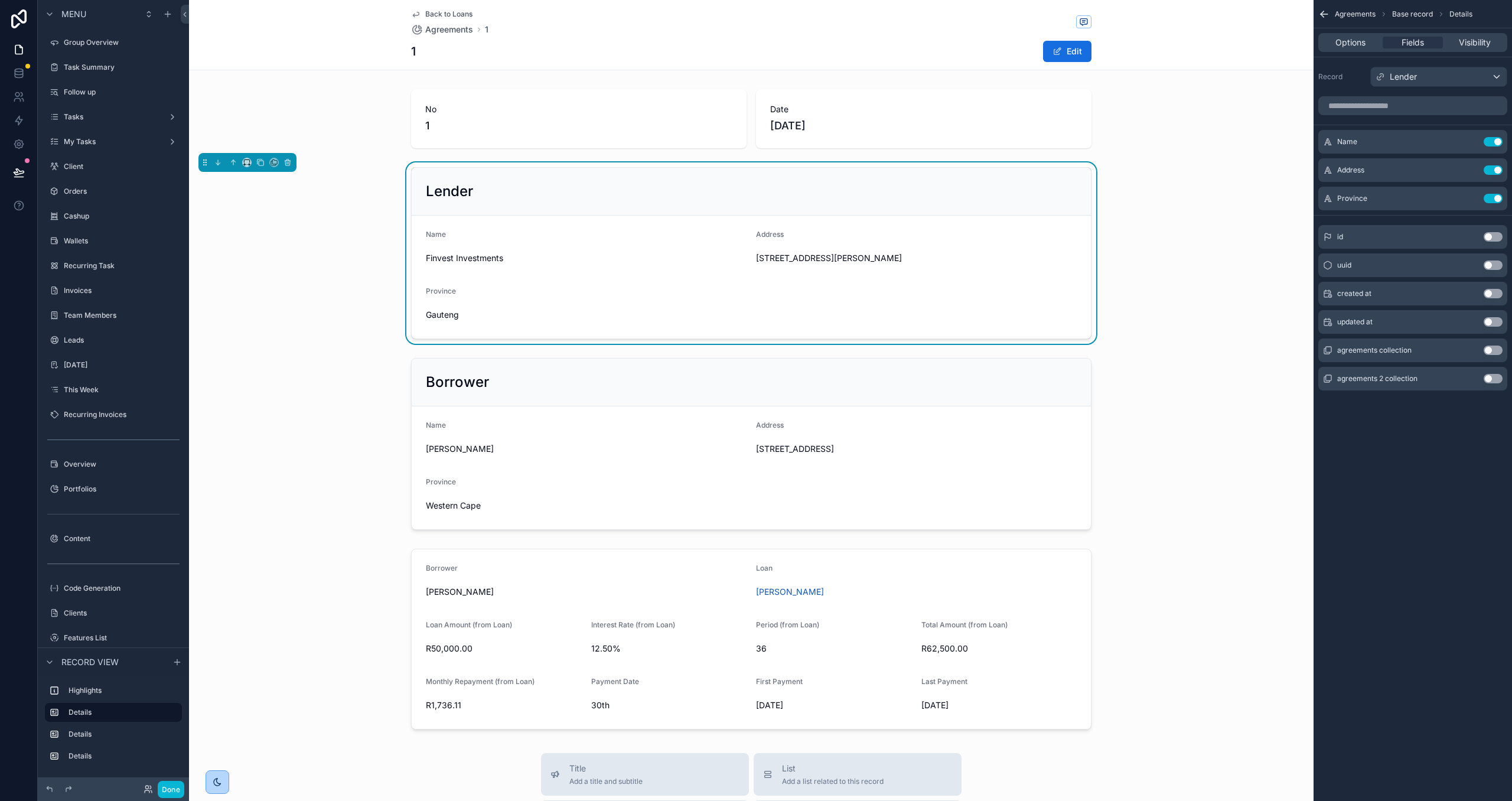
click at [1445, 412] on div "Agreements Base record Details Options Fields Visibility Record Lender Name Use…" at bounding box center [1413, 211] width 199 height 424
click at [1467, 141] on icon "scrollable content" at bounding box center [1470, 142] width 9 height 9
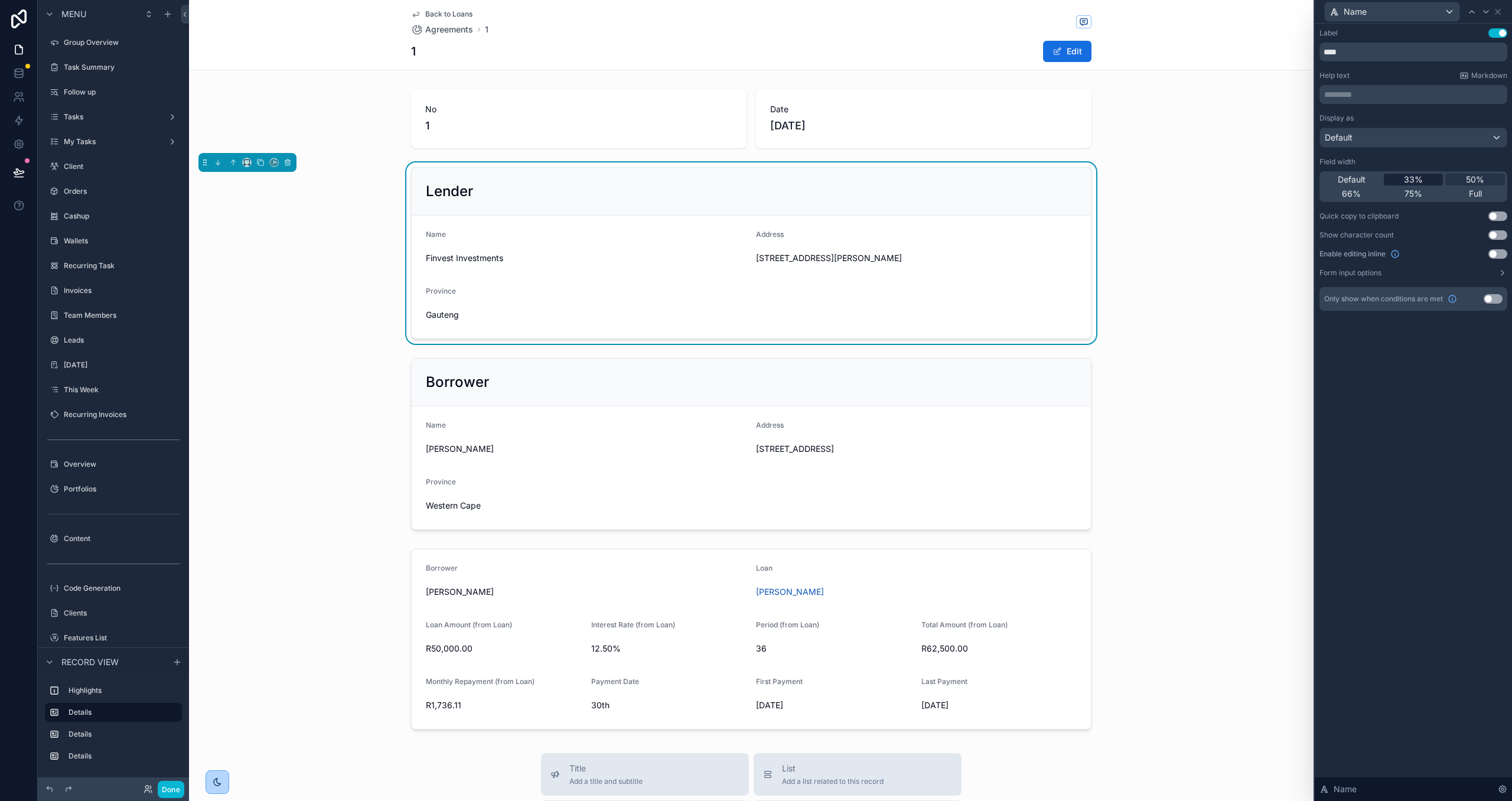
click at [1412, 175] on span "33%" at bounding box center [1413, 180] width 19 height 12
click at [1484, 12] on icon at bounding box center [1486, 12] width 9 height 9
click at [1429, 174] on div "33%" at bounding box center [1413, 180] width 60 height 12
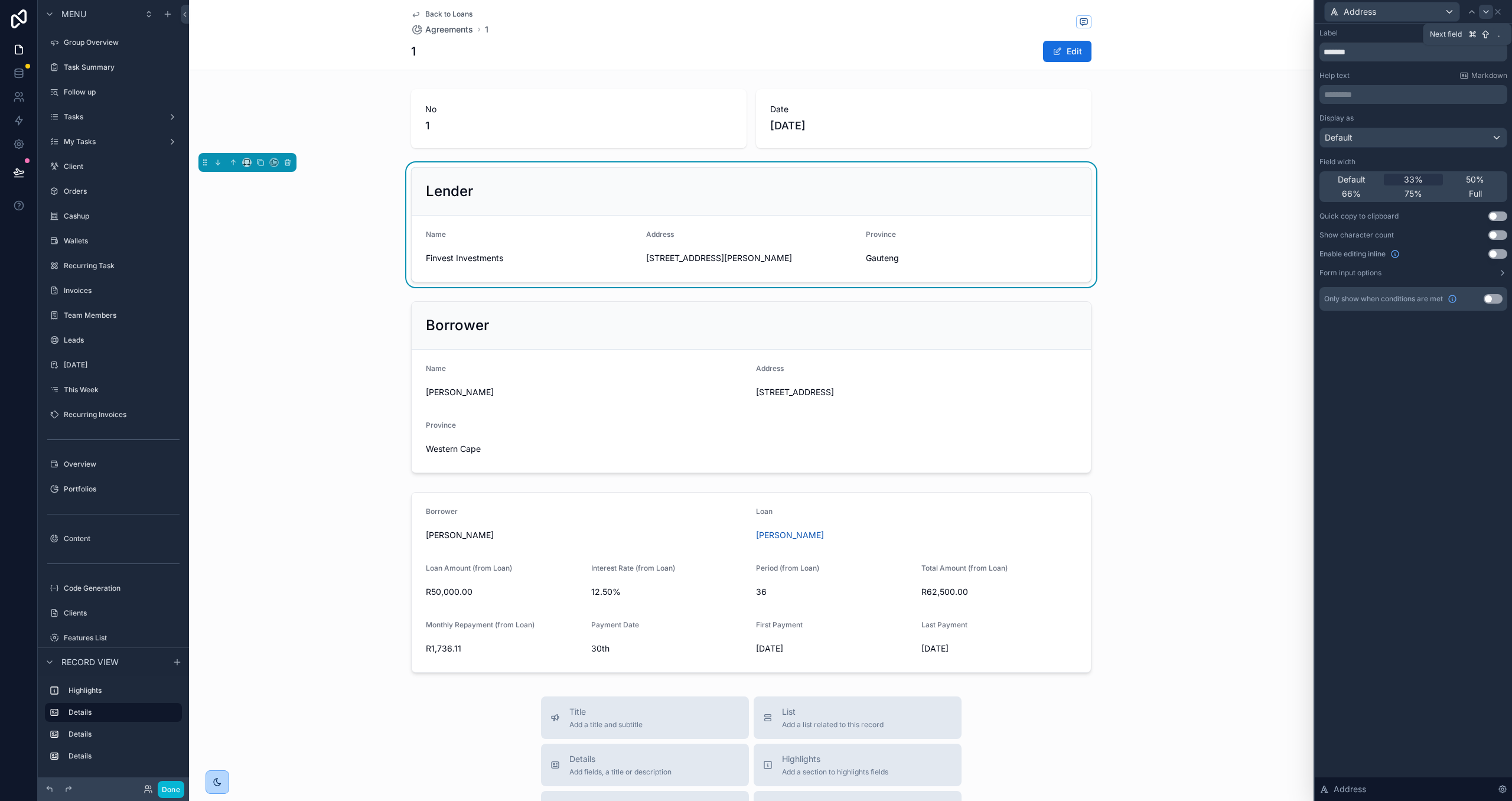
click at [1482, 10] on icon at bounding box center [1486, 12] width 9 height 9
click at [1421, 176] on span "33%" at bounding box center [1413, 180] width 19 height 12
click at [1499, 9] on icon at bounding box center [1497, 11] width 5 height 5
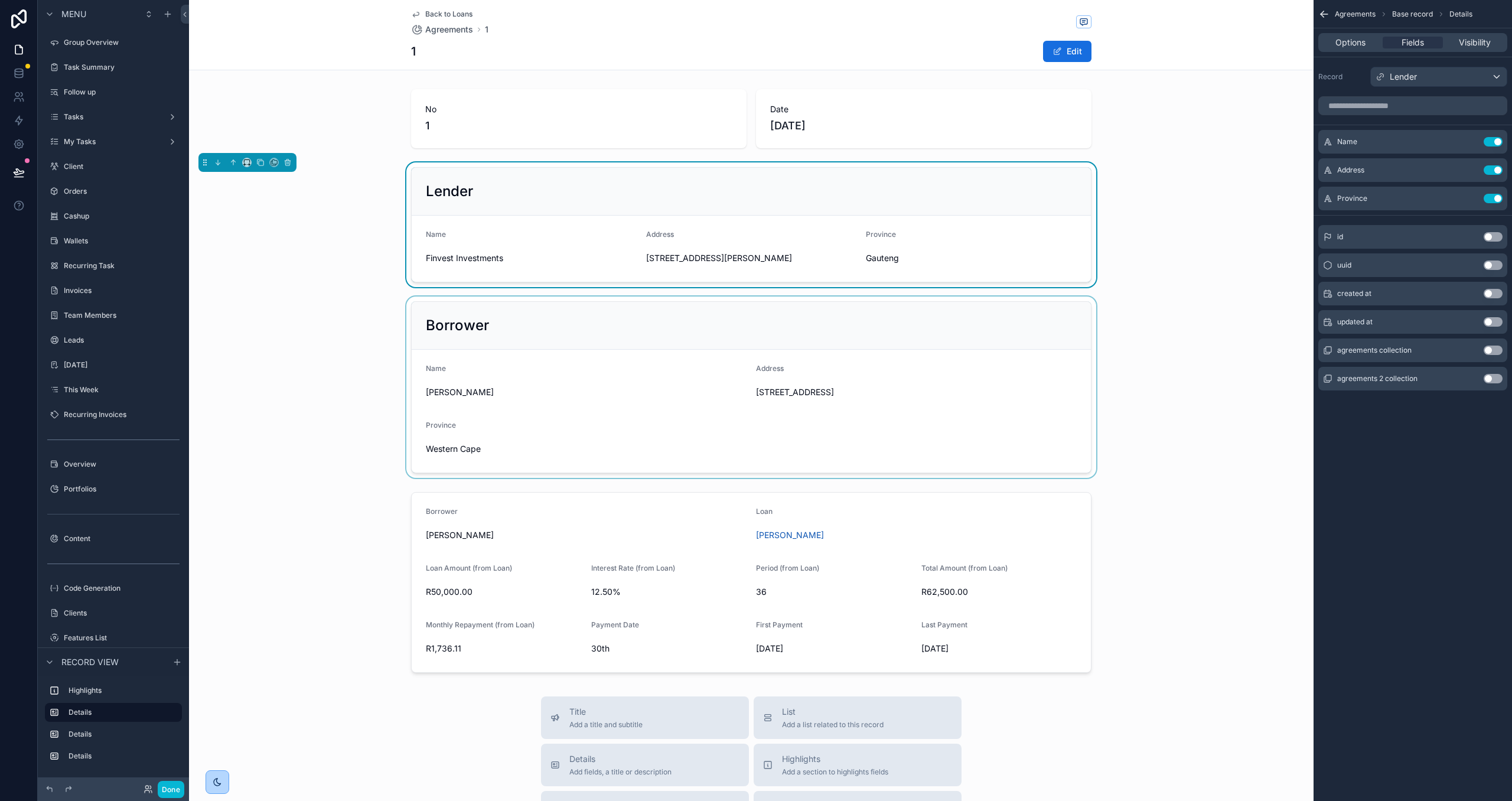
click at [998, 420] on div "scrollable content" at bounding box center [751, 387] width 1125 height 181
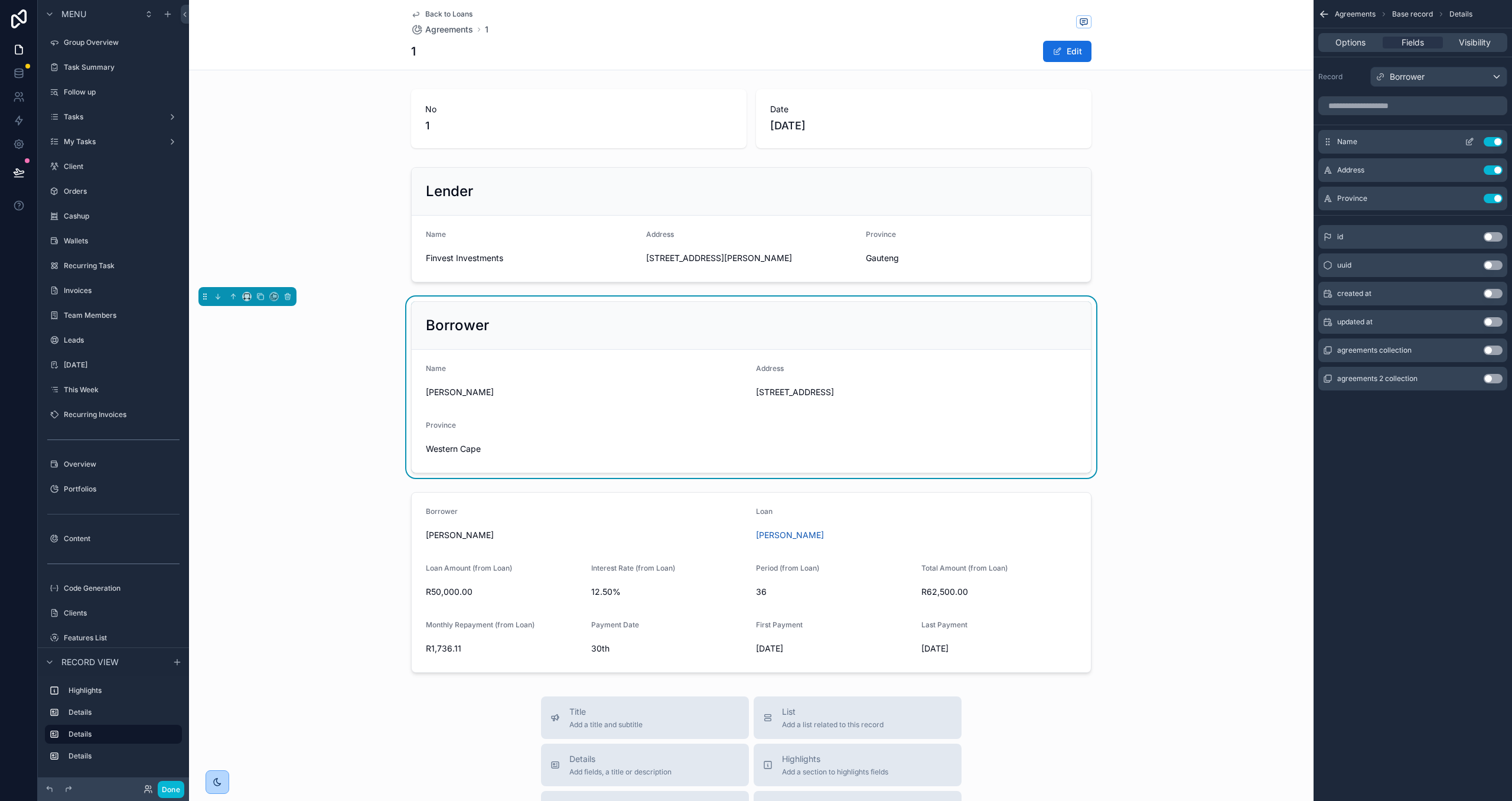
click at [1465, 143] on icon "scrollable content" at bounding box center [1470, 142] width 9 height 9
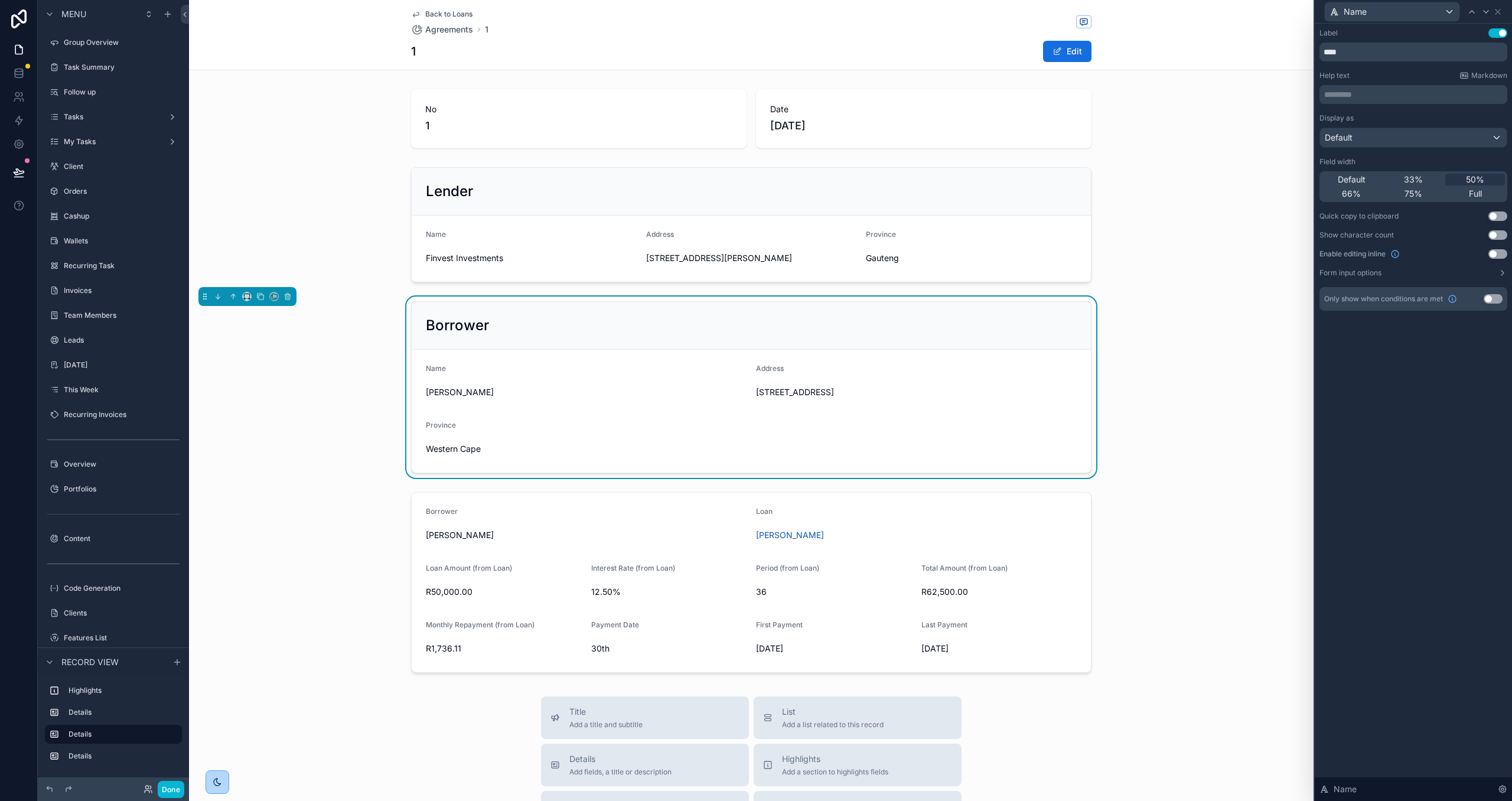
click at [1424, 174] on div "33%" at bounding box center [1413, 180] width 60 height 12
click at [1488, 13] on icon at bounding box center [1486, 12] width 9 height 9
drag, startPoint x: 1427, startPoint y: 175, endPoint x: 1480, endPoint y: 111, distance: 83.1
click at [1427, 174] on div "33%" at bounding box center [1413, 180] width 60 height 12
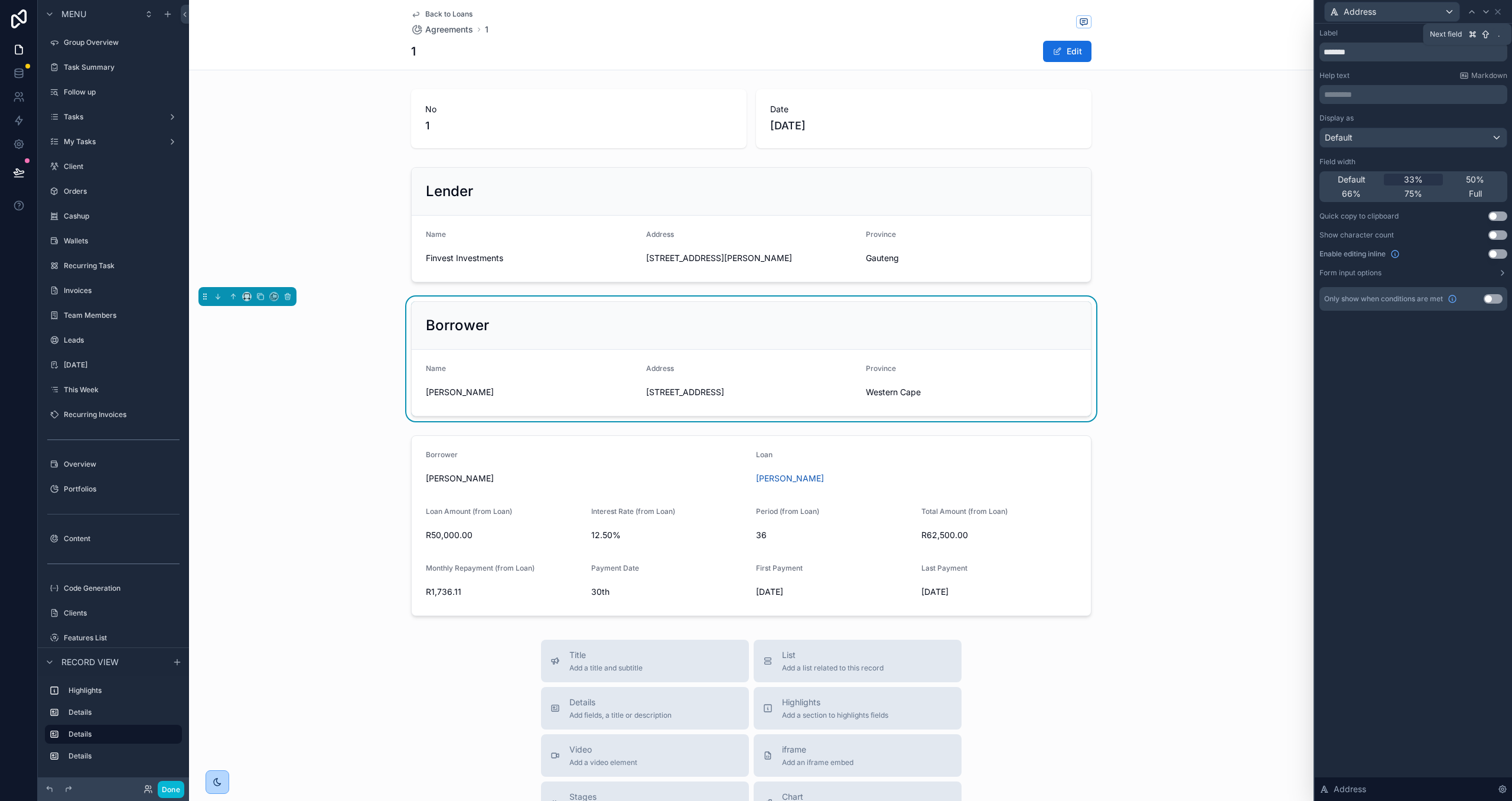
click at [1486, 19] on div "Address" at bounding box center [1409, 12] width 169 height 20
click at [1485, 15] on icon at bounding box center [1486, 12] width 9 height 9
click at [1401, 459] on div "Label Use setting ******** Help text Markdown ********* ﻿ Display as Default Fi…" at bounding box center [1413, 412] width 197 height 778
click at [1047, 493] on div "scrollable content" at bounding box center [751, 525] width 1125 height 190
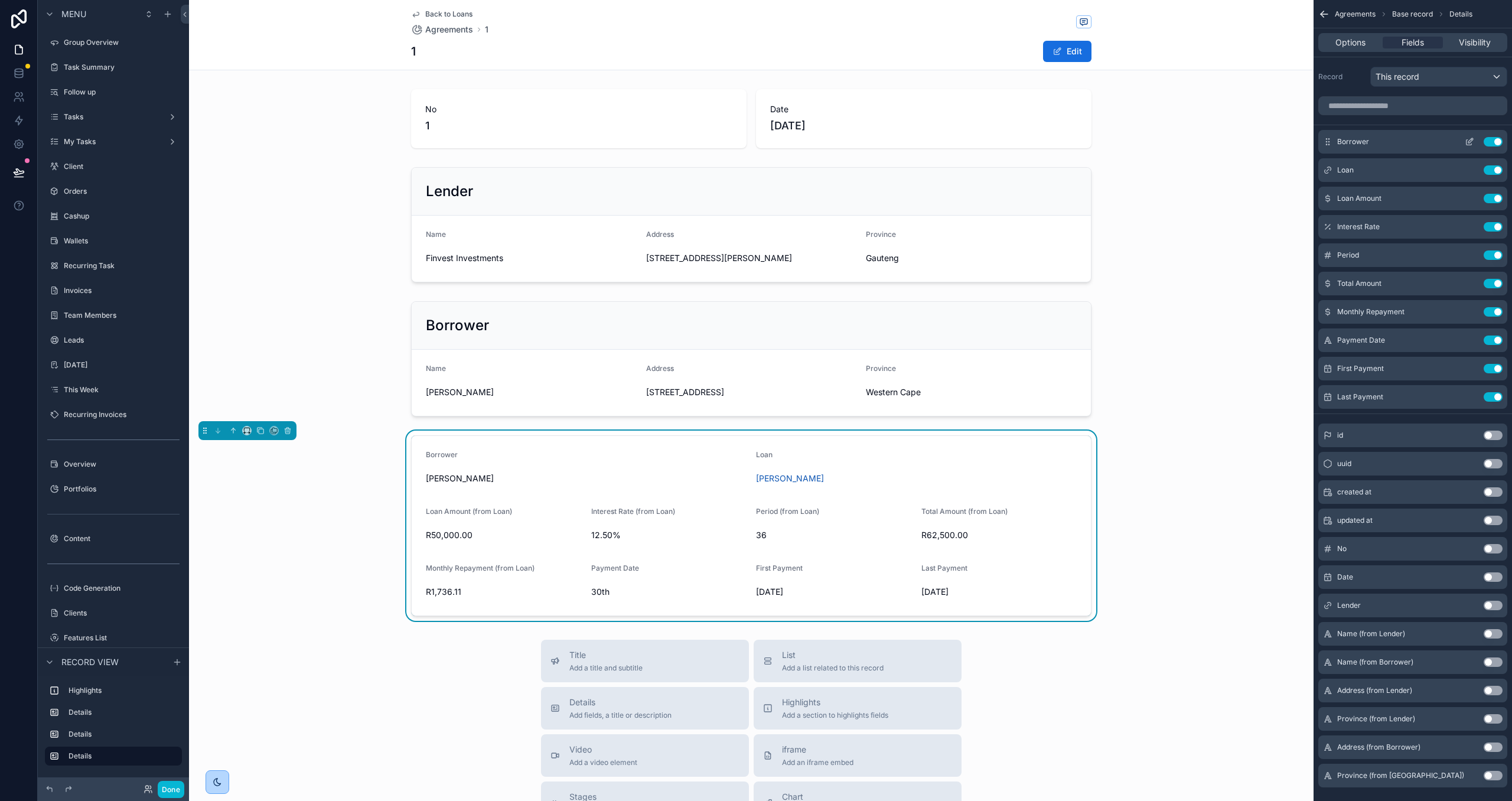
click at [1494, 142] on button "Use setting" at bounding box center [1493, 142] width 19 height 9
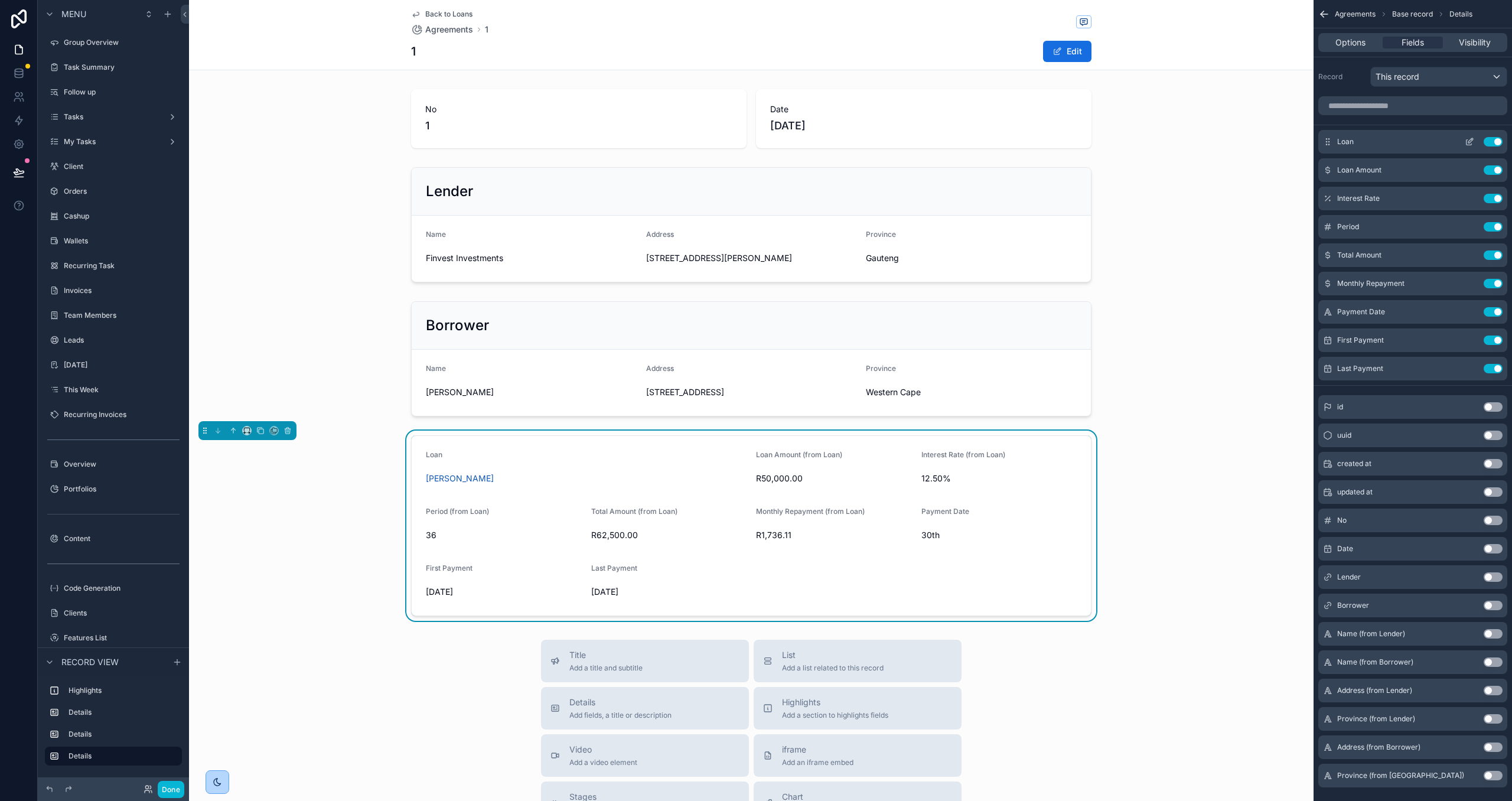
click at [1468, 146] on icon "scrollable content" at bounding box center [1470, 142] width 9 height 9
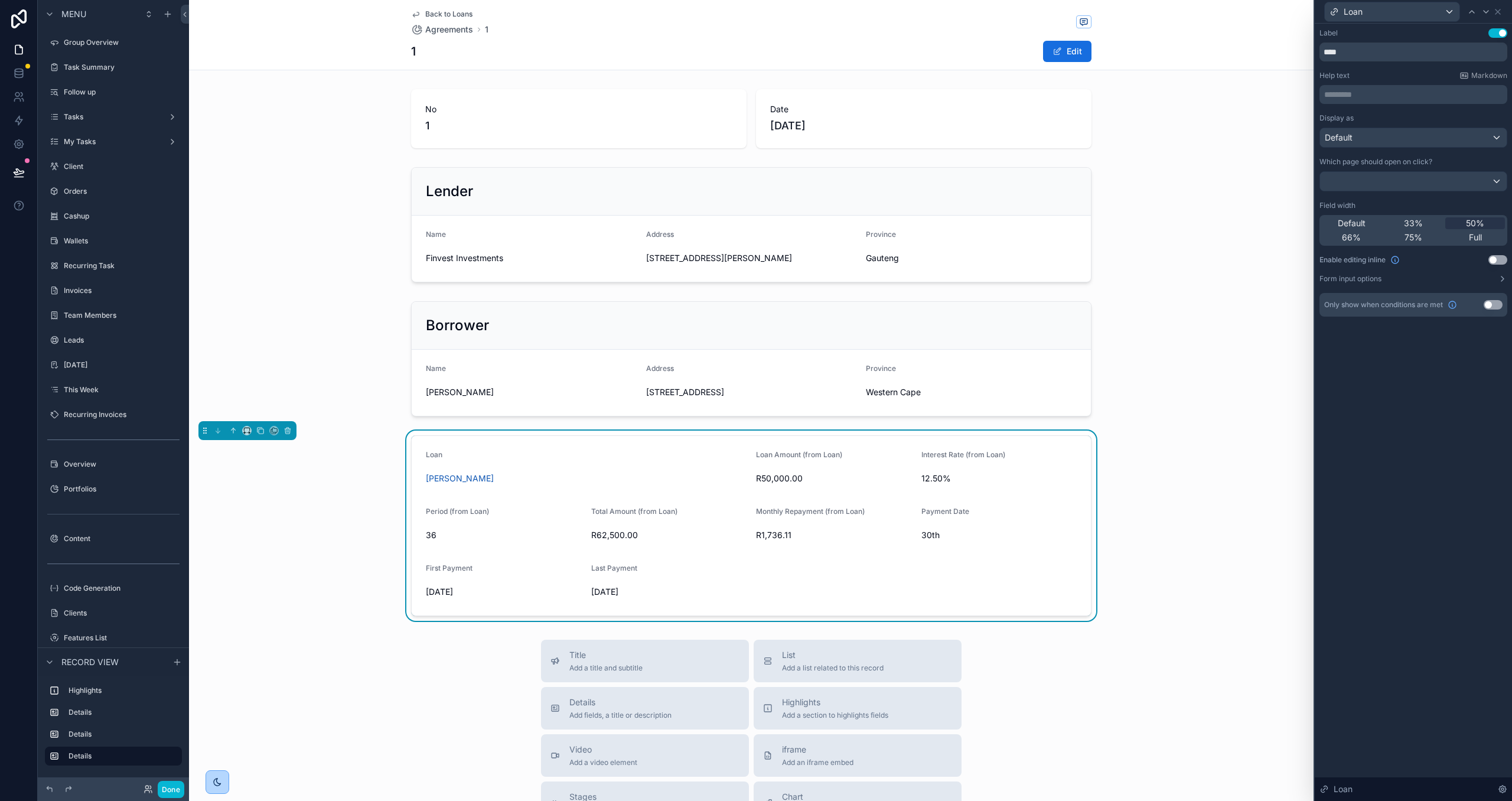
drag, startPoint x: 1358, startPoint y: 225, endPoint x: 1434, endPoint y: 145, distance: 110.3
click at [1358, 224] on span "Default" at bounding box center [1351, 224] width 28 height 12
click at [1482, 15] on icon at bounding box center [1486, 12] width 9 height 9
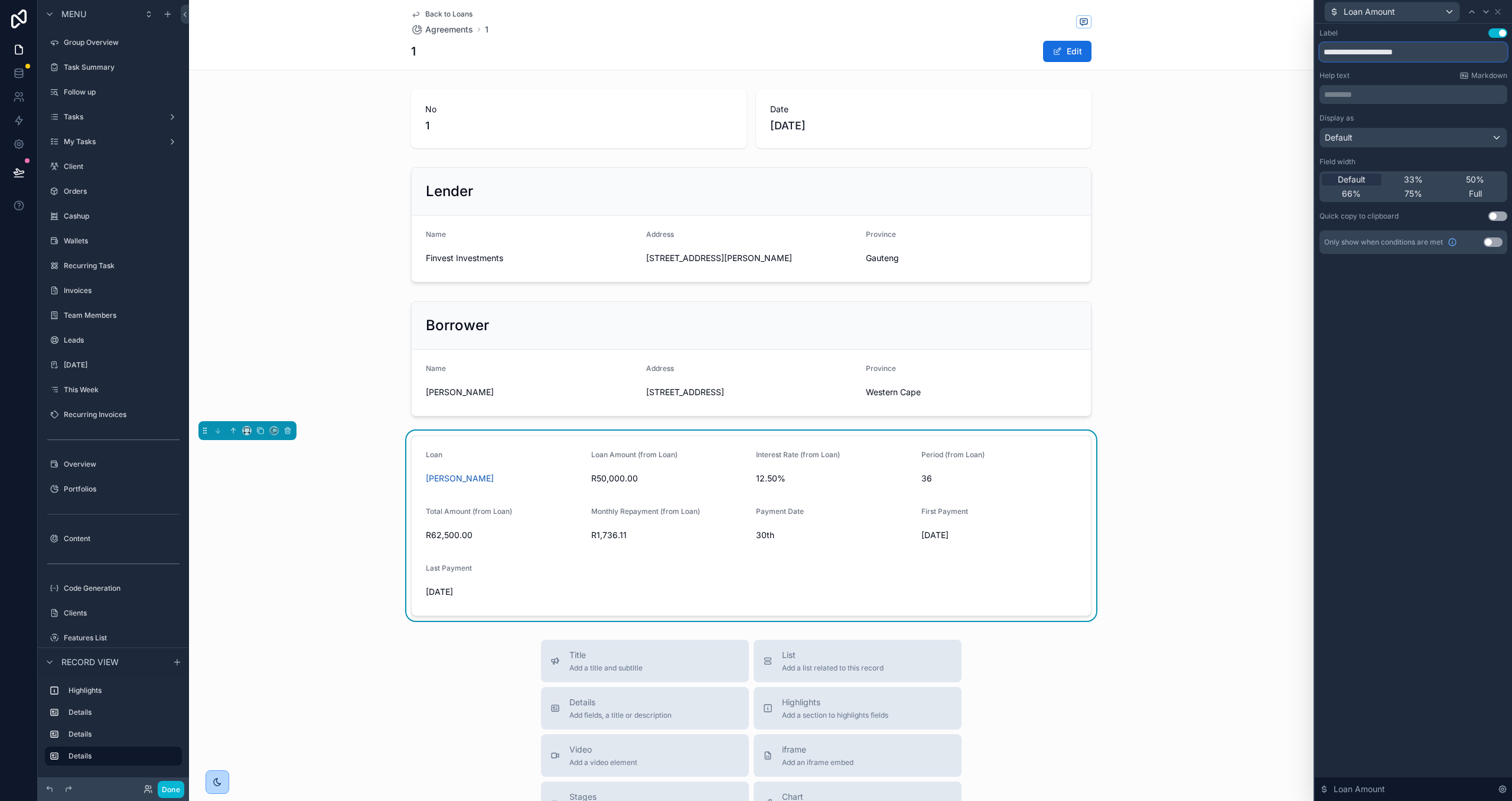
click at [1435, 50] on input "**********" at bounding box center [1413, 52] width 188 height 19
type input "**********"
click at [1486, 14] on icon at bounding box center [1486, 12] width 9 height 9
click at [1460, 45] on input "**********" at bounding box center [1413, 52] width 188 height 19
click at [1456, 51] on input "**********" at bounding box center [1413, 52] width 188 height 19
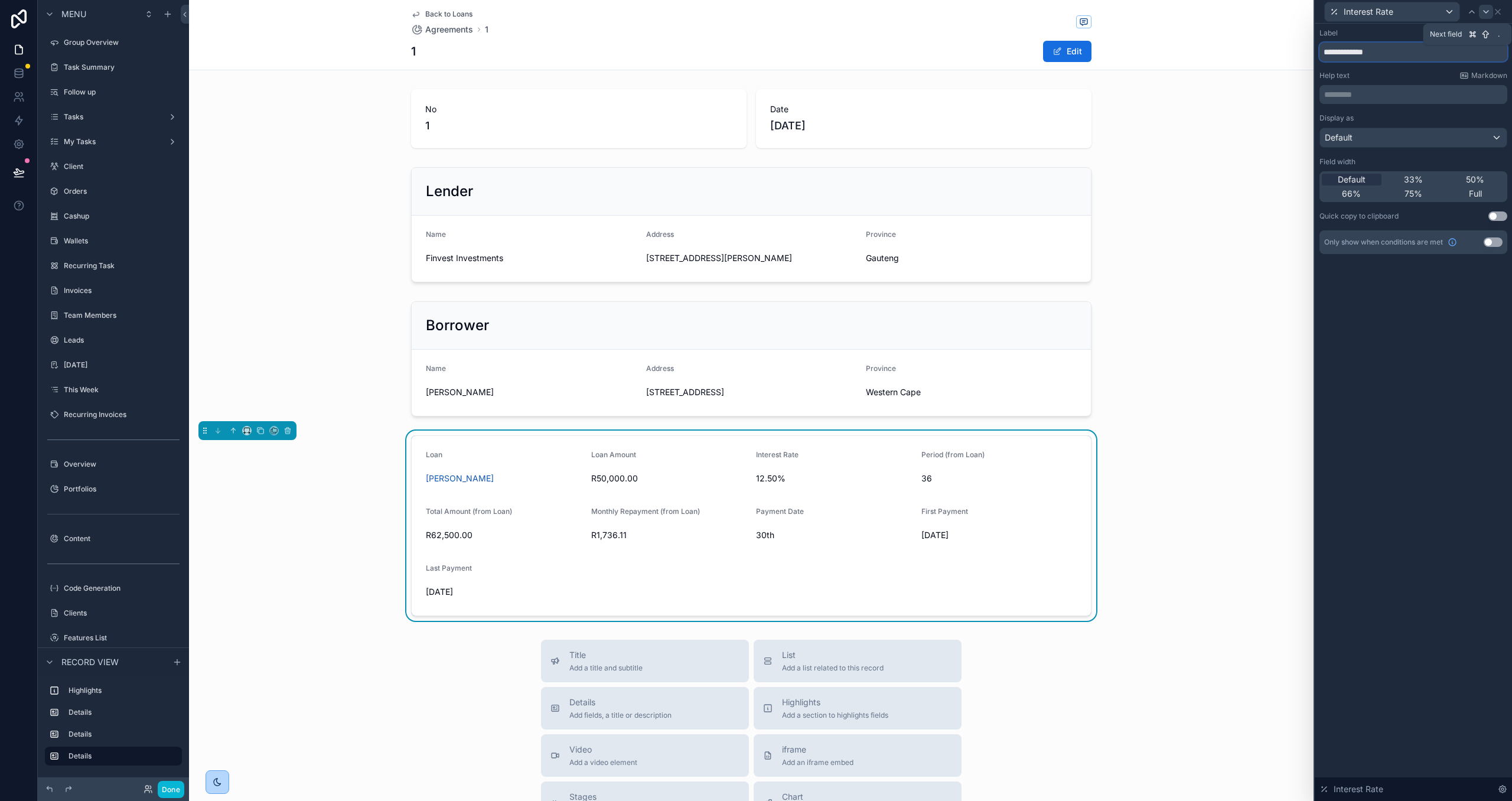
type input "**********"
click at [1484, 13] on icon at bounding box center [1486, 12] width 9 height 9
click at [1456, 54] on input "**********" at bounding box center [1413, 52] width 188 height 19
type input "******"
click at [1486, 13] on icon at bounding box center [1486, 12] width 9 height 9
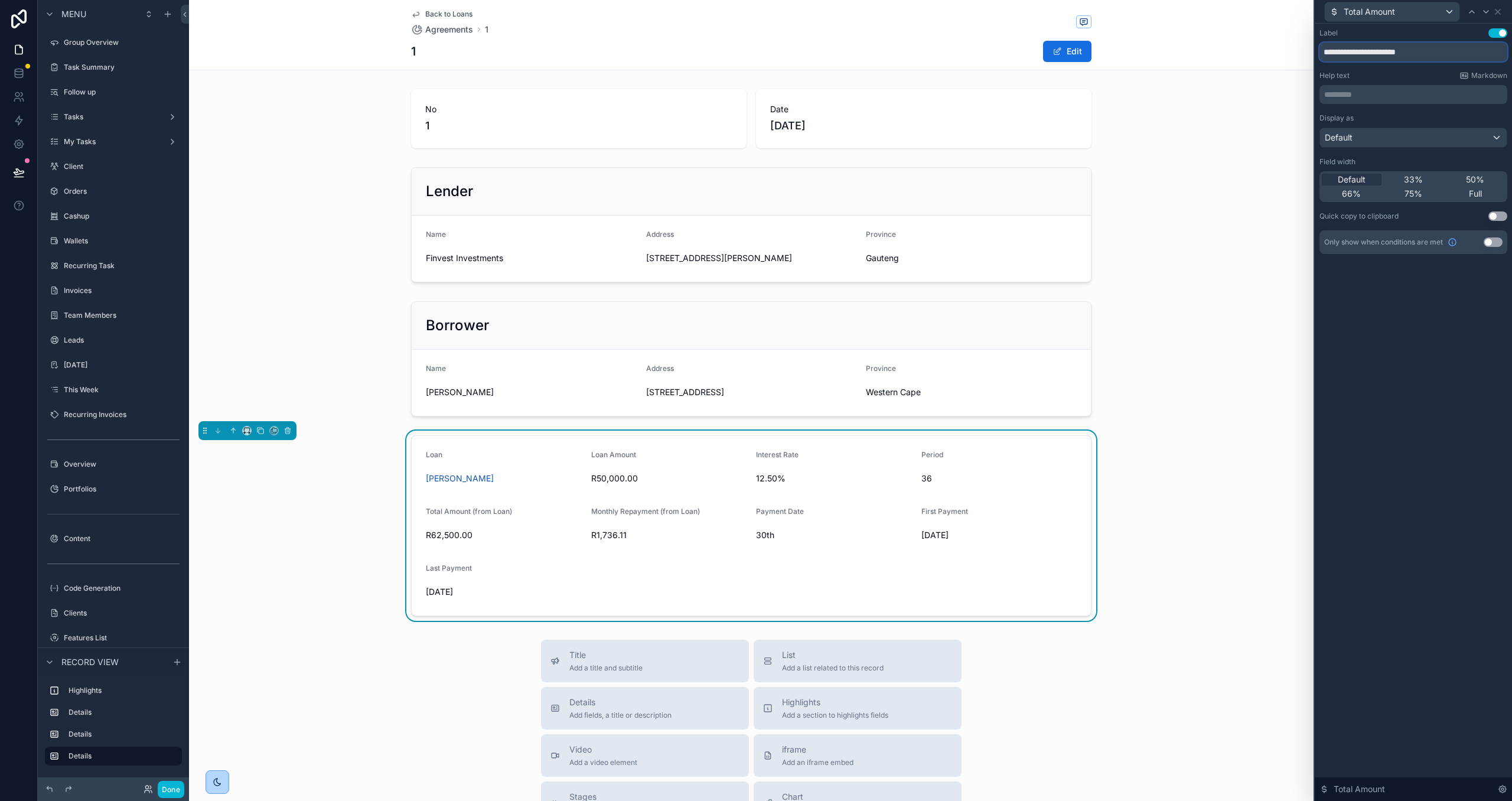
click at [1460, 49] on input "**********" at bounding box center [1413, 52] width 188 height 19
type input "**********"
click at [1483, 13] on icon at bounding box center [1486, 12] width 9 height 9
click at [1466, 48] on input "**********" at bounding box center [1413, 52] width 188 height 19
type input "**********"
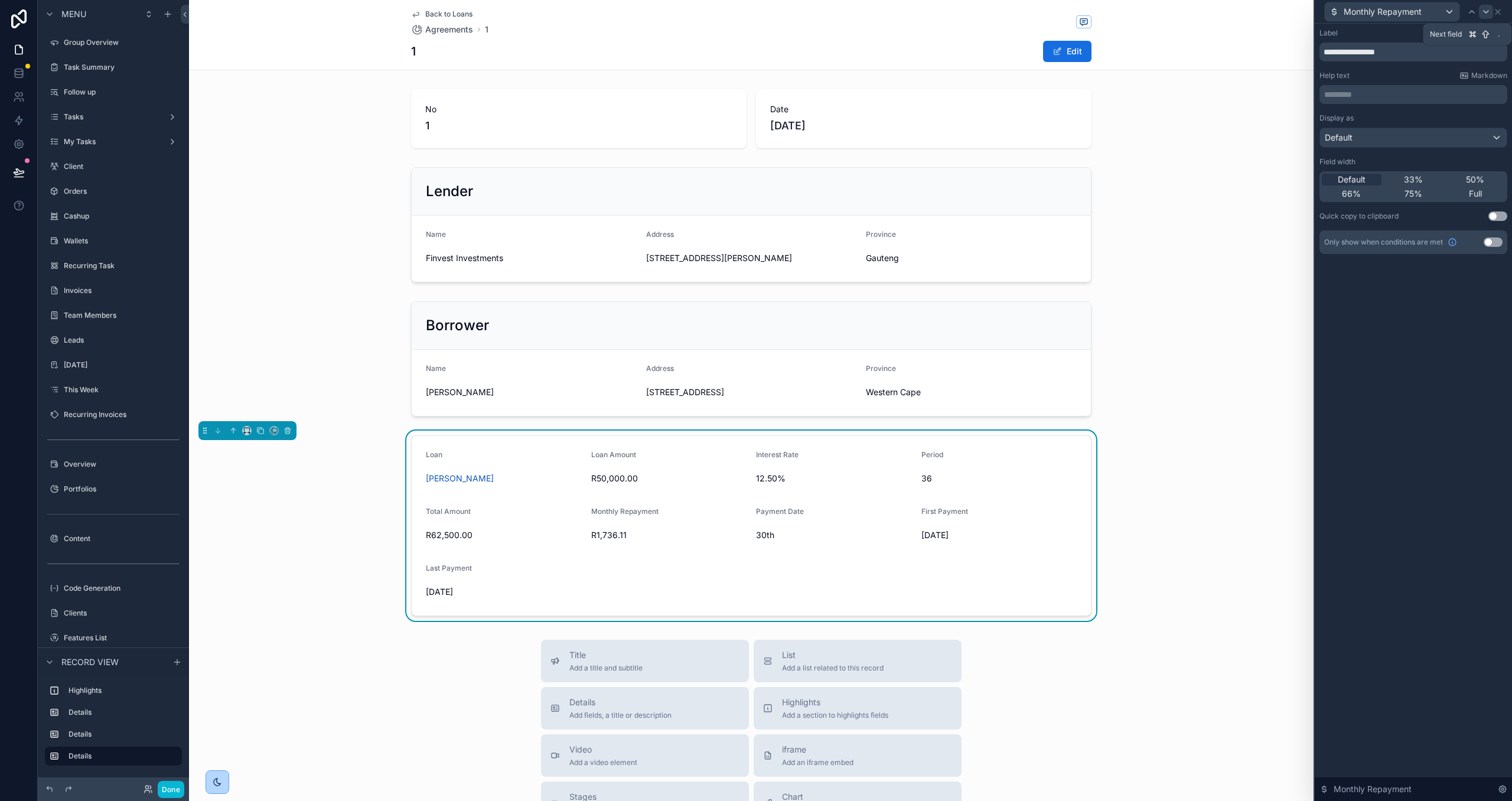
click at [1484, 12] on icon at bounding box center [1486, 12] width 9 height 9
click at [1498, 13] on icon at bounding box center [1498, 12] width 9 height 9
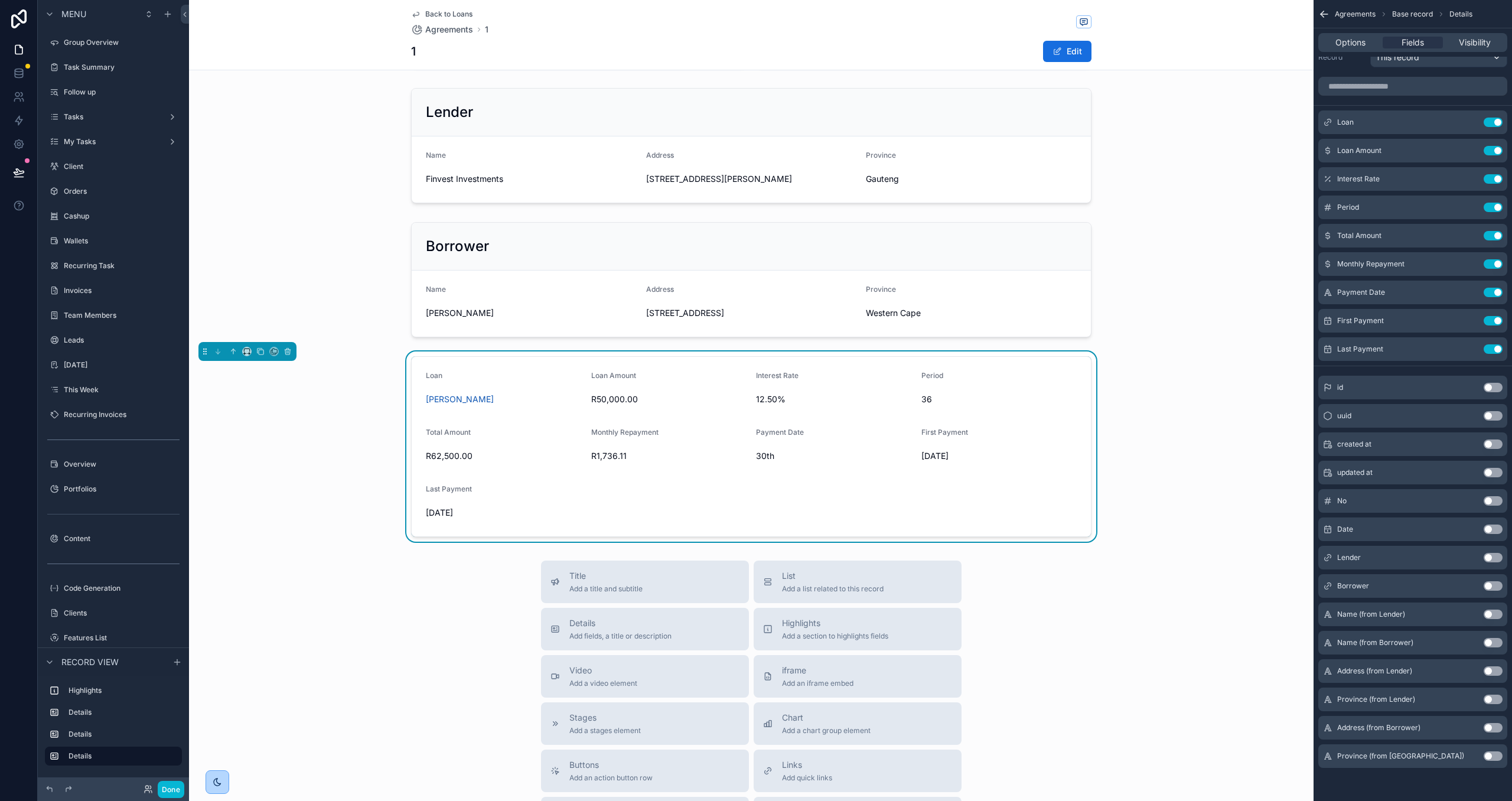
scroll to position [90, 0]
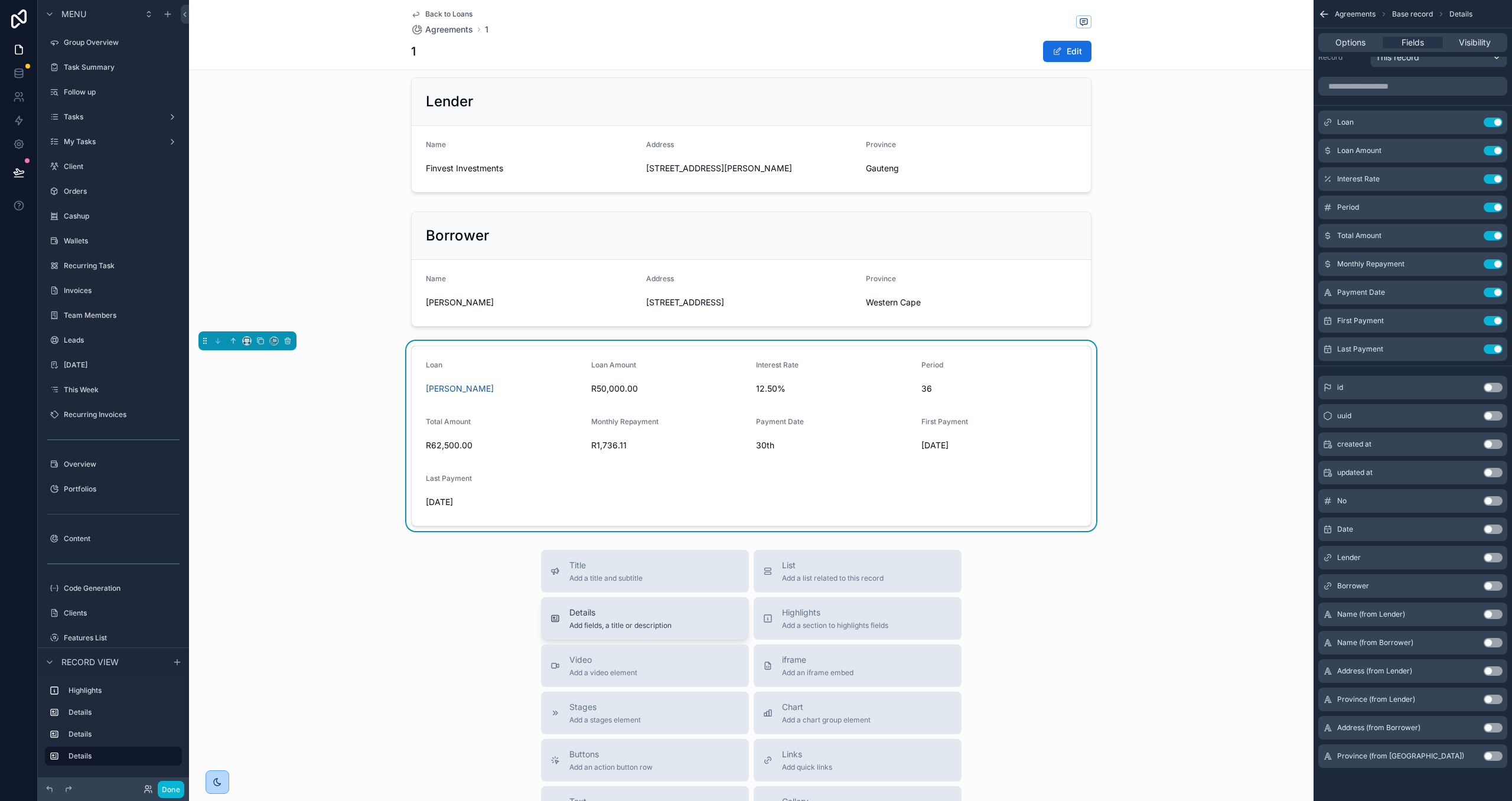
click at [638, 610] on span "Details" at bounding box center [620, 612] width 102 height 12
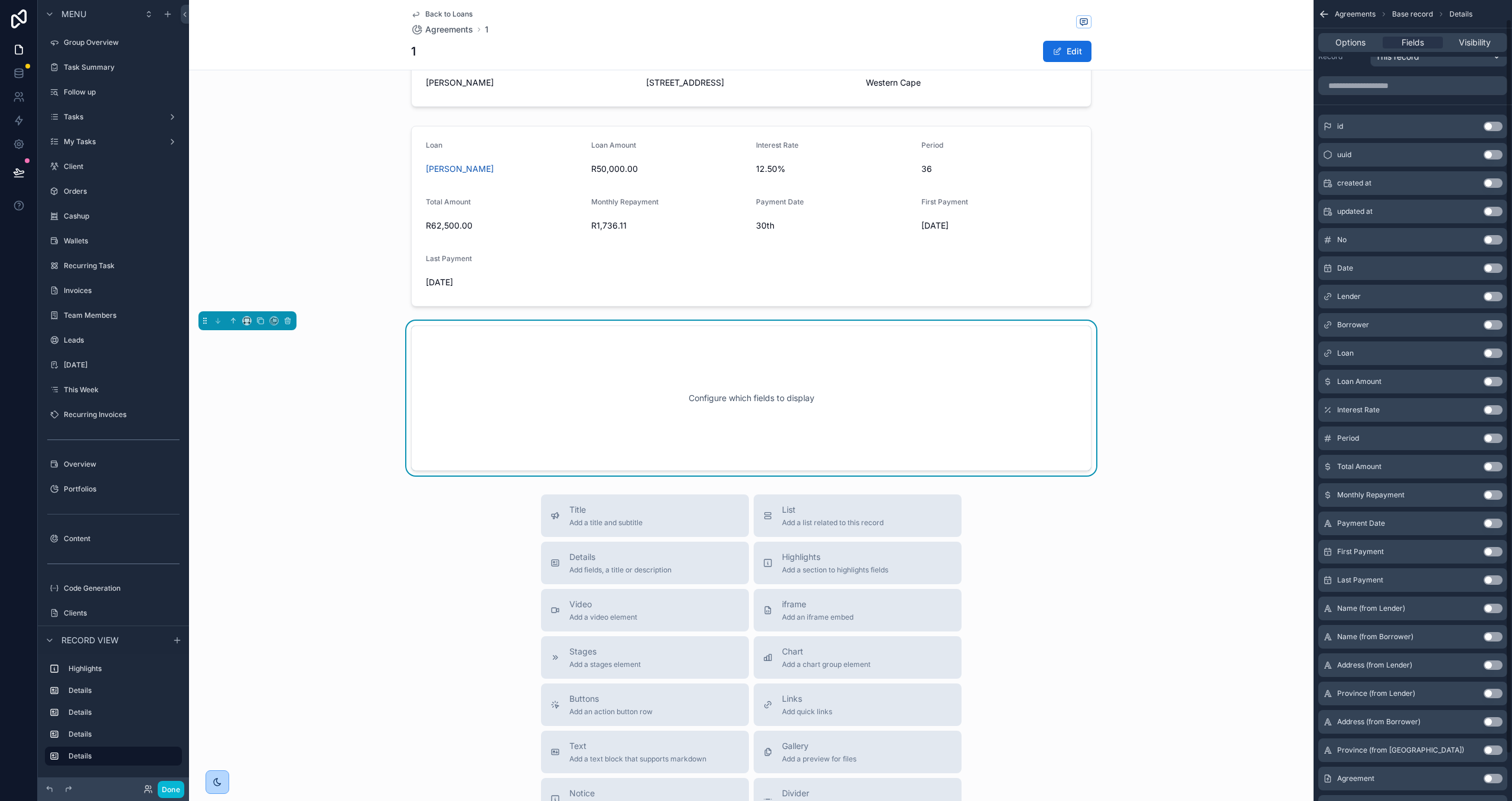
scroll to position [0, 0]
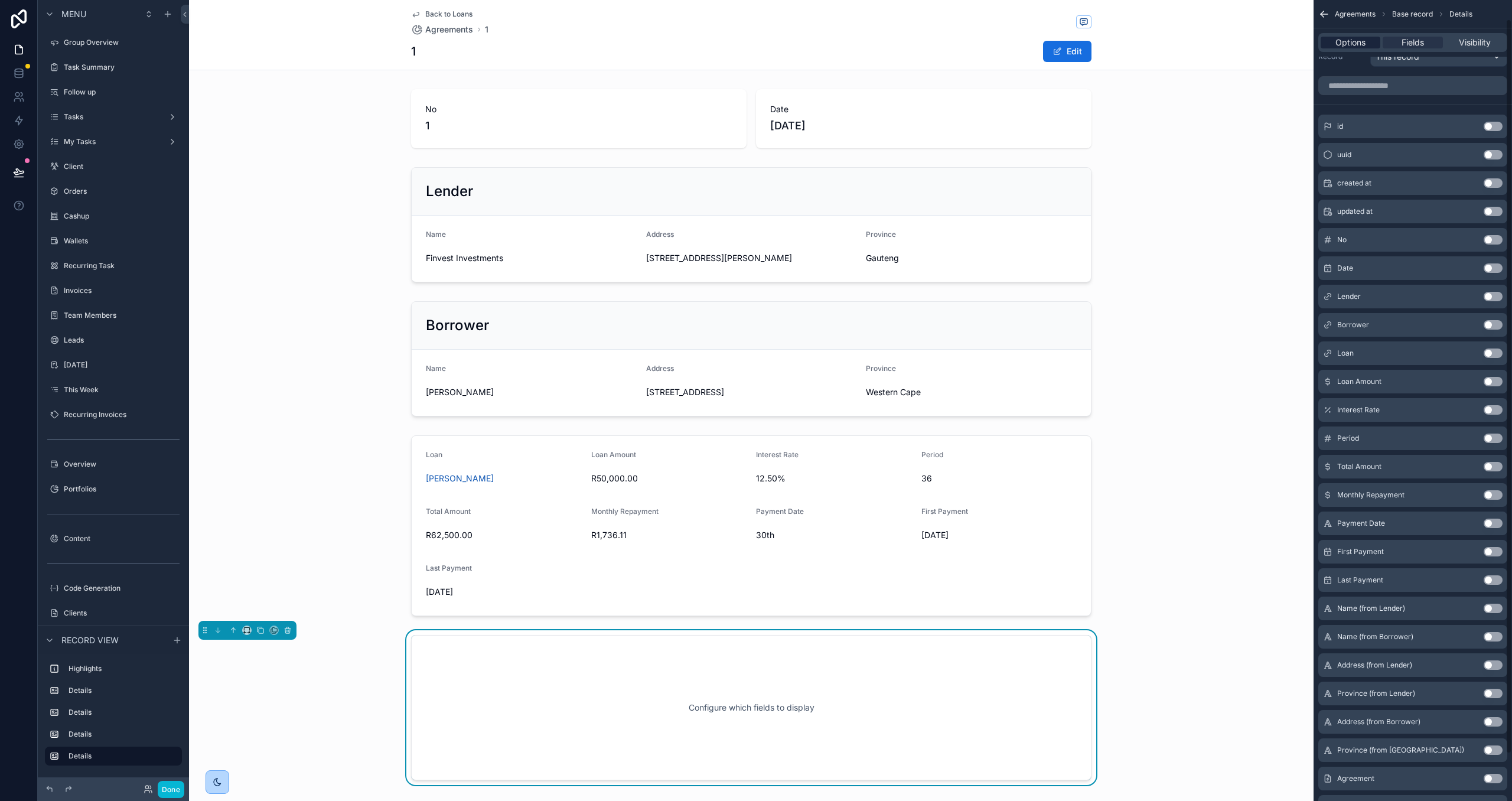
click at [1356, 44] on span "Options" at bounding box center [1350, 43] width 30 height 12
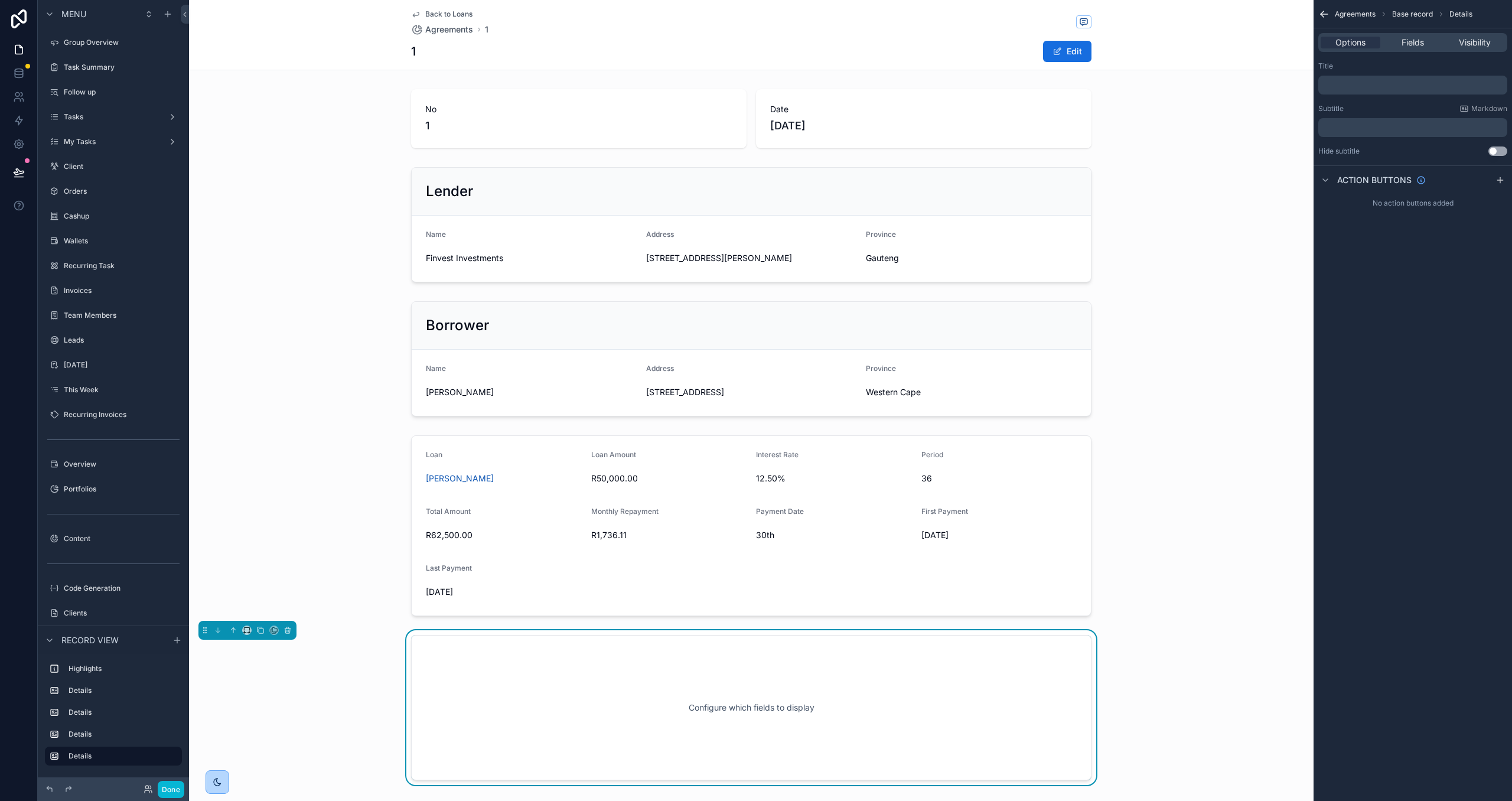
drag, startPoint x: 1325, startPoint y: 15, endPoint x: 1331, endPoint y: 21, distance: 8.5
click at [1325, 15] on icon "scrollable content" at bounding box center [1324, 14] width 12 height 12
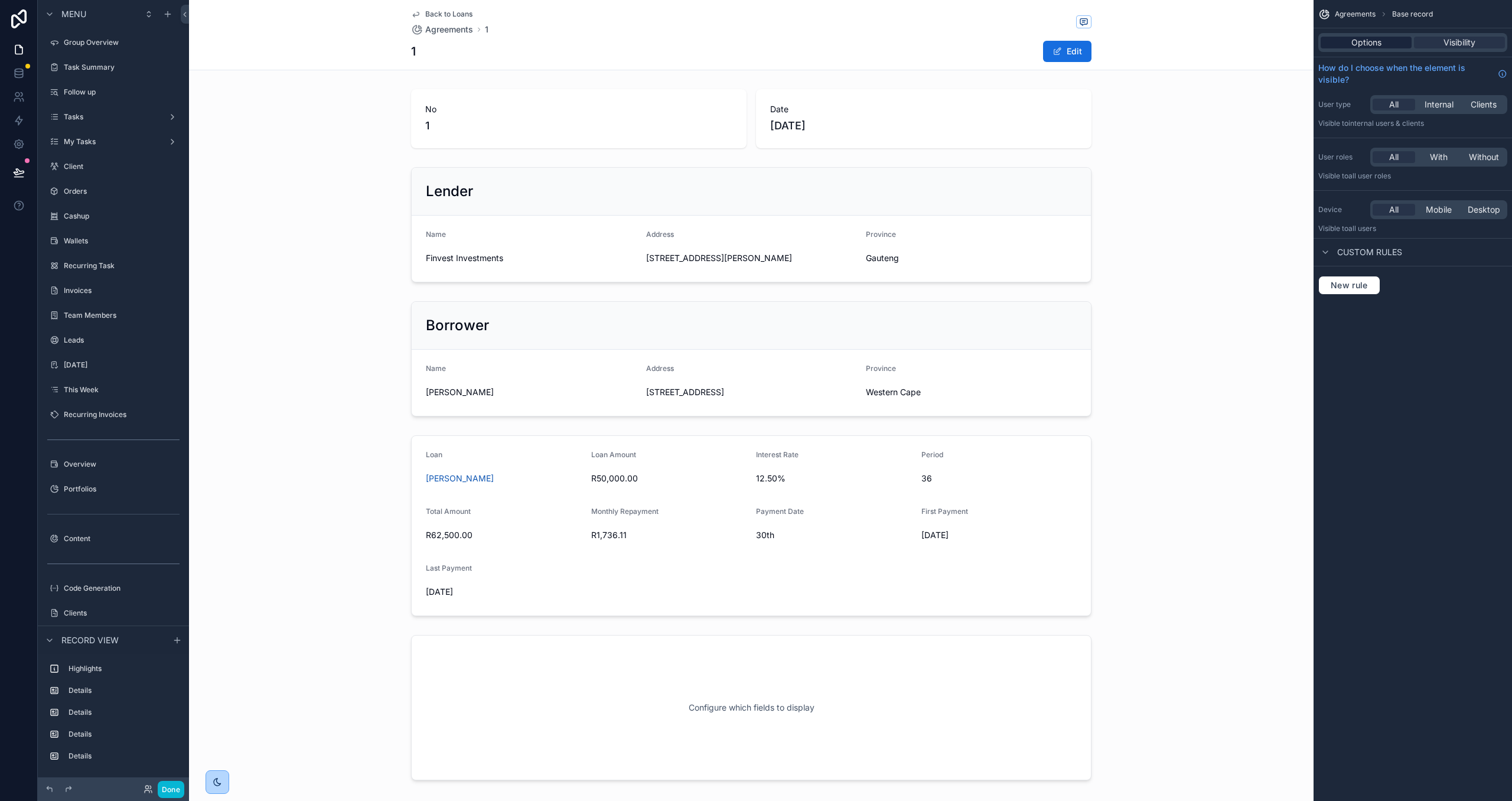
click at [1367, 41] on span "Options" at bounding box center [1366, 43] width 30 height 12
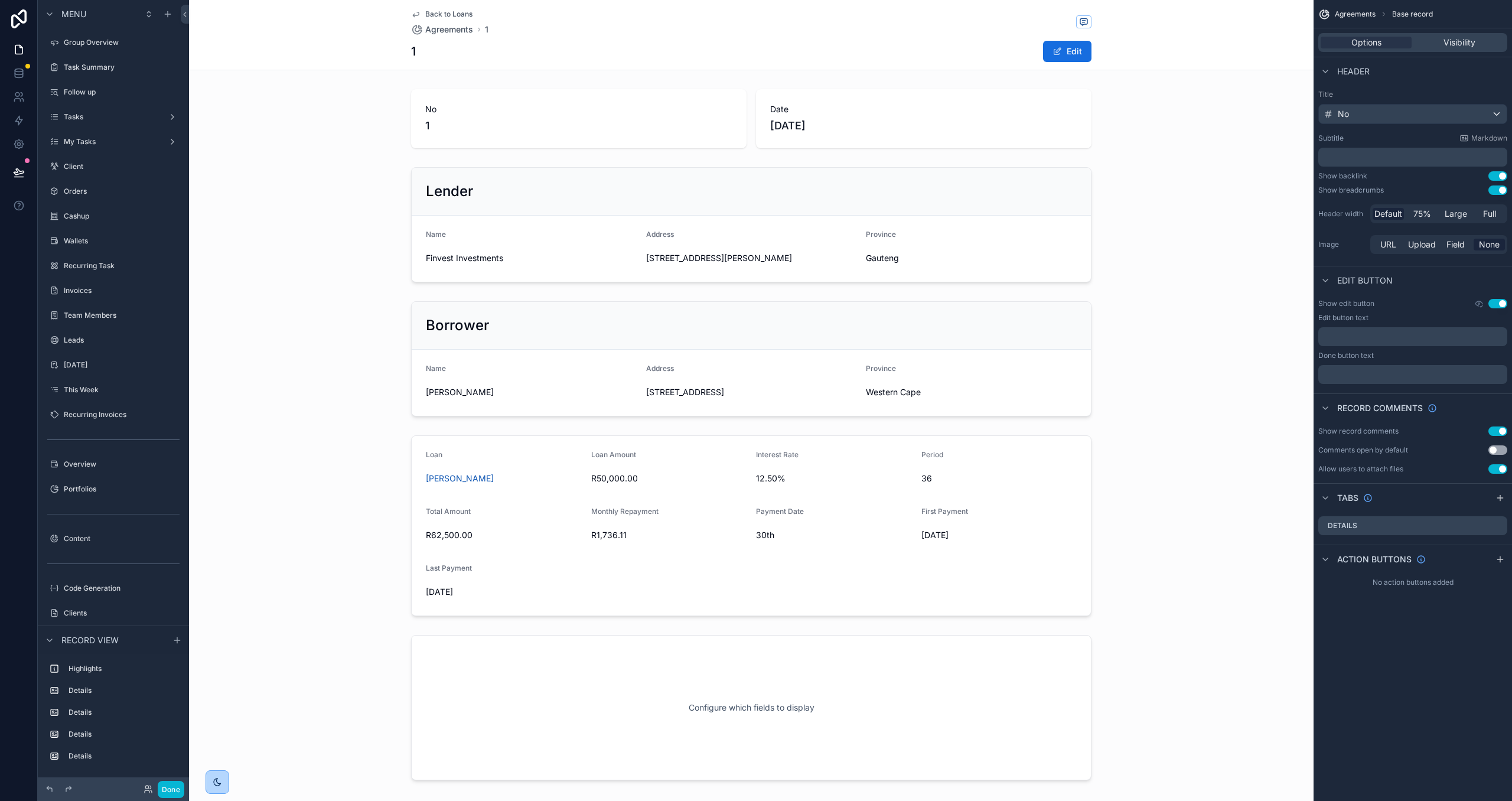
drag, startPoint x: 1501, startPoint y: 561, endPoint x: 1500, endPoint y: 601, distance: 40.0
click at [1500, 561] on icon "scrollable content" at bounding box center [1500, 559] width 9 height 9
click at [1472, 586] on icon "scrollable content" at bounding box center [1474, 587] width 9 height 9
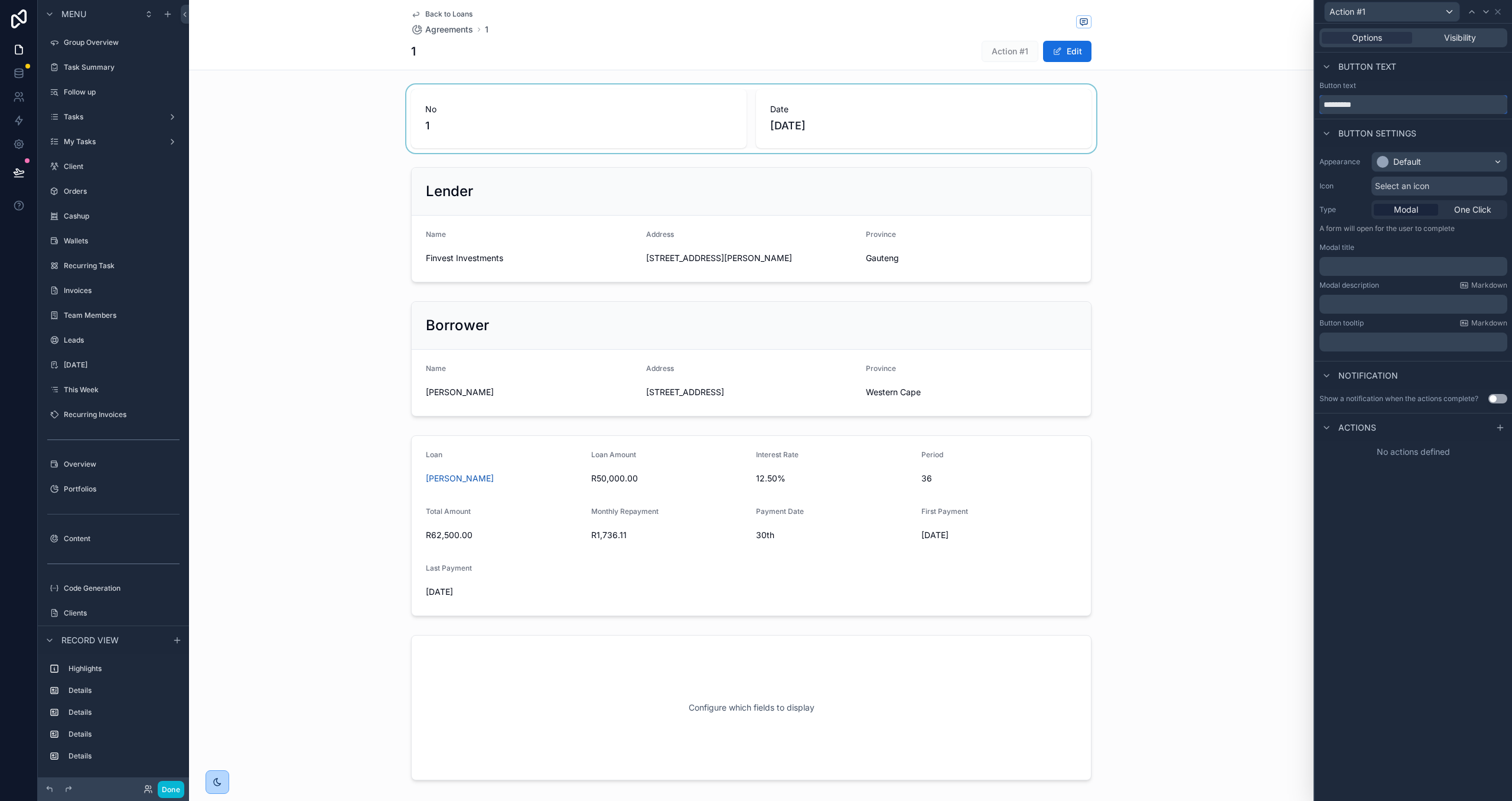
drag, startPoint x: 1386, startPoint y: 109, endPoint x: 1259, endPoint y: 98, distance: 127.5
click at [1259, 98] on div "Action #1 Options Visibility Button text Button text ********* Button settings …" at bounding box center [756, 400] width 1512 height 801
type input "**********"
click at [1484, 164] on div "Default" at bounding box center [1439, 162] width 135 height 19
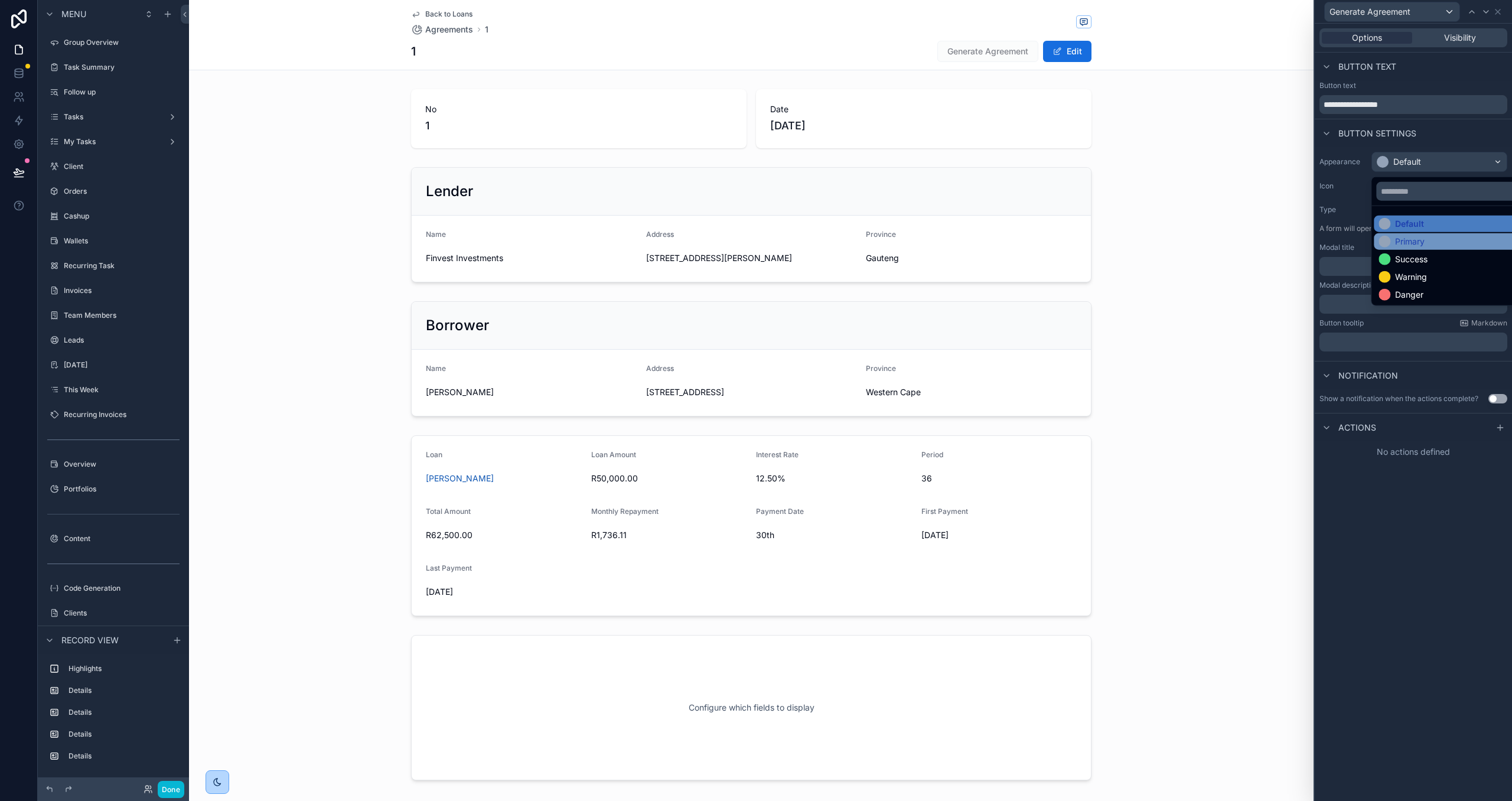
click at [1452, 239] on div "Primary" at bounding box center [1452, 242] width 148 height 12
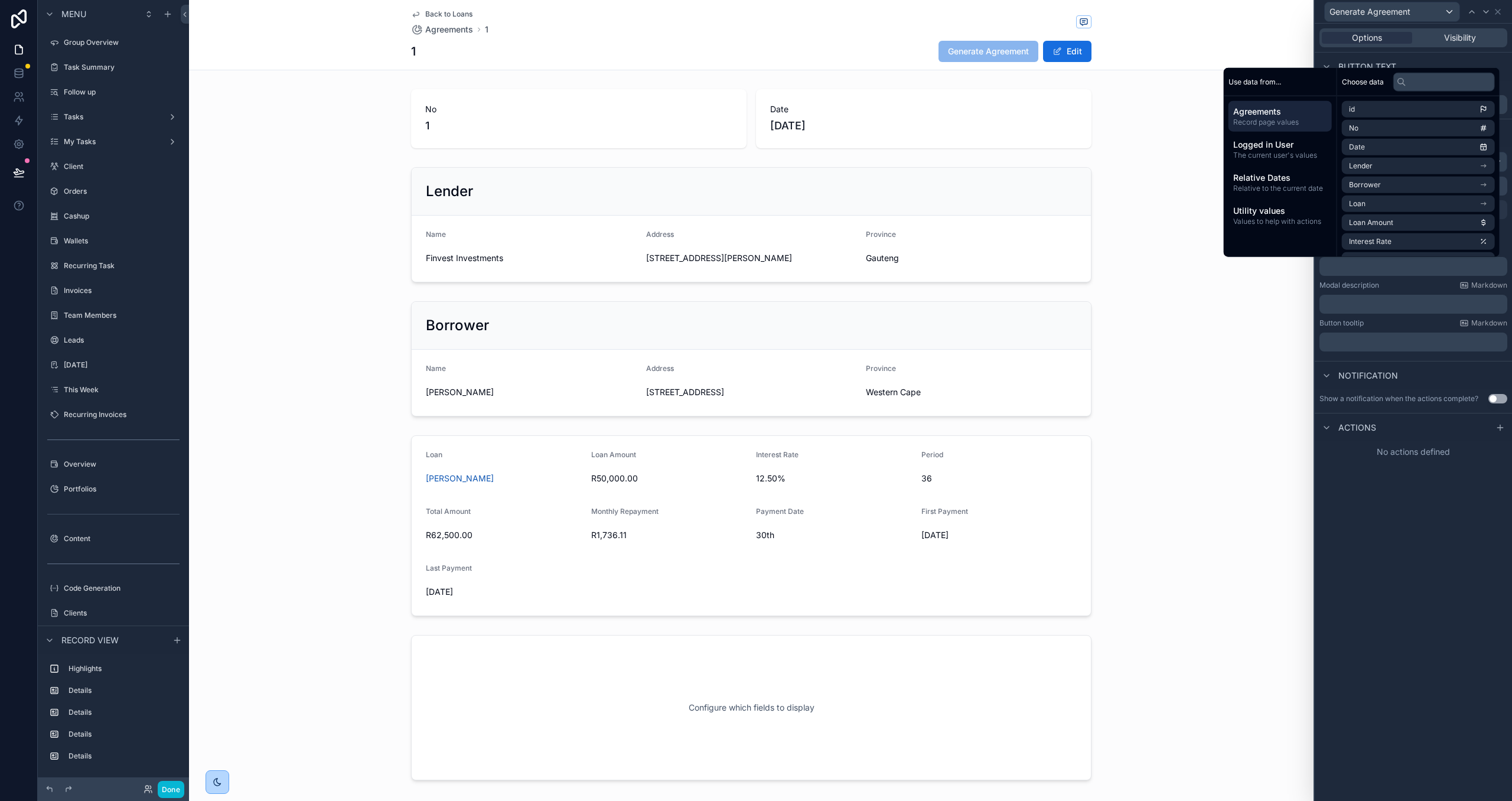
click at [1407, 283] on div "Modal description Markdown" at bounding box center [1413, 285] width 188 height 9
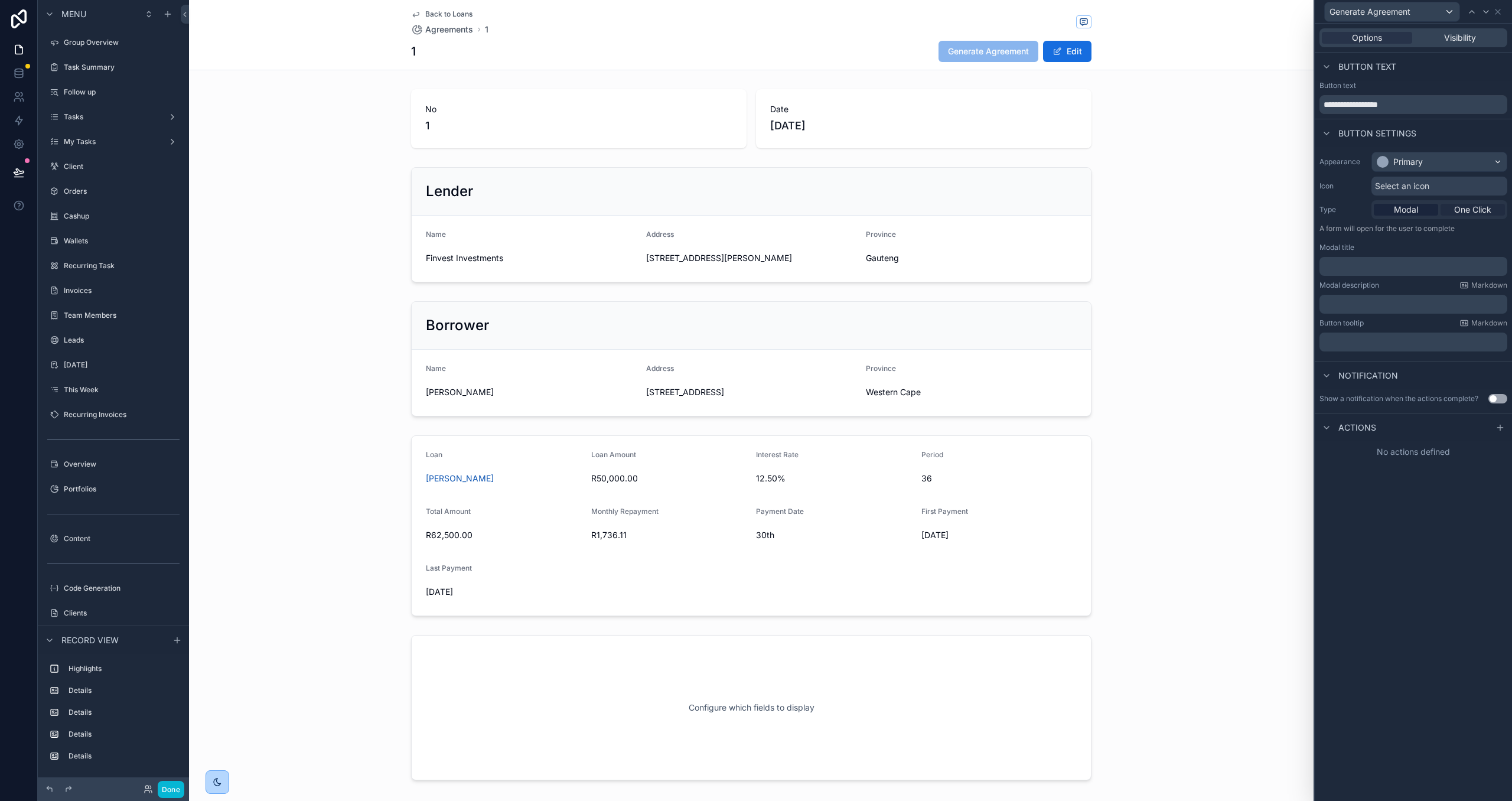
click at [1470, 209] on span "One Click" at bounding box center [1472, 209] width 37 height 12
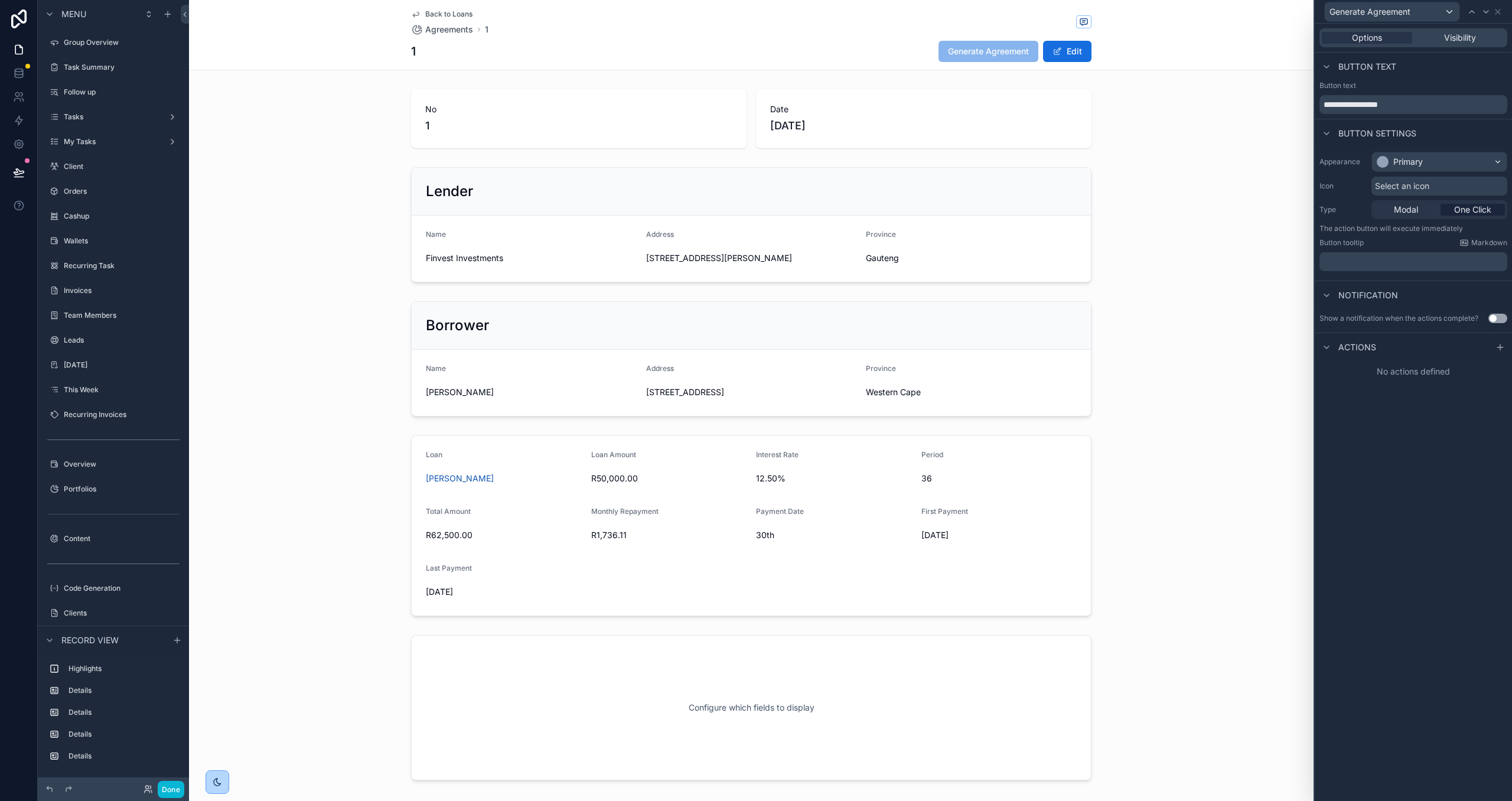
click at [1494, 316] on button "Use setting" at bounding box center [1498, 318] width 19 height 9
click at [1362, 399] on p "﻿" at bounding box center [1414, 395] width 181 height 12
click at [1496, 426] on icon at bounding box center [1500, 429] width 9 height 9
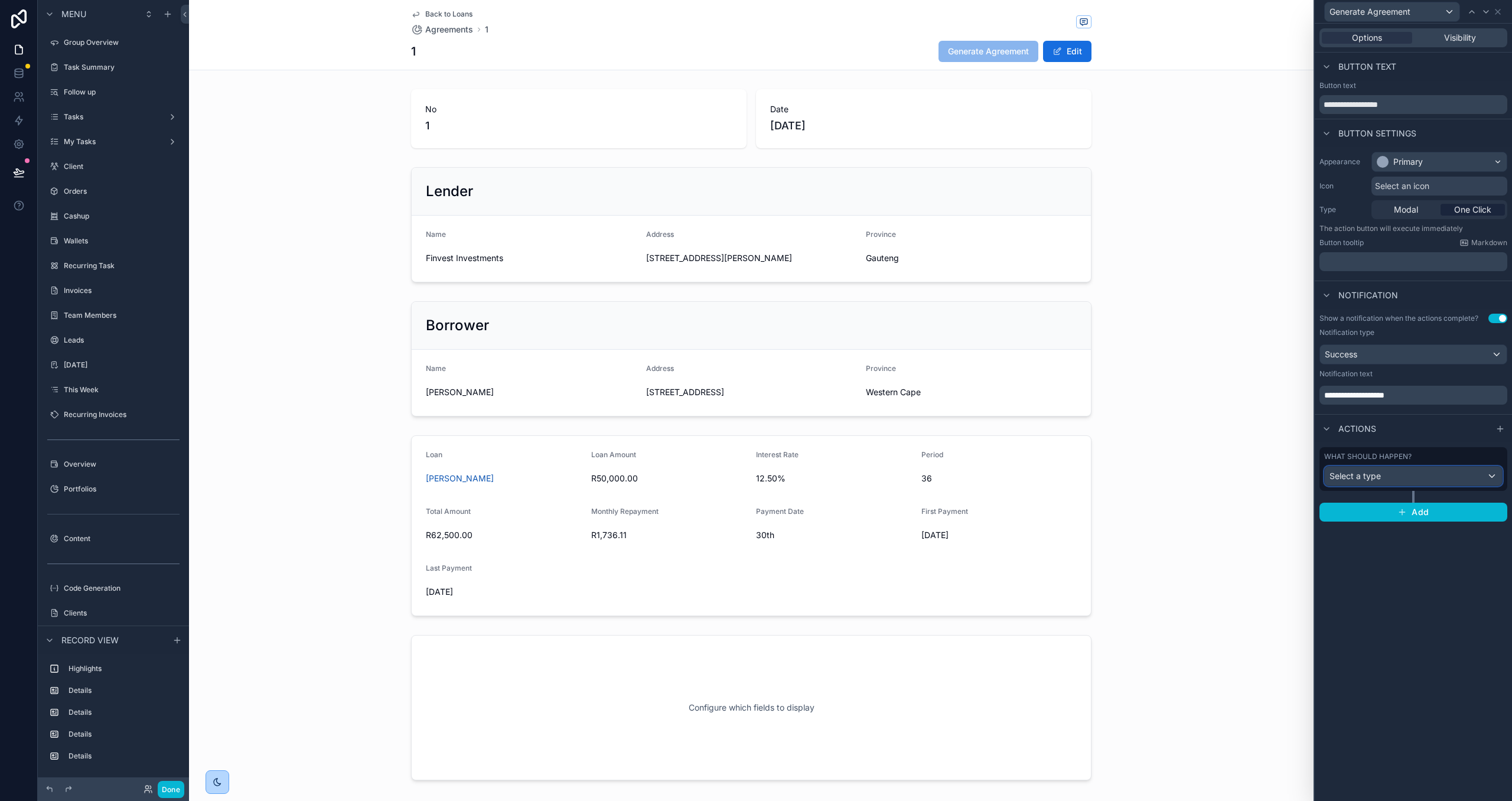
click at [1470, 468] on div "Select a type" at bounding box center [1413, 476] width 177 height 19
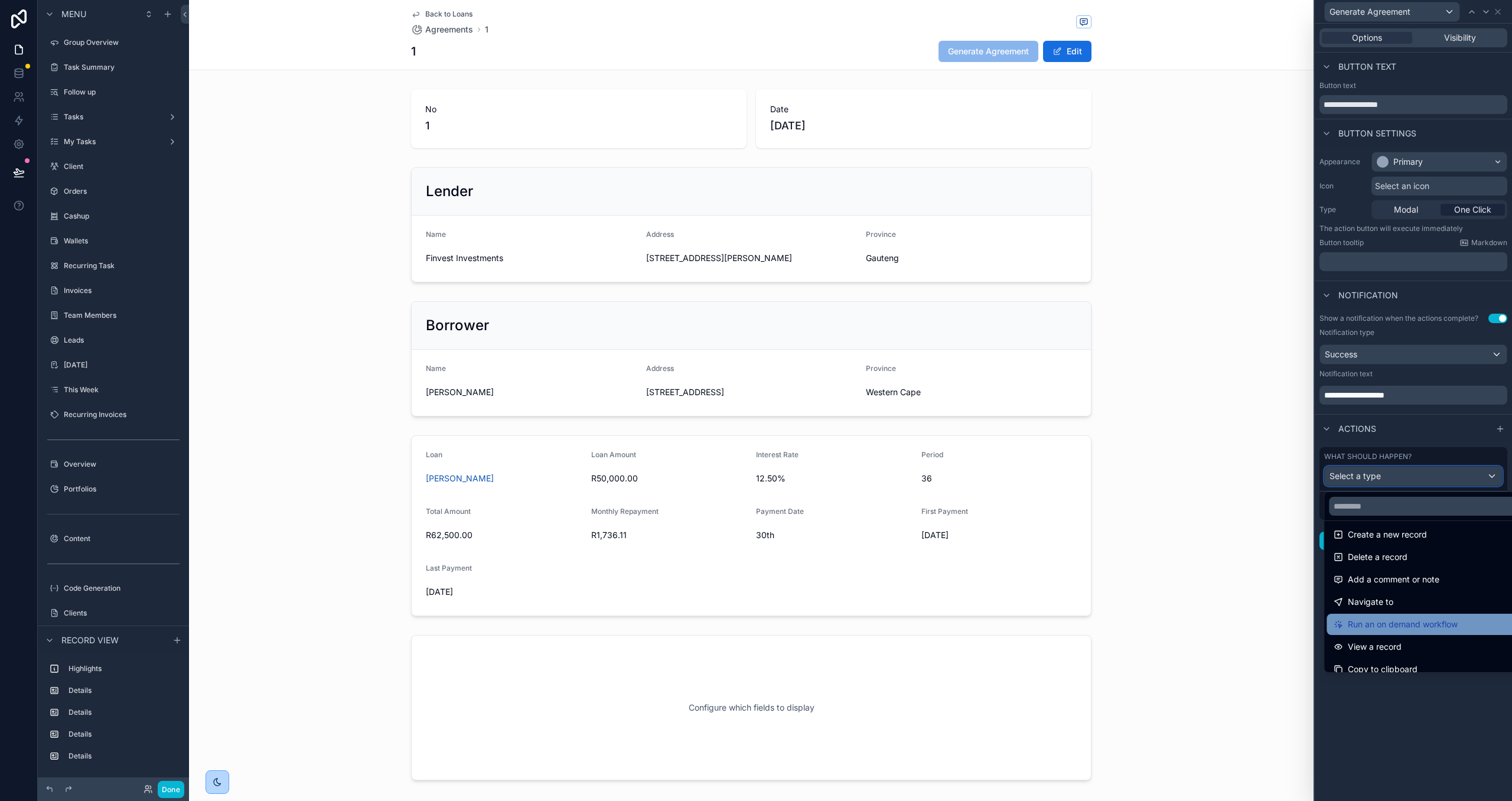
scroll to position [26, 0]
click at [1432, 616] on ul "Update a record Create a new record Delete a record Add a comment or note Navig…" at bounding box center [1426, 596] width 204 height 151
drag, startPoint x: 1425, startPoint y: 626, endPoint x: 1429, endPoint y: 605, distance: 21.4
click at [1424, 626] on span "Run an on demand workflow" at bounding box center [1403, 627] width 110 height 14
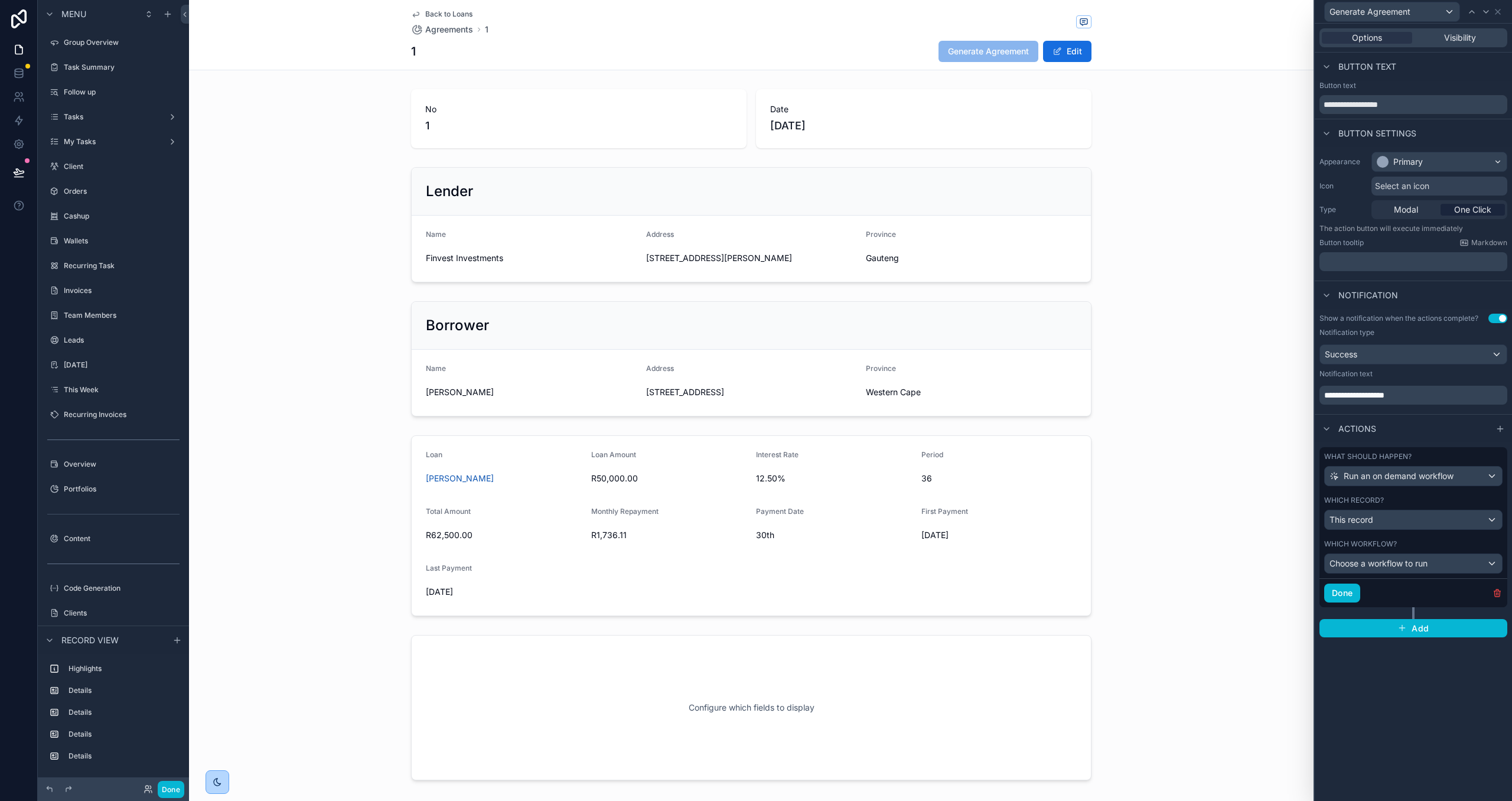
click at [1417, 578] on div "Which workflow? Choose a workflow to run" at bounding box center [1413, 556] width 188 height 44
click at [1419, 568] on span "Choose a workflow to run" at bounding box center [1378, 563] width 98 height 10
click at [1425, 540] on div at bounding box center [1413, 400] width 197 height 801
click at [16, 118] on icon at bounding box center [19, 121] width 12 height 12
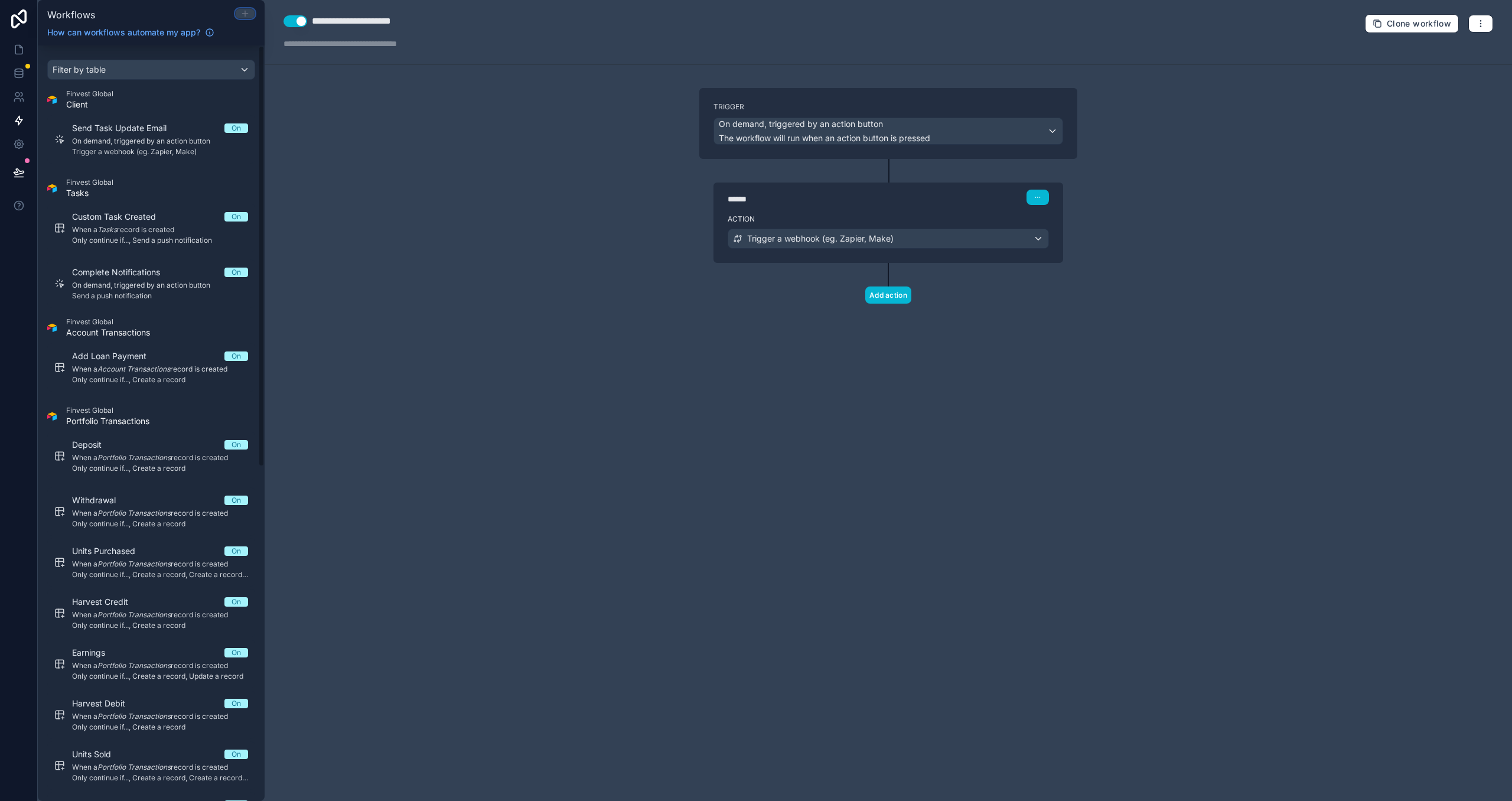
click at [243, 13] on icon at bounding box center [245, 13] width 5 height 0
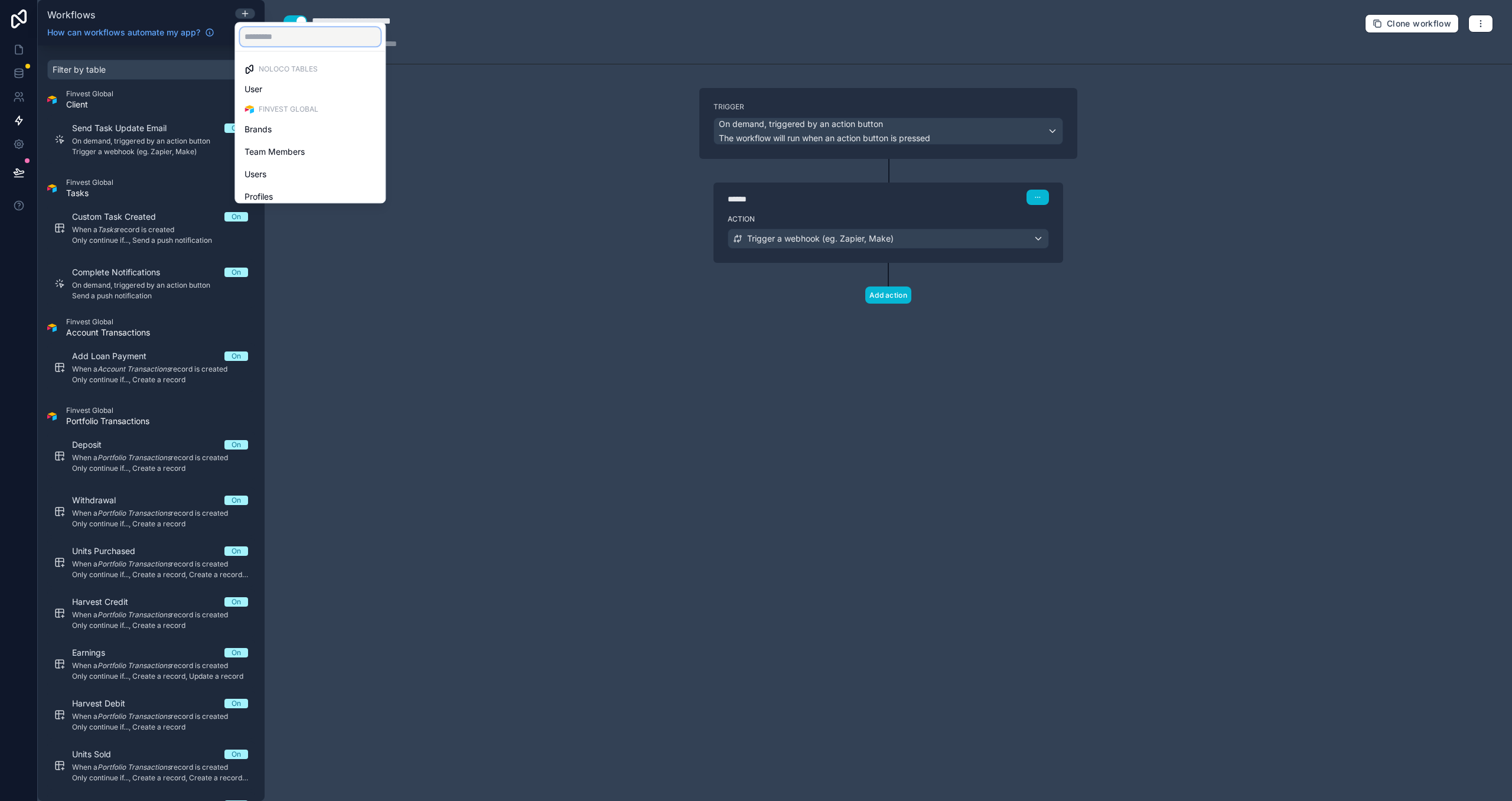
click at [263, 42] on input "text" at bounding box center [310, 36] width 140 height 19
type input "**"
click at [292, 159] on div "Agreements" at bounding box center [310, 170] width 145 height 21
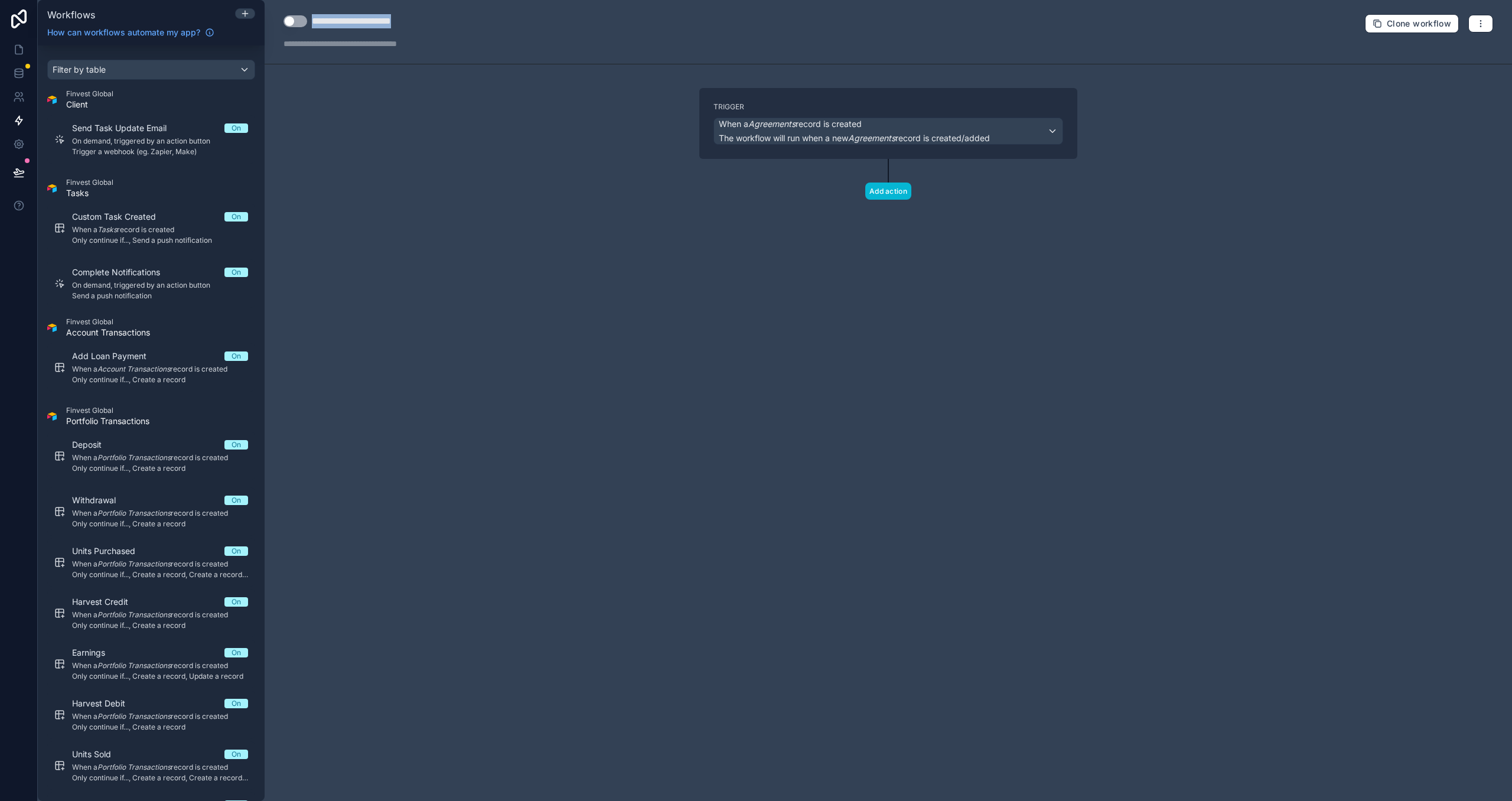
drag, startPoint x: 433, startPoint y: 18, endPoint x: 312, endPoint y: 18, distance: 121.0
click at [312, 18] on div "**********" at bounding box center [366, 21] width 165 height 14
click at [312, 20] on div "**********" at bounding box center [371, 21] width 120 height 14
drag, startPoint x: 483, startPoint y: 22, endPoint x: 403, endPoint y: 22, distance: 80.0
click at [403, 22] on div "**********" at bounding box center [888, 32] width 1247 height 64
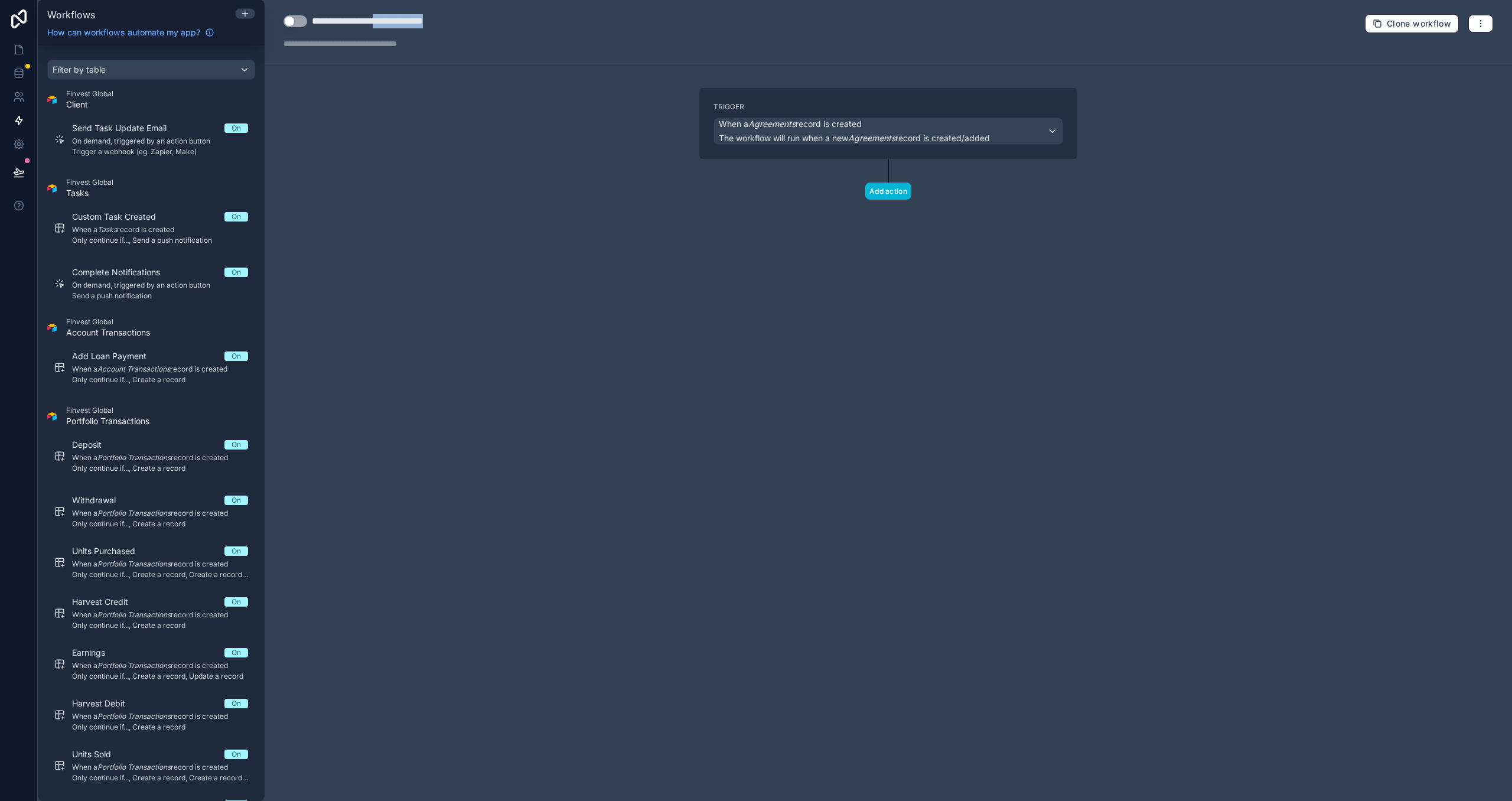
type div "**********"
drag, startPoint x: 508, startPoint y: 99, endPoint x: 514, endPoint y: 100, distance: 6.1
click at [512, 99] on div "**********" at bounding box center [888, 400] width 1247 height 801
click at [816, 134] on span "The workflow will run when a new Agreements record is created/added" at bounding box center [855, 138] width 271 height 10
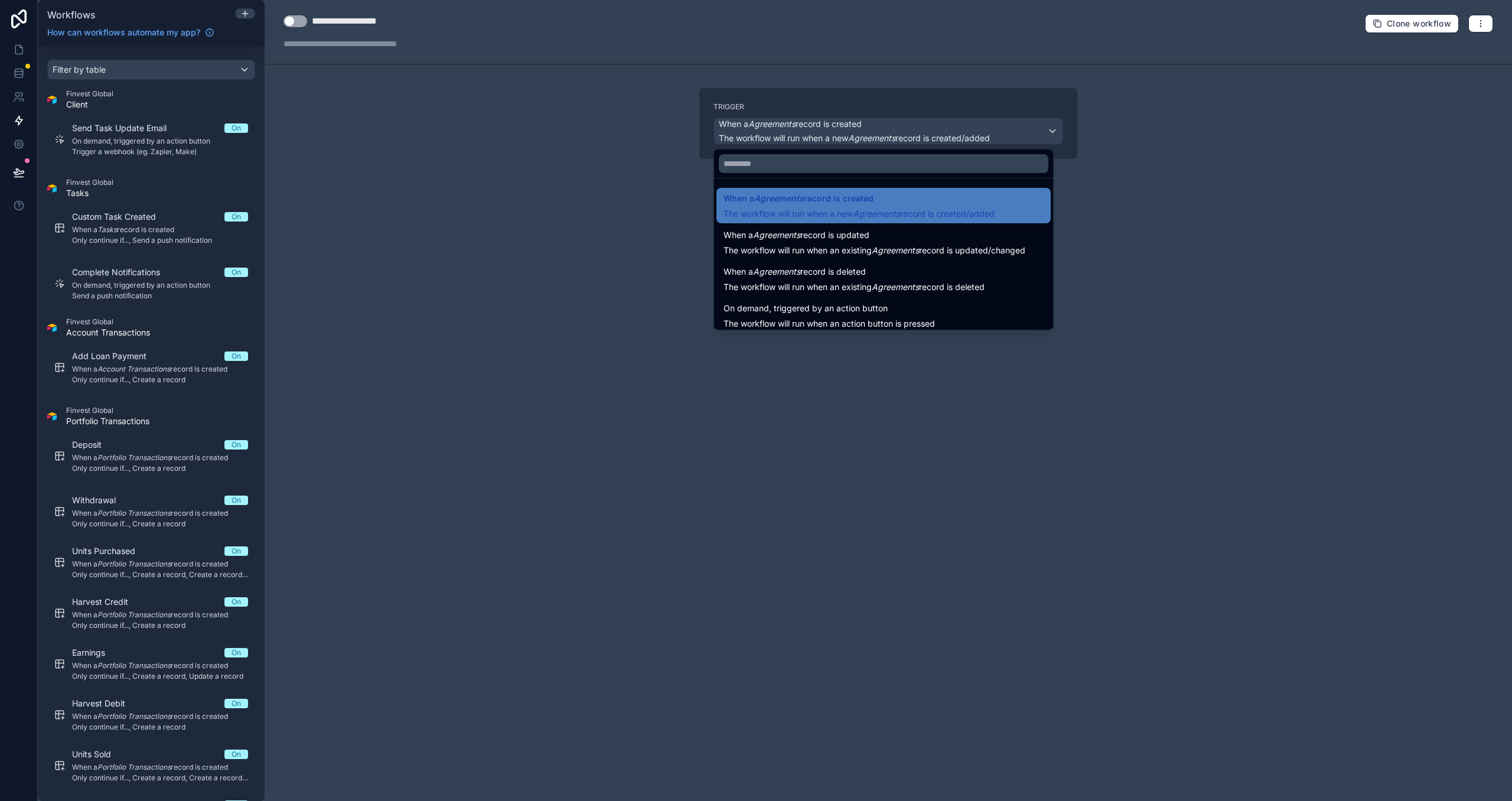
click at [822, 302] on span "On demand, triggered by an action button" at bounding box center [806, 308] width 164 height 14
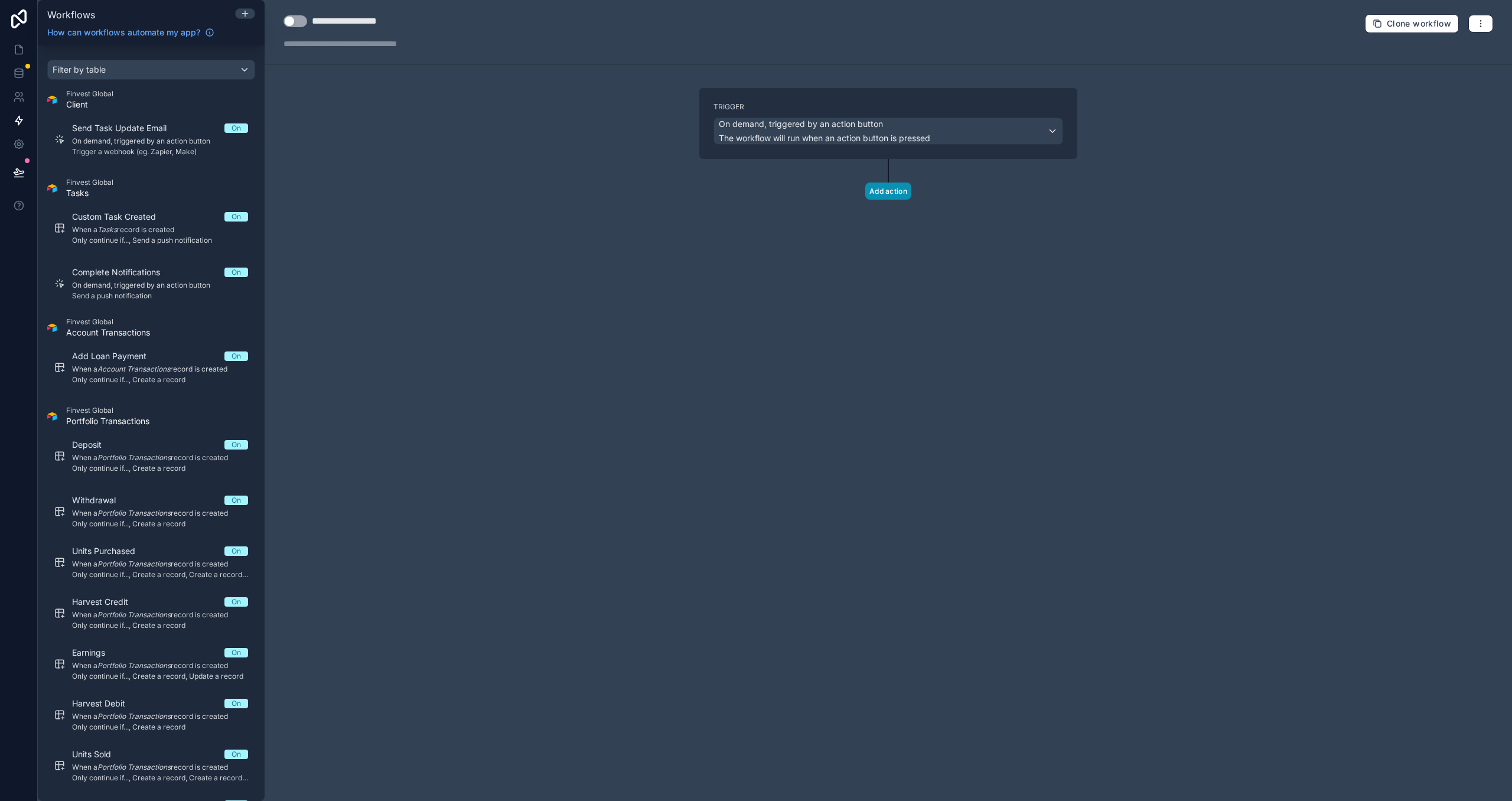
click at [876, 189] on button "Add action" at bounding box center [888, 191] width 46 height 17
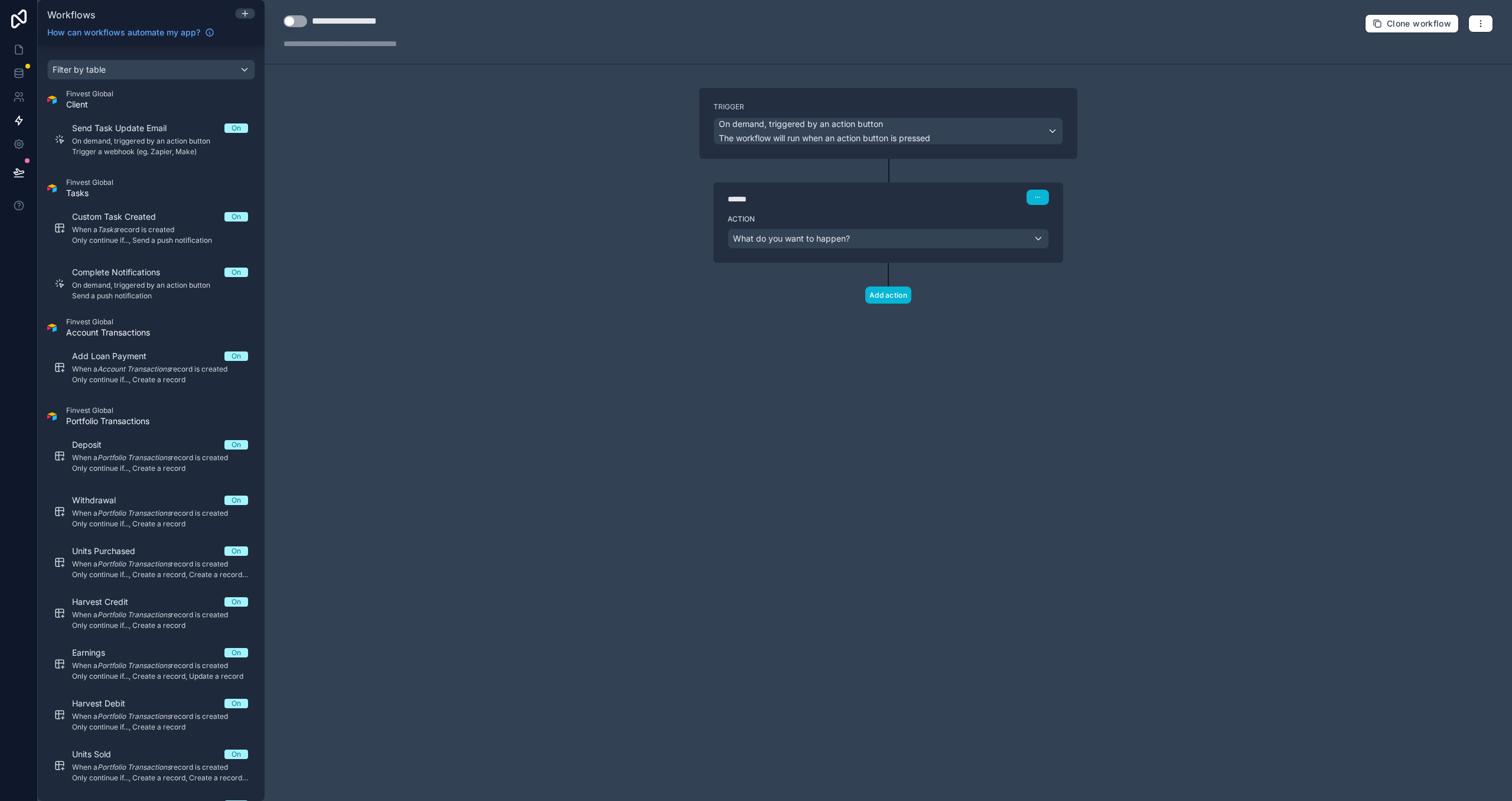
click at [285, 21] on button "Use setting" at bounding box center [295, 21] width 23 height 12
click at [826, 244] on span "What do you want to happen?" at bounding box center [792, 239] width 117 height 12
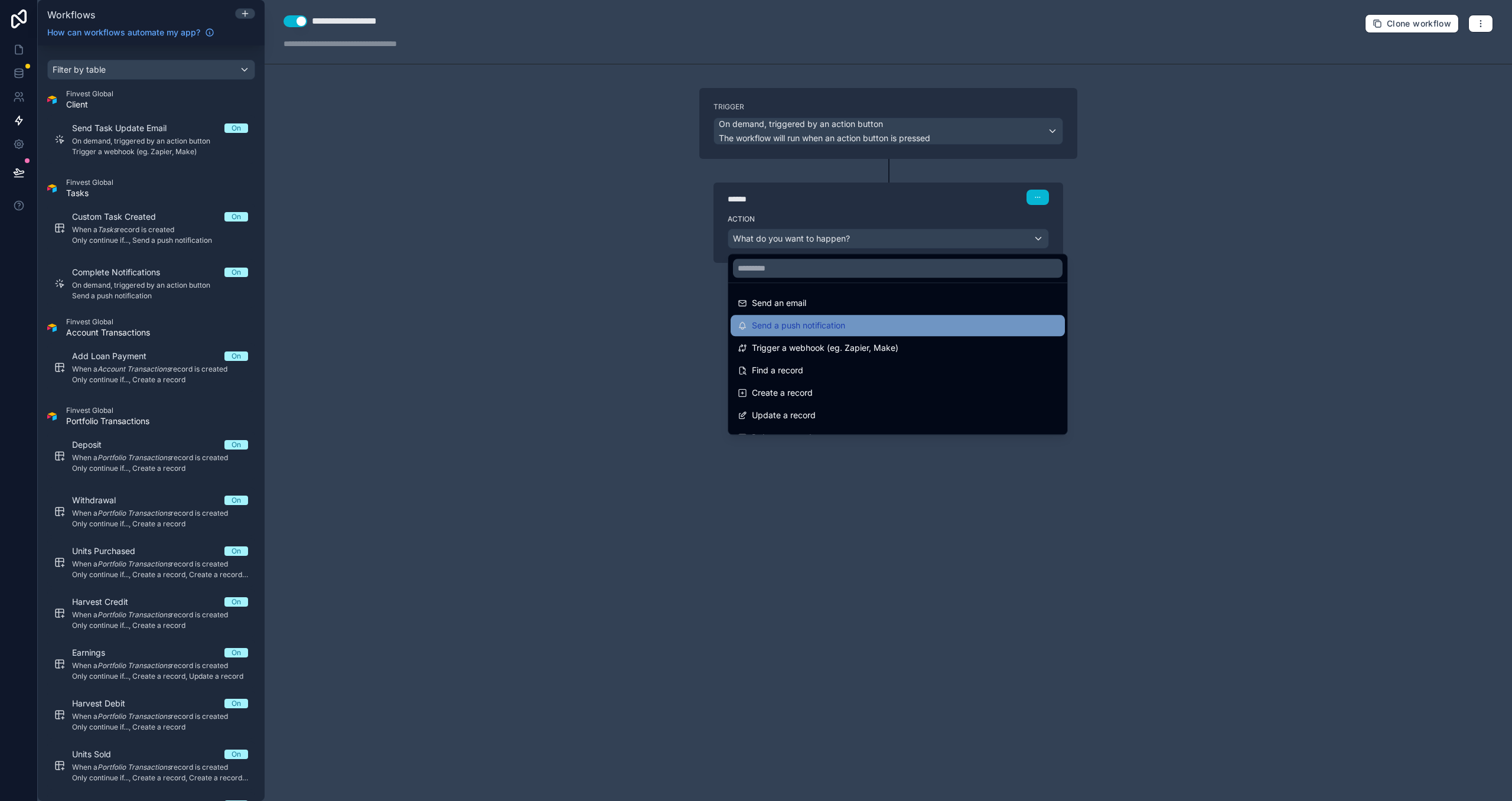
click at [864, 336] on div "Send a push notification" at bounding box center [898, 326] width 334 height 21
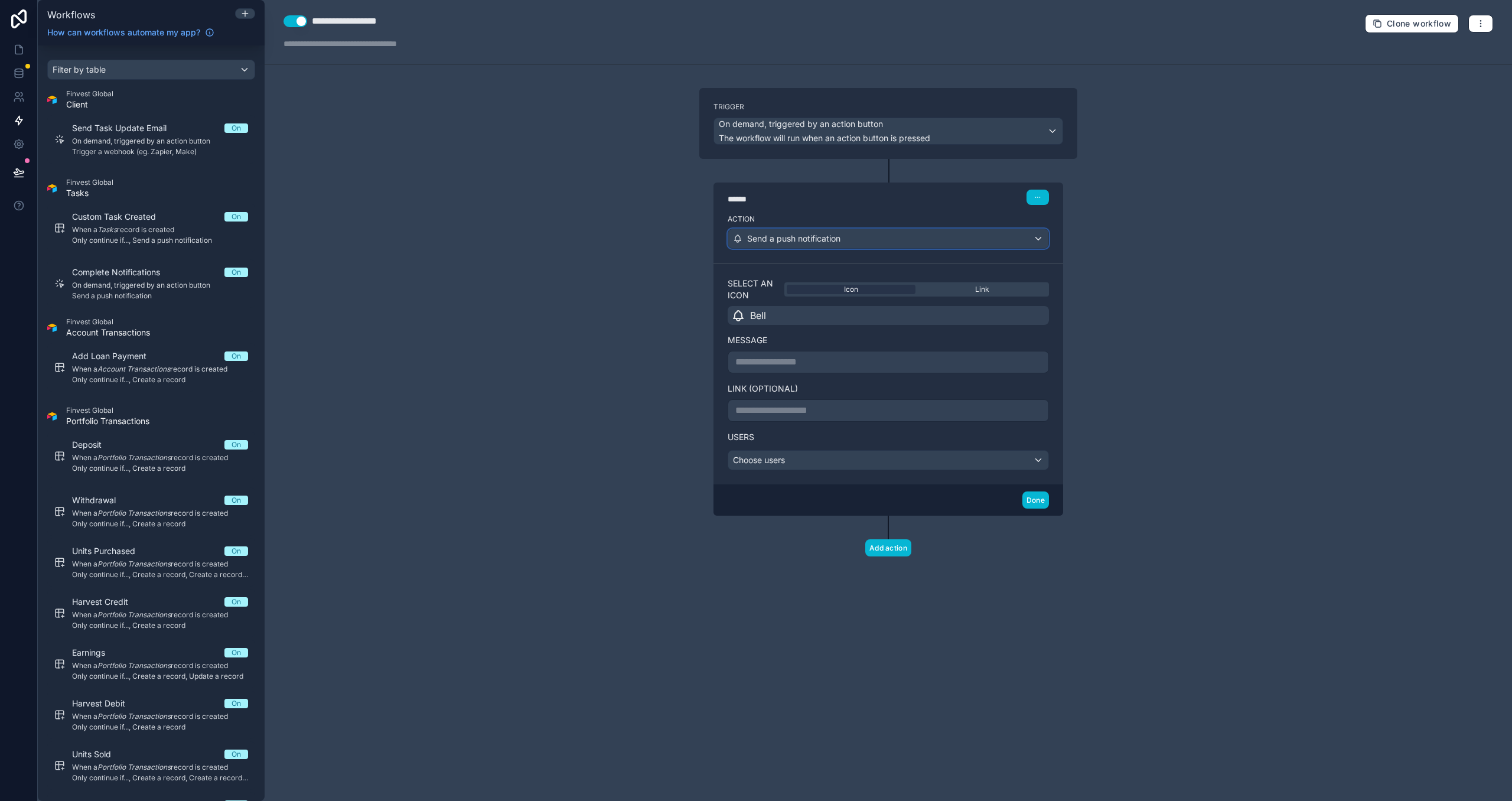
click at [851, 246] on div "Send a push notification" at bounding box center [888, 238] width 320 height 19
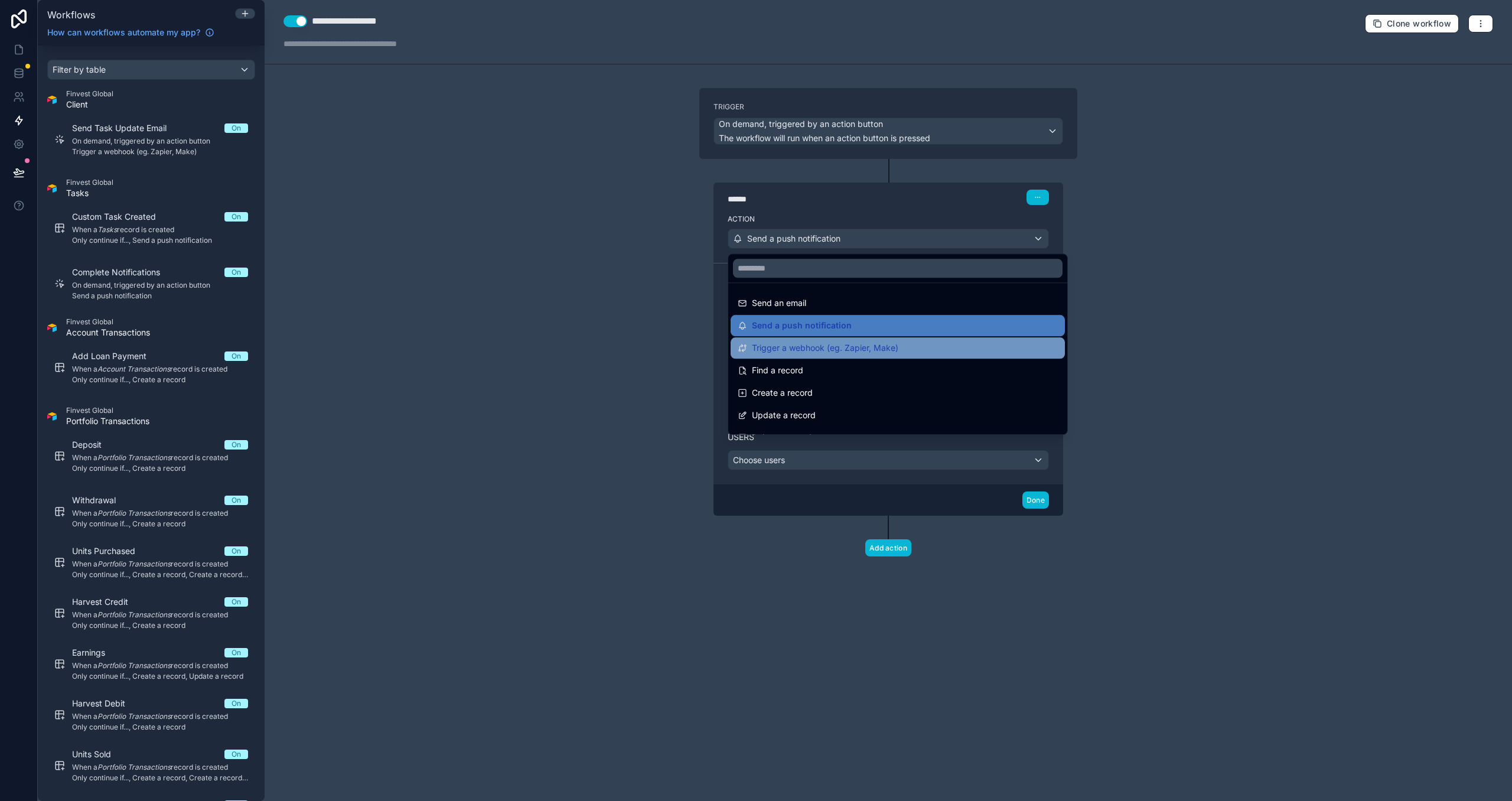
click at [853, 346] on span "Trigger a webhook (eg. Zapier, Make)" at bounding box center [825, 348] width 146 height 14
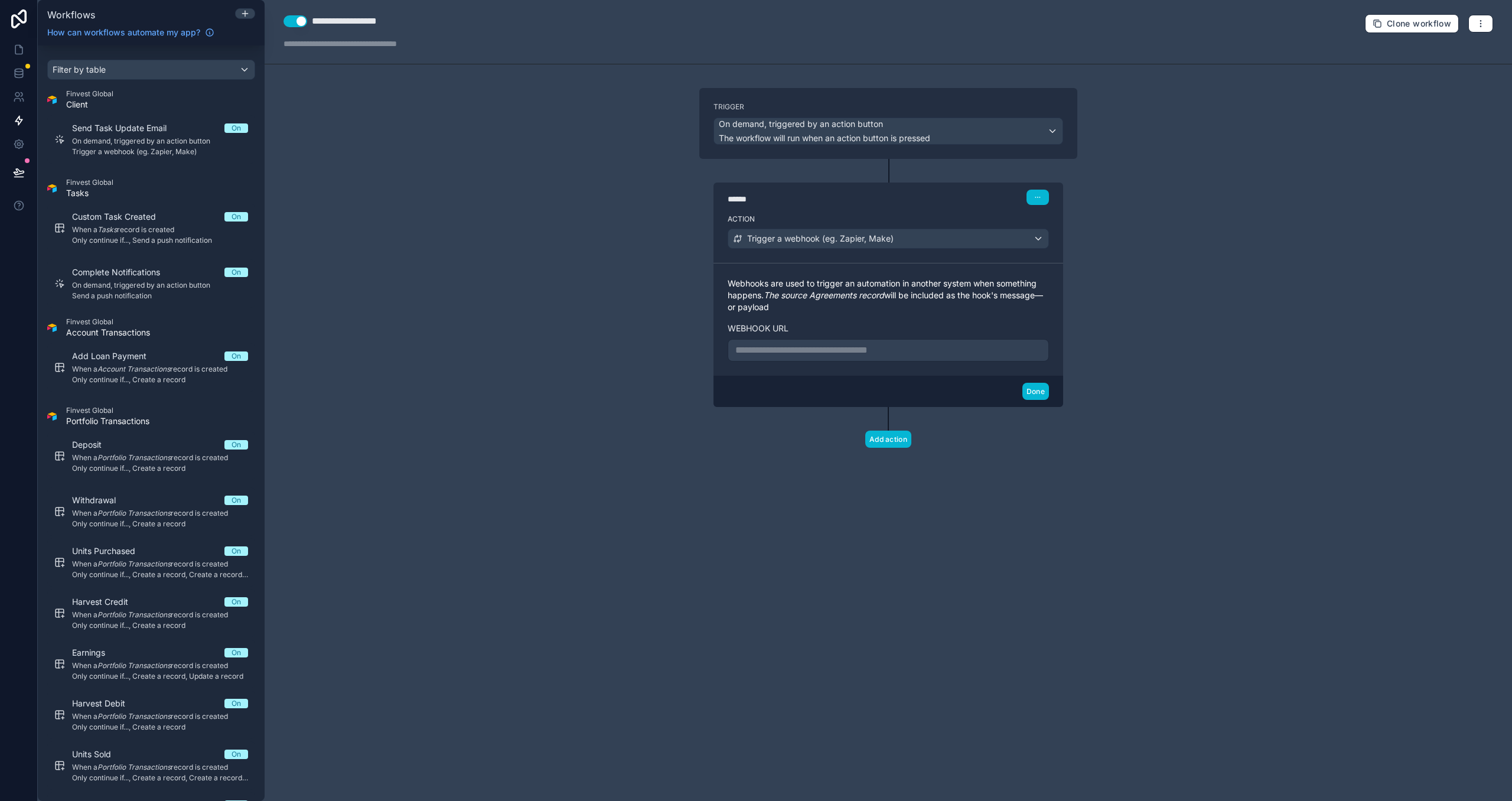
drag, startPoint x: 826, startPoint y: 359, endPoint x: 817, endPoint y: 359, distance: 9.0
click at [825, 359] on div "**********" at bounding box center [888, 350] width 322 height 22
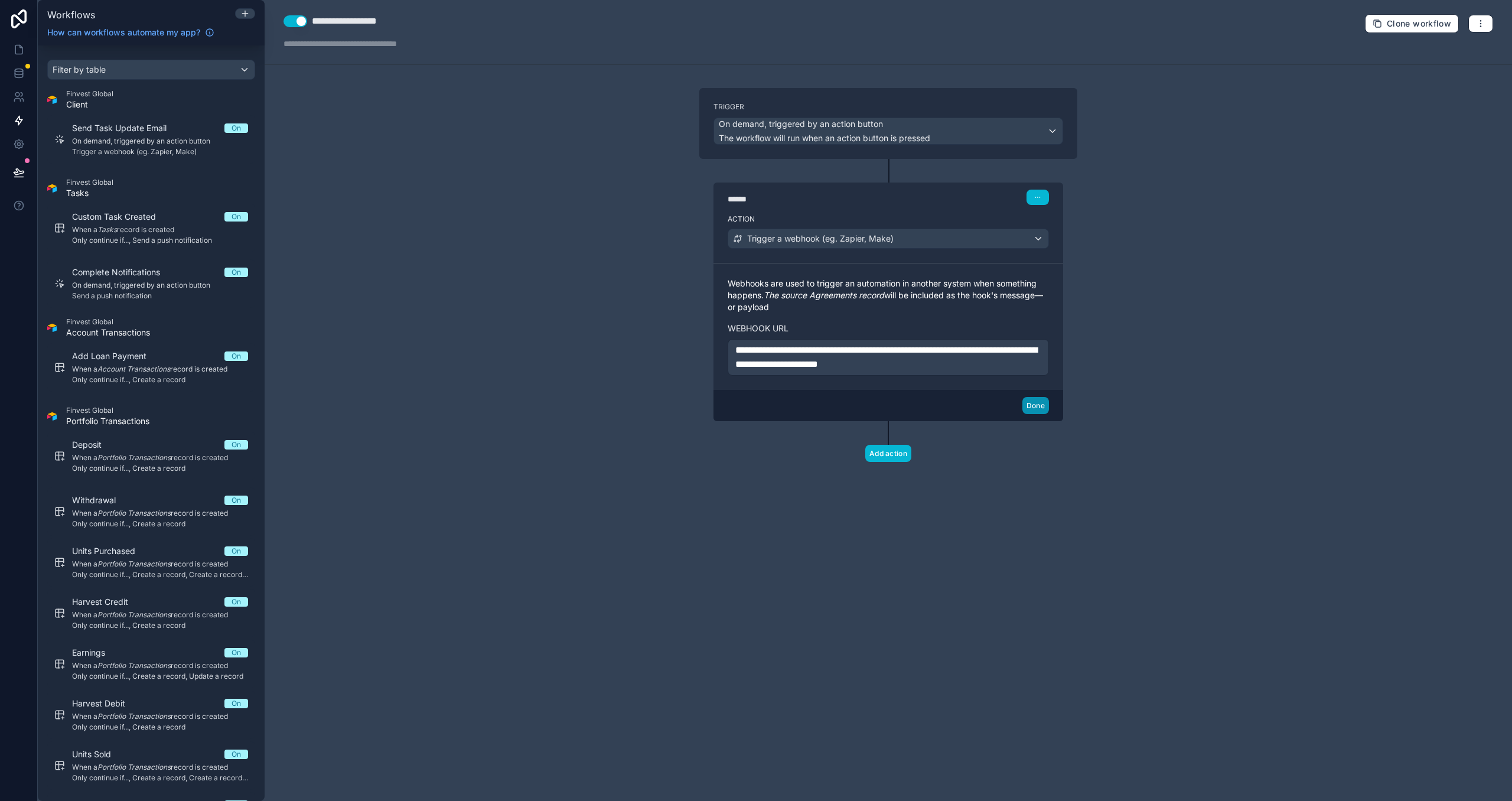
click at [1038, 408] on button "Done" at bounding box center [1036, 406] width 27 height 17
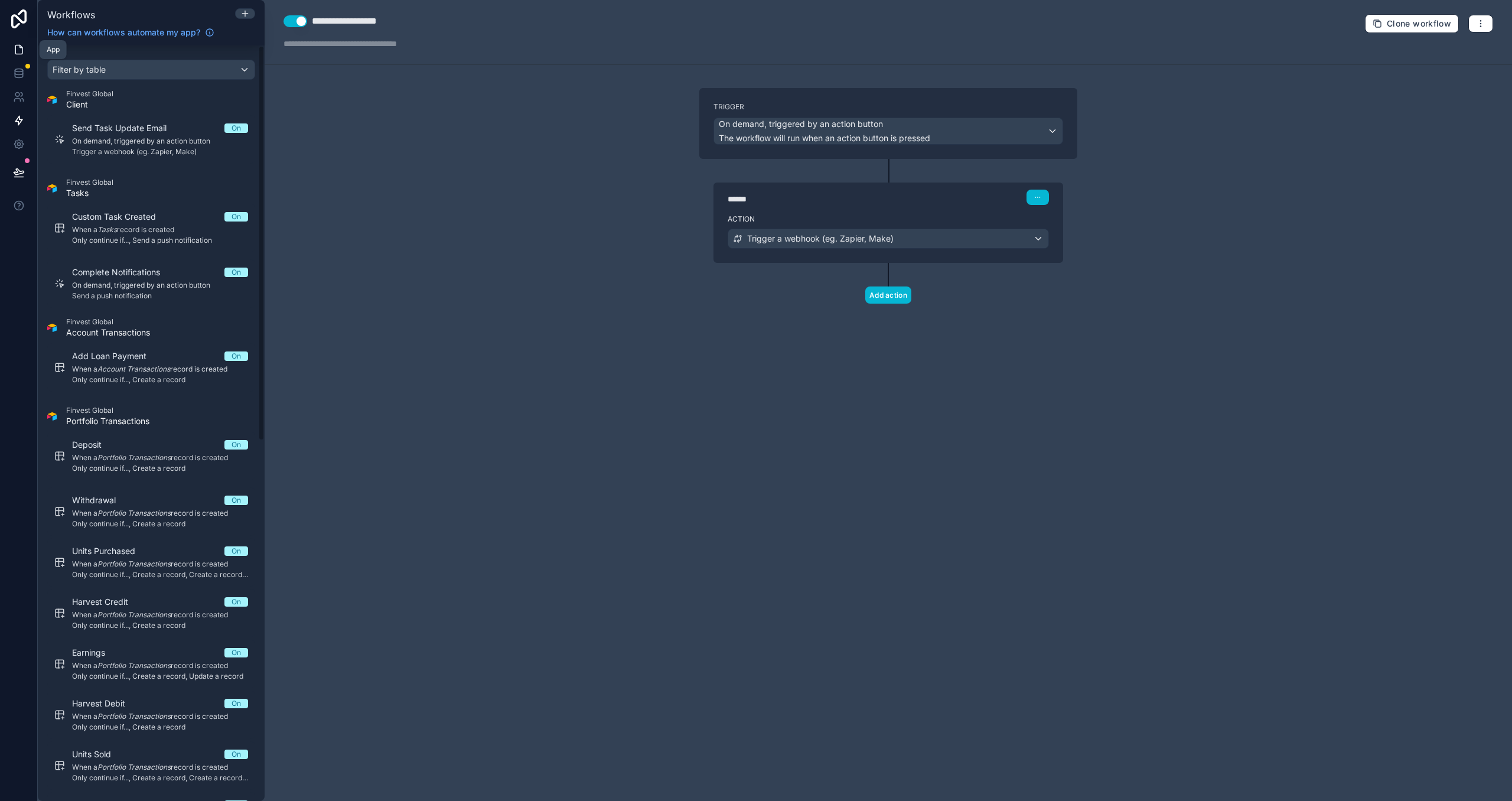
click at [28, 53] on link at bounding box center [18, 49] width 37 height 23
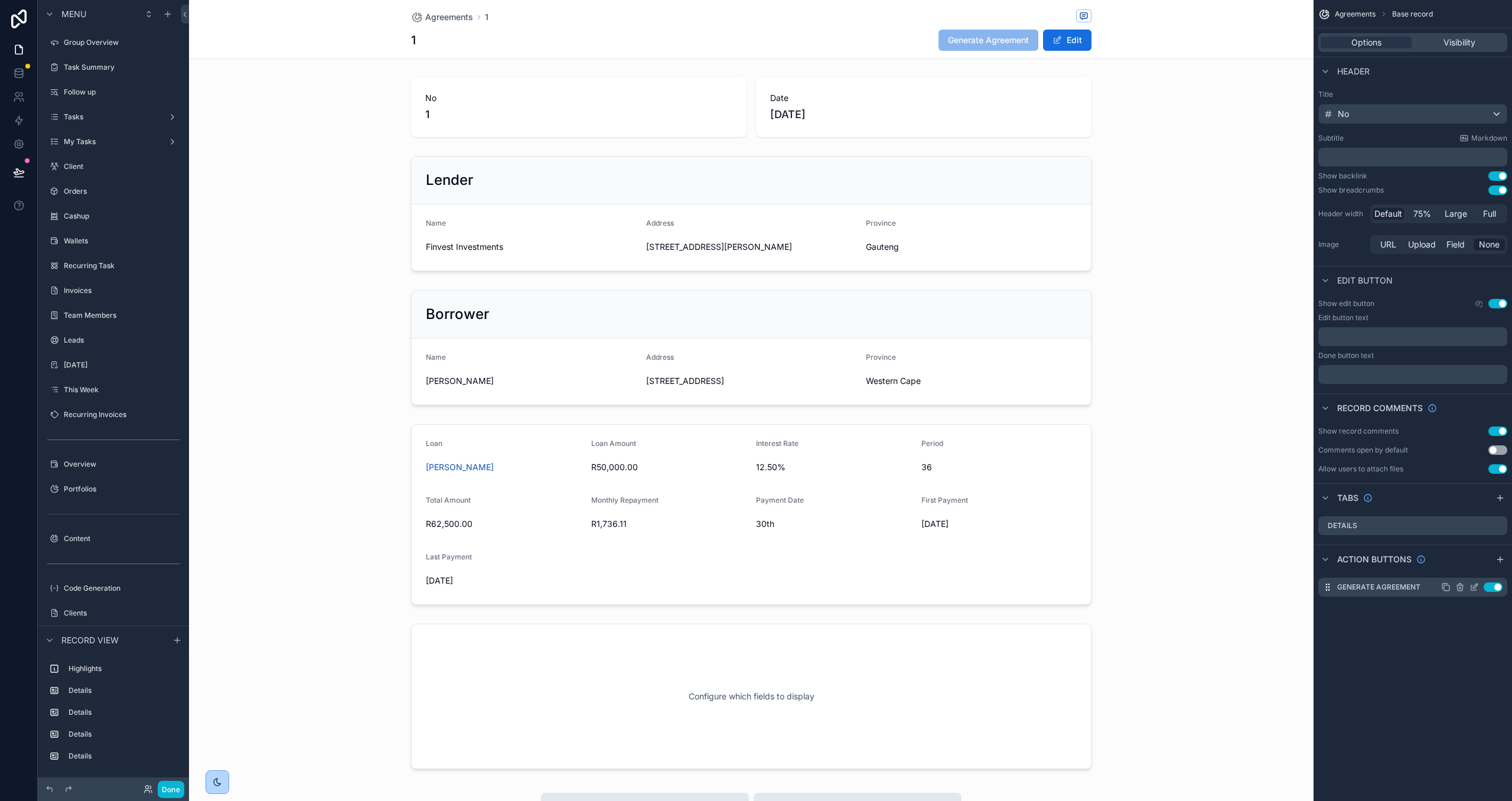
click at [1475, 590] on icon "scrollable content" at bounding box center [1474, 587] width 9 height 9
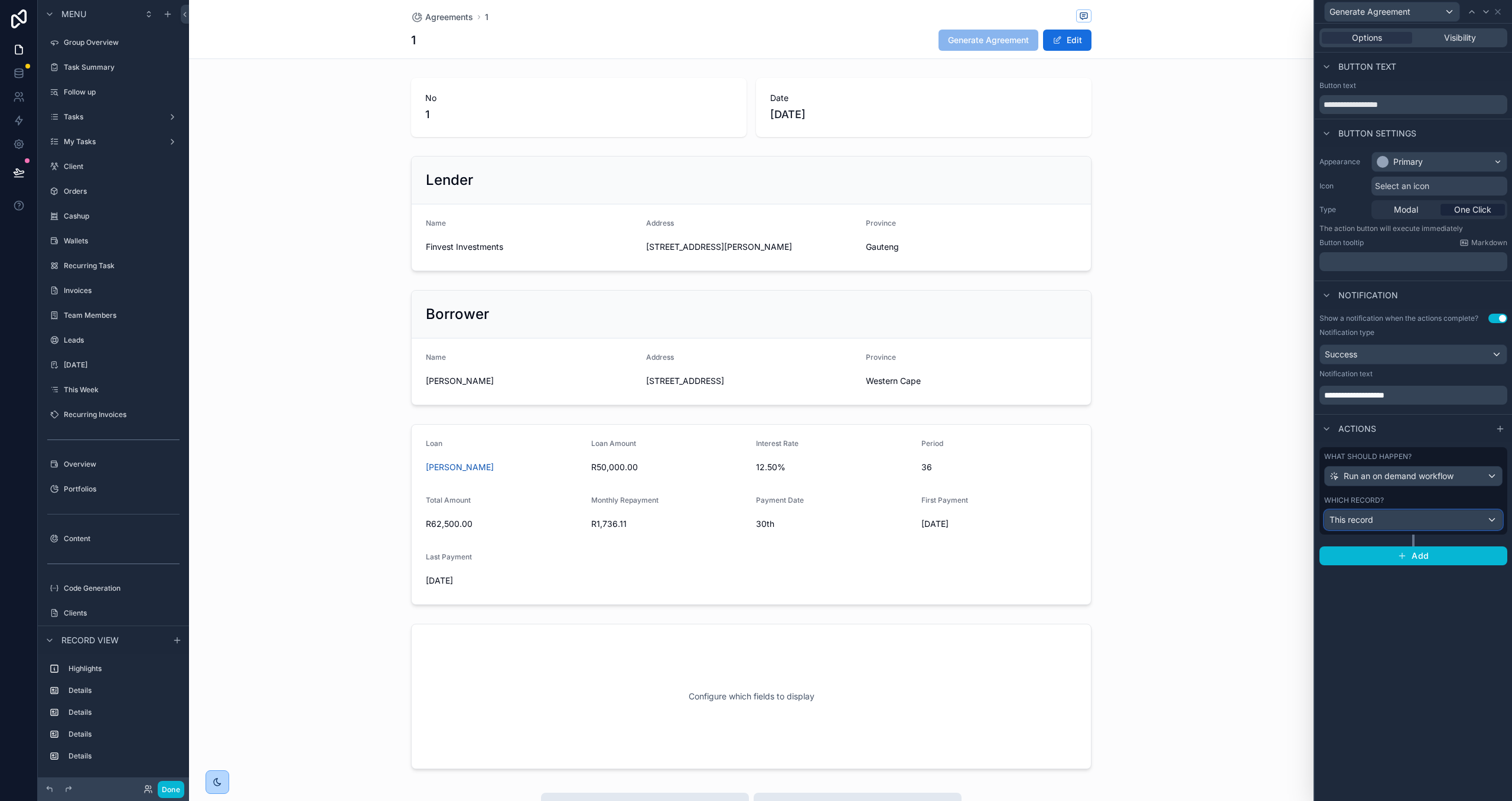
click at [1478, 525] on div "This record" at bounding box center [1413, 520] width 177 height 19
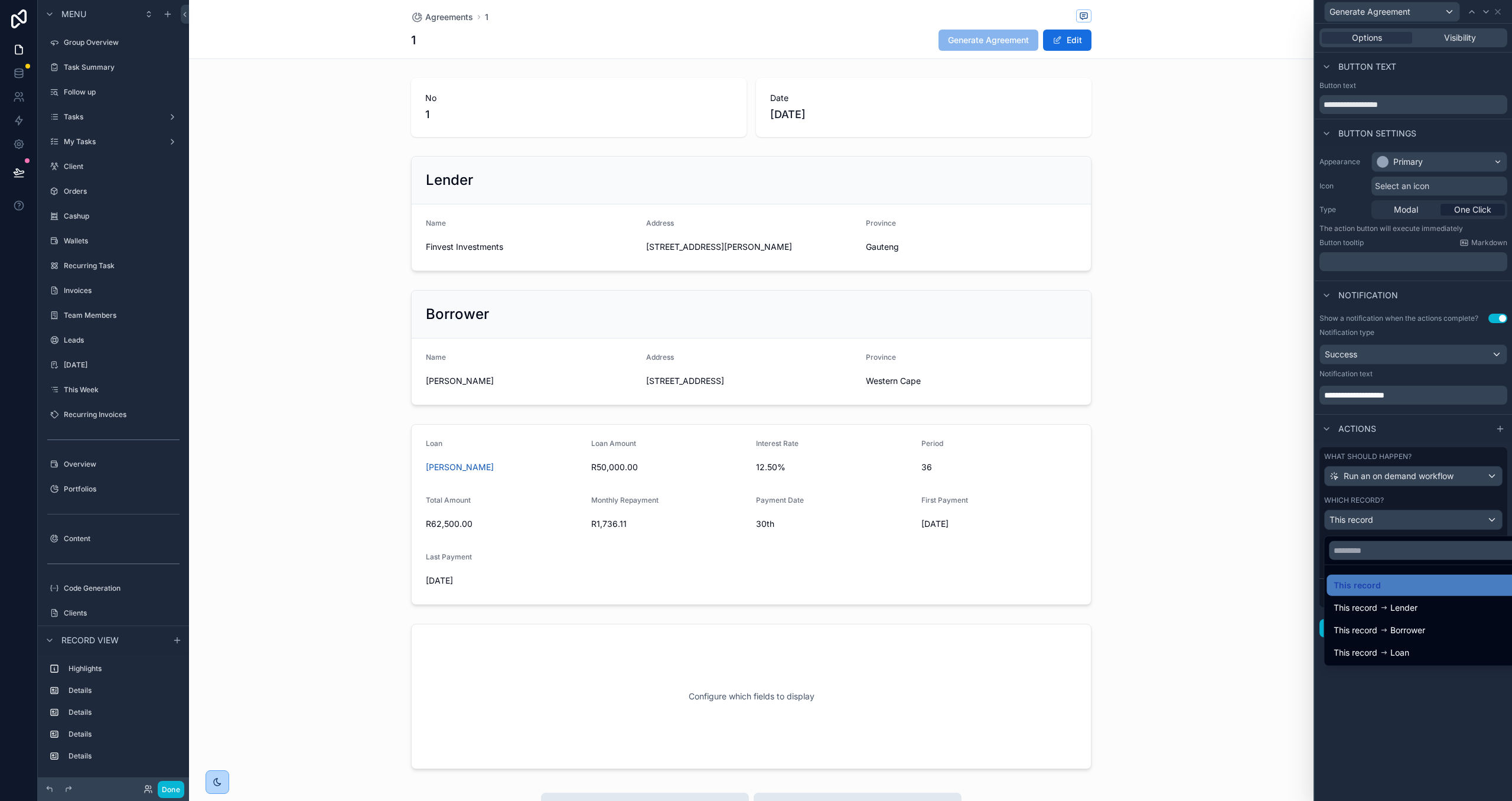
click at [1441, 503] on div at bounding box center [1413, 400] width 197 height 801
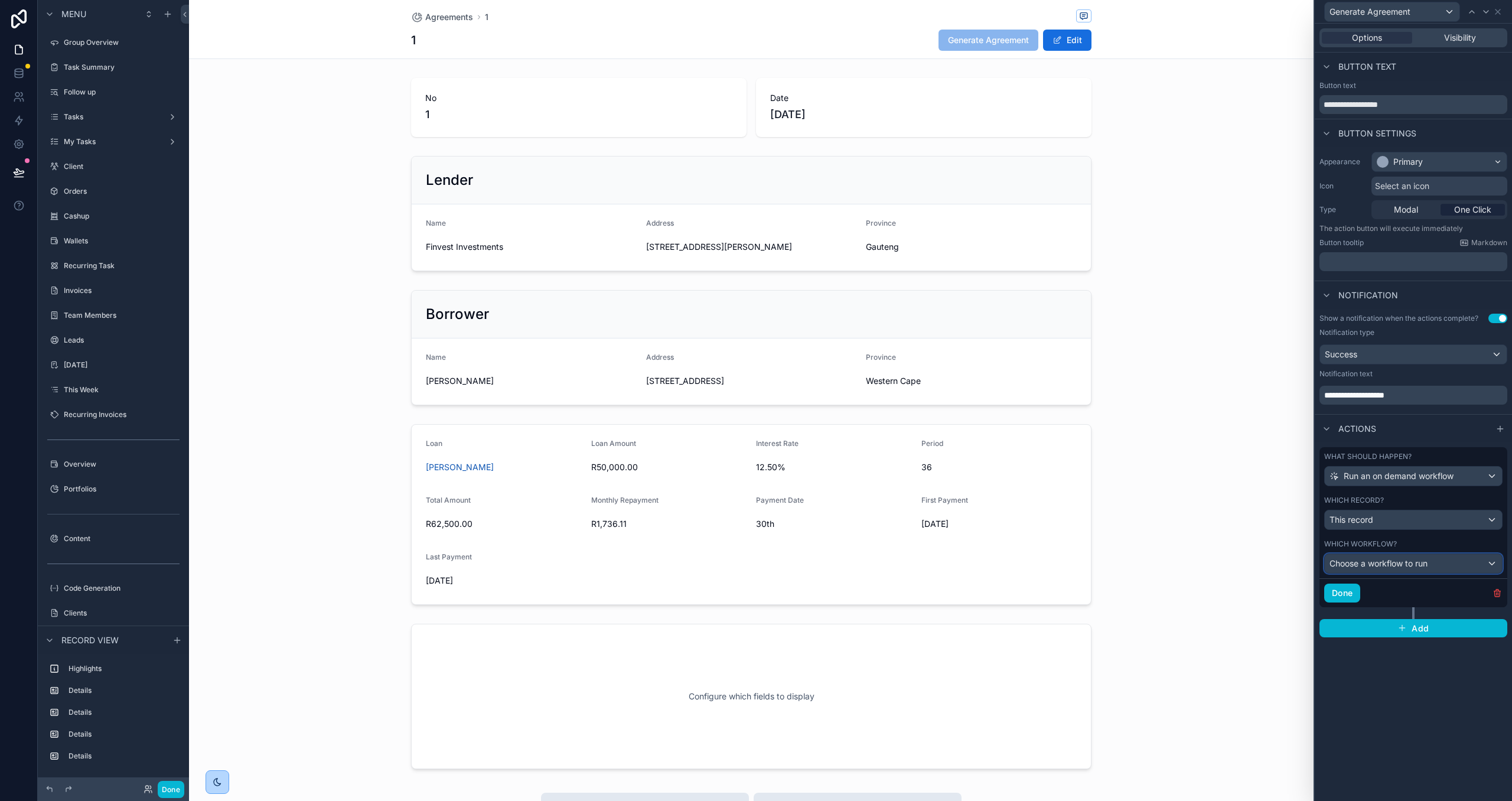
click at [1430, 569] on div "Choose a workflow to run" at bounding box center [1413, 563] width 177 height 19
click at [1408, 622] on span "Generate Agreement" at bounding box center [1374, 628] width 81 height 14
drag, startPoint x: 1347, startPoint y: 596, endPoint x: 1168, endPoint y: 614, distance: 179.9
click at [1343, 594] on button "Done" at bounding box center [1342, 593] width 36 height 19
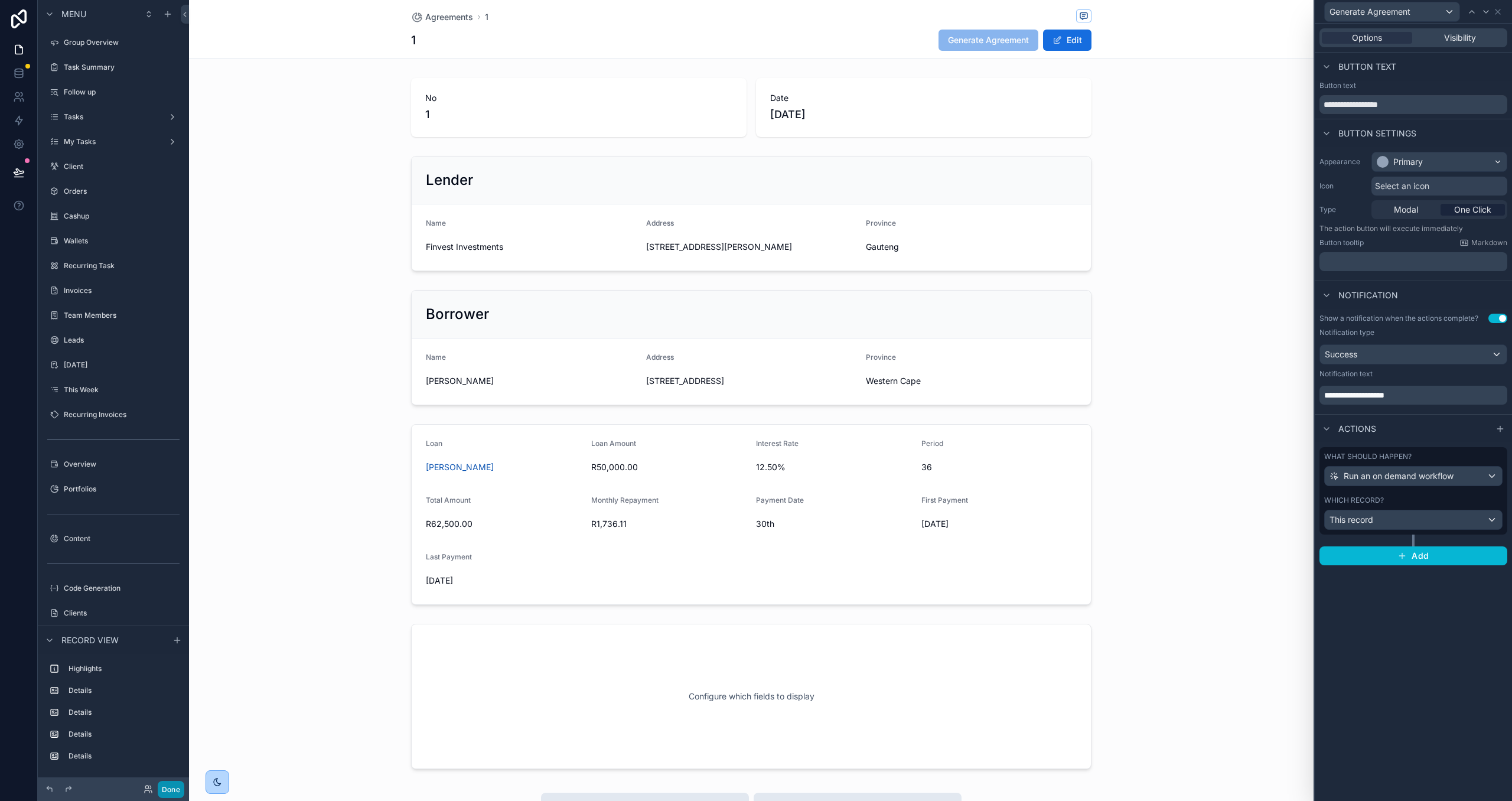
click at [181, 788] on button "Done" at bounding box center [171, 790] width 27 height 17
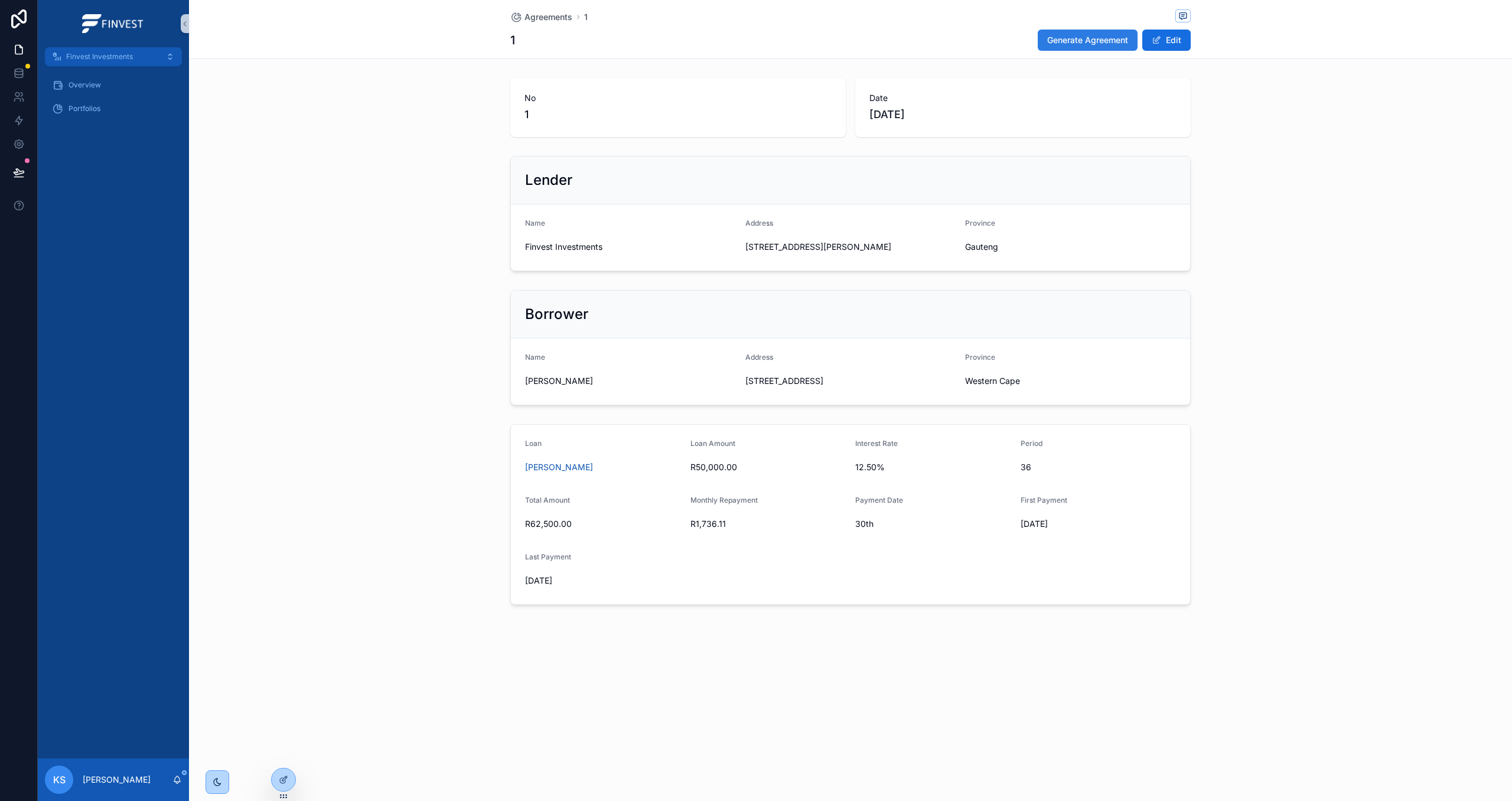
click at [1088, 36] on span "Generate Agreement" at bounding box center [1088, 40] width 81 height 12
click at [287, 775] on icon at bounding box center [283, 780] width 9 height 9
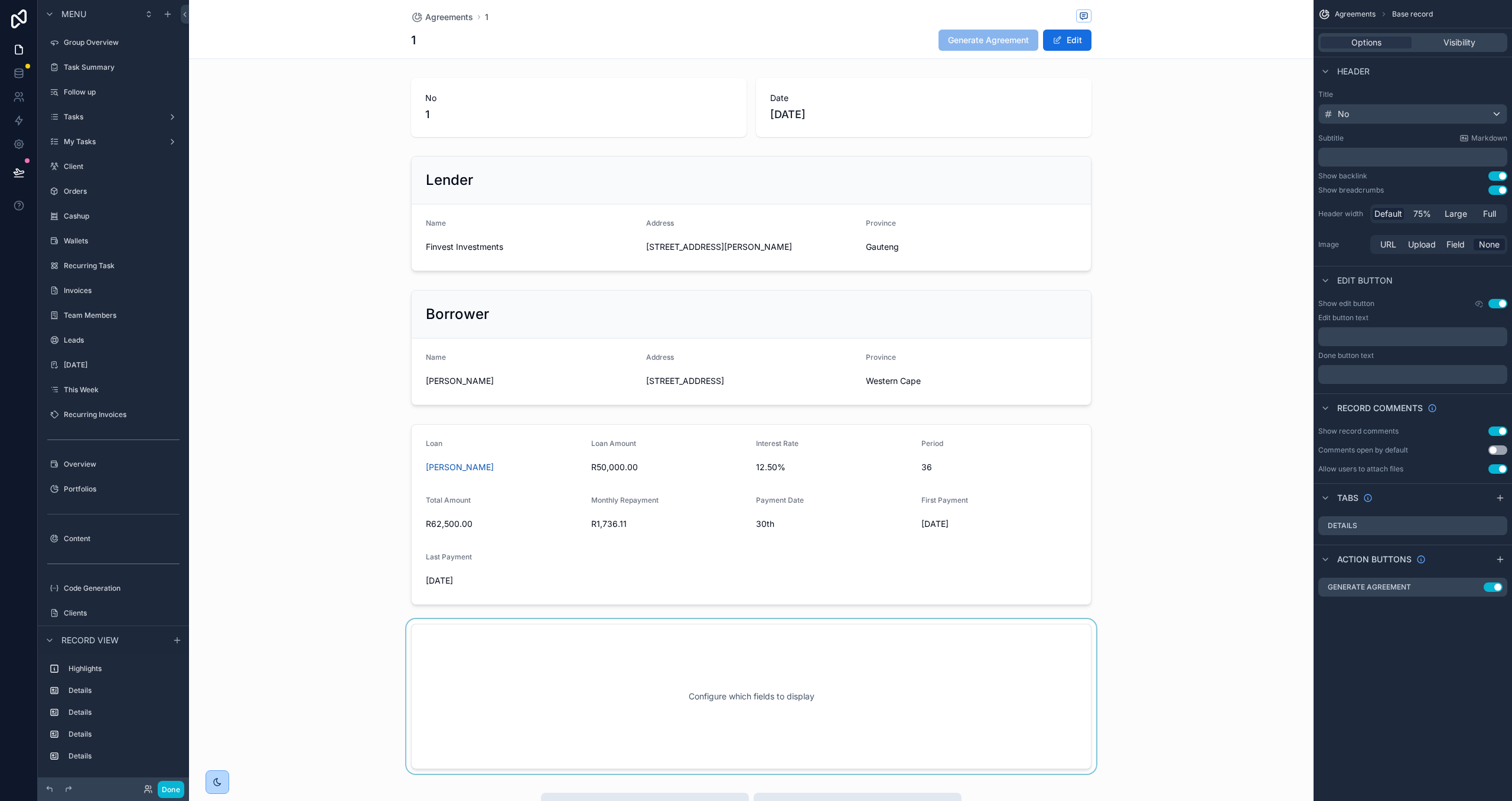
click at [759, 662] on div "scrollable content" at bounding box center [751, 696] width 1125 height 154
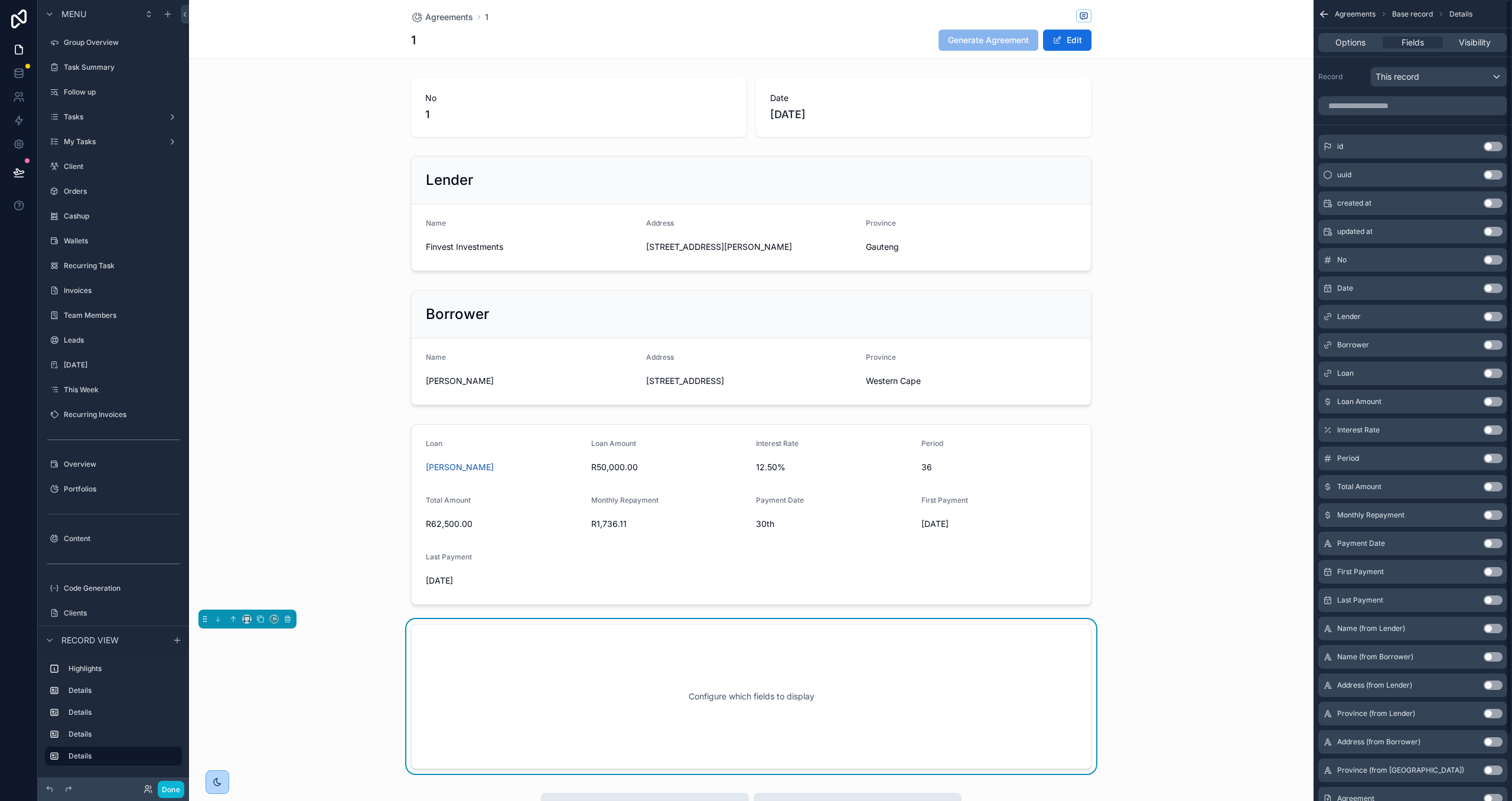
scroll to position [71, 0]
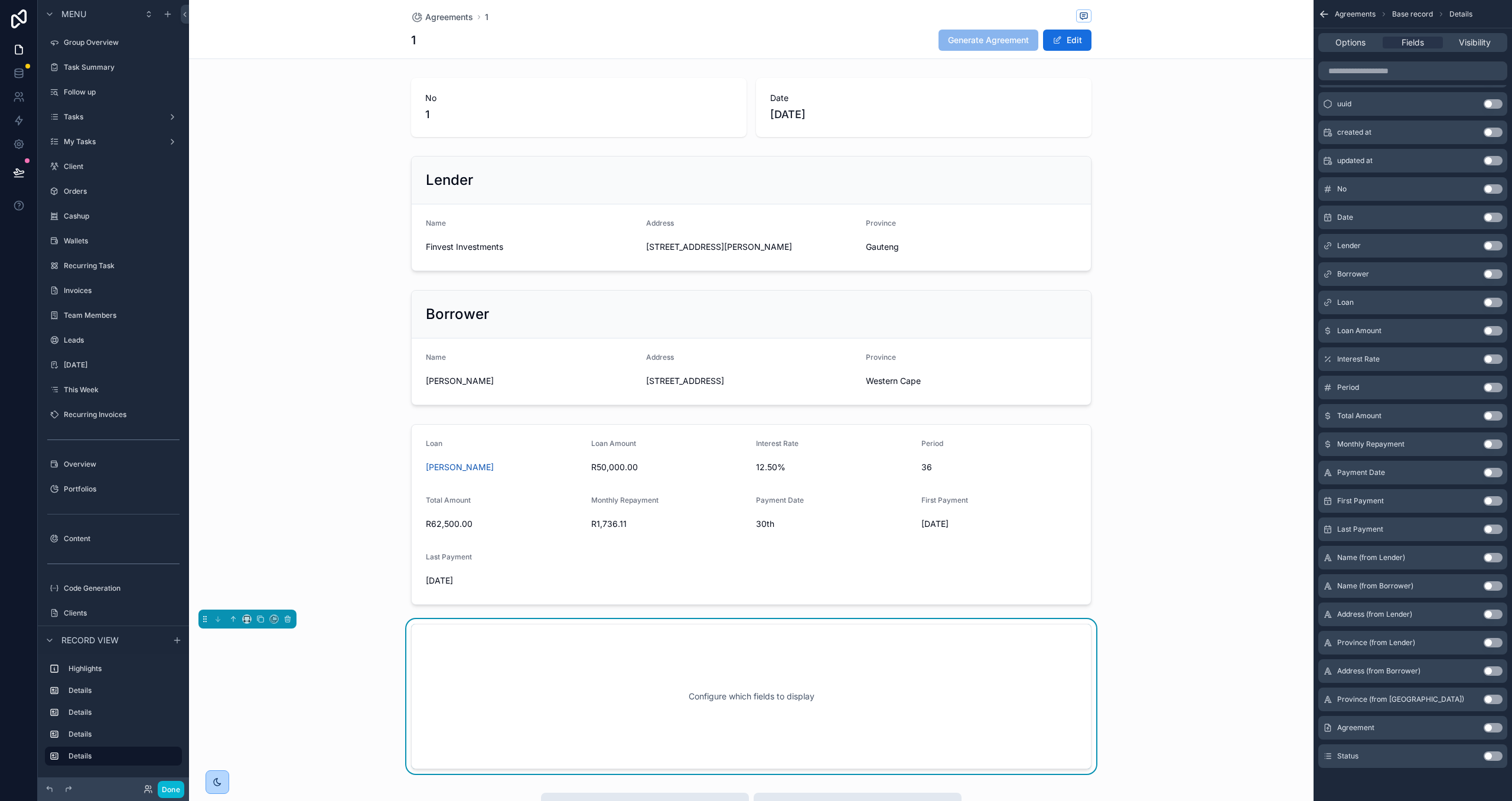
click at [1494, 728] on button "Use setting" at bounding box center [1493, 728] width 19 height 9
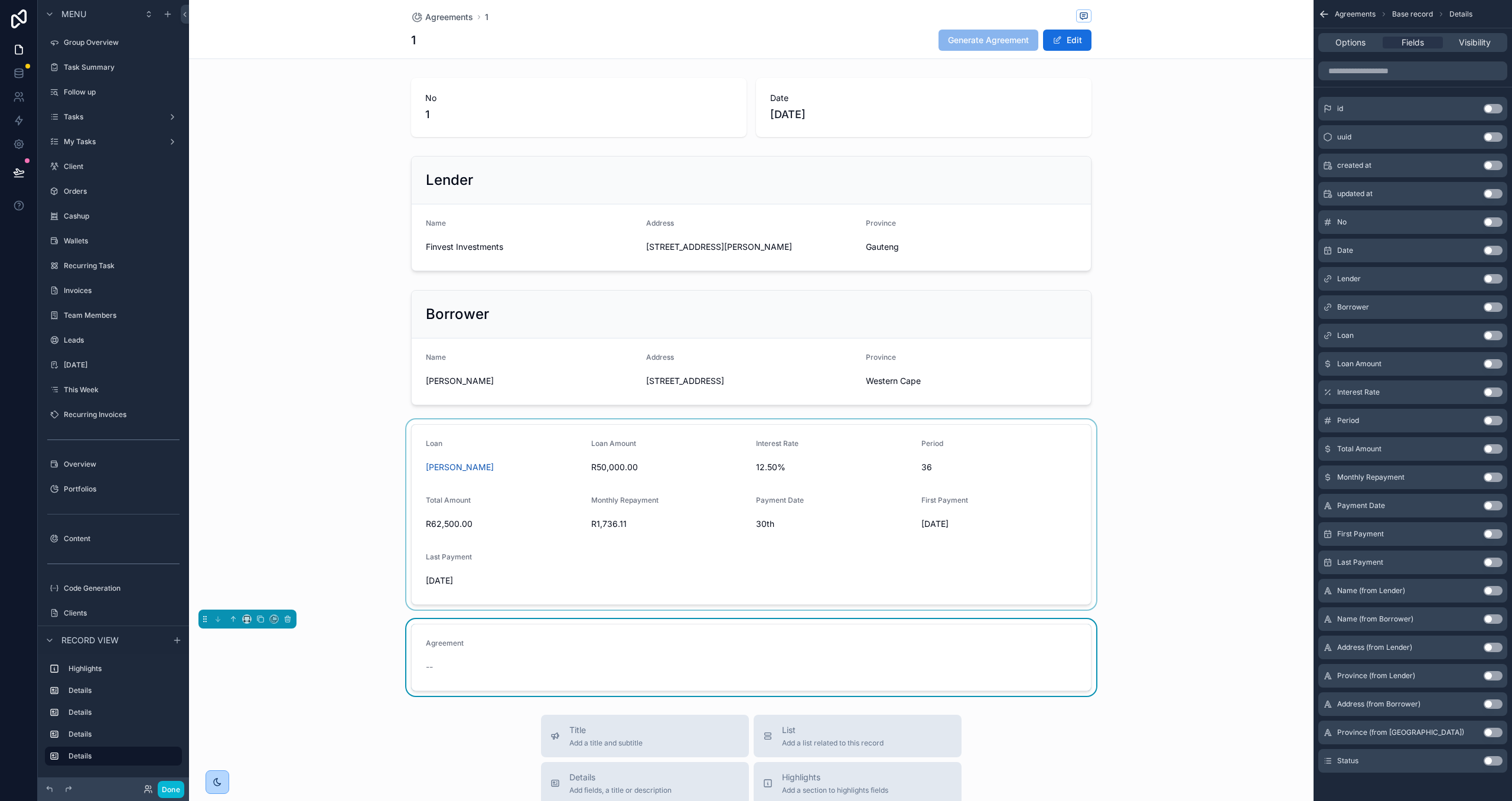
click at [967, 575] on div "scrollable content" at bounding box center [751, 514] width 1125 height 190
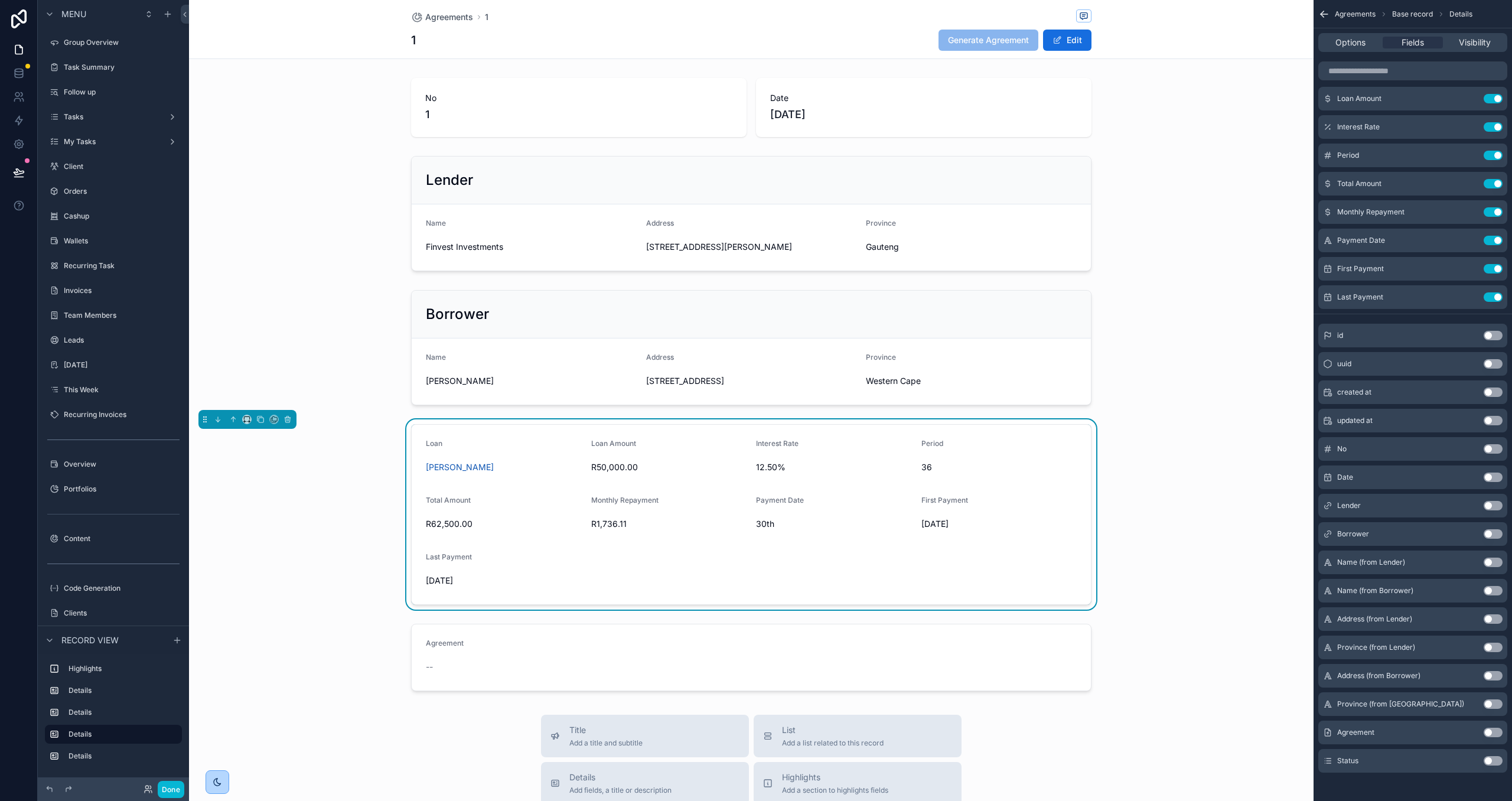
click at [1487, 761] on button "Use setting" at bounding box center [1493, 761] width 19 height 9
drag, startPoint x: 172, startPoint y: 789, endPoint x: 263, endPoint y: 777, distance: 91.8
click at [172, 788] on button "Done" at bounding box center [171, 790] width 27 height 17
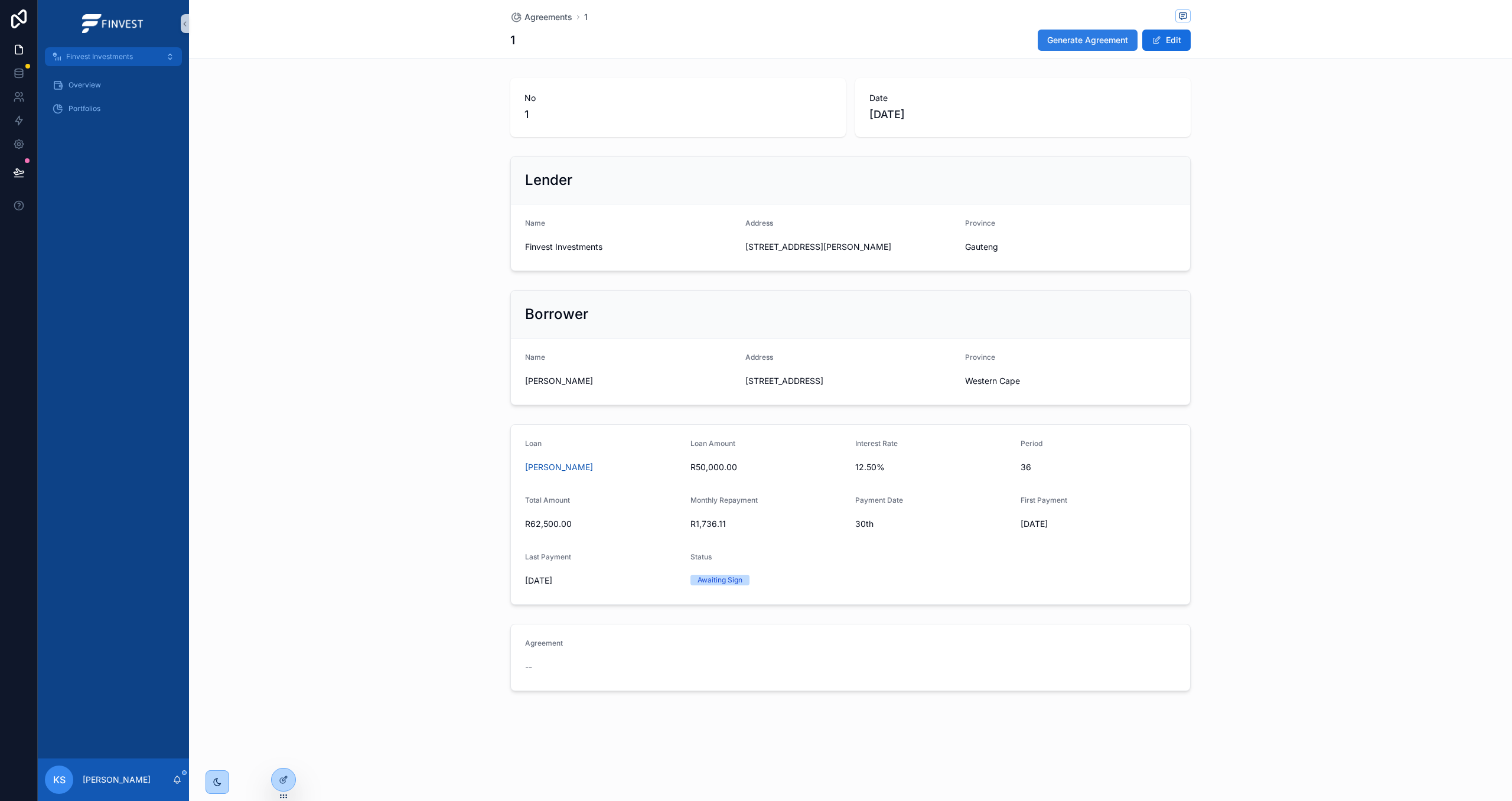
click at [1077, 46] on span "Generate Agreement" at bounding box center [1088, 40] width 81 height 12
click at [1074, 37] on span "Generate Agreement" at bounding box center [1088, 40] width 81 height 12
click at [547, 686] on icon "scrollable content" at bounding box center [549, 679] width 14 height 14
